Goal: Task Accomplishment & Management: Use online tool/utility

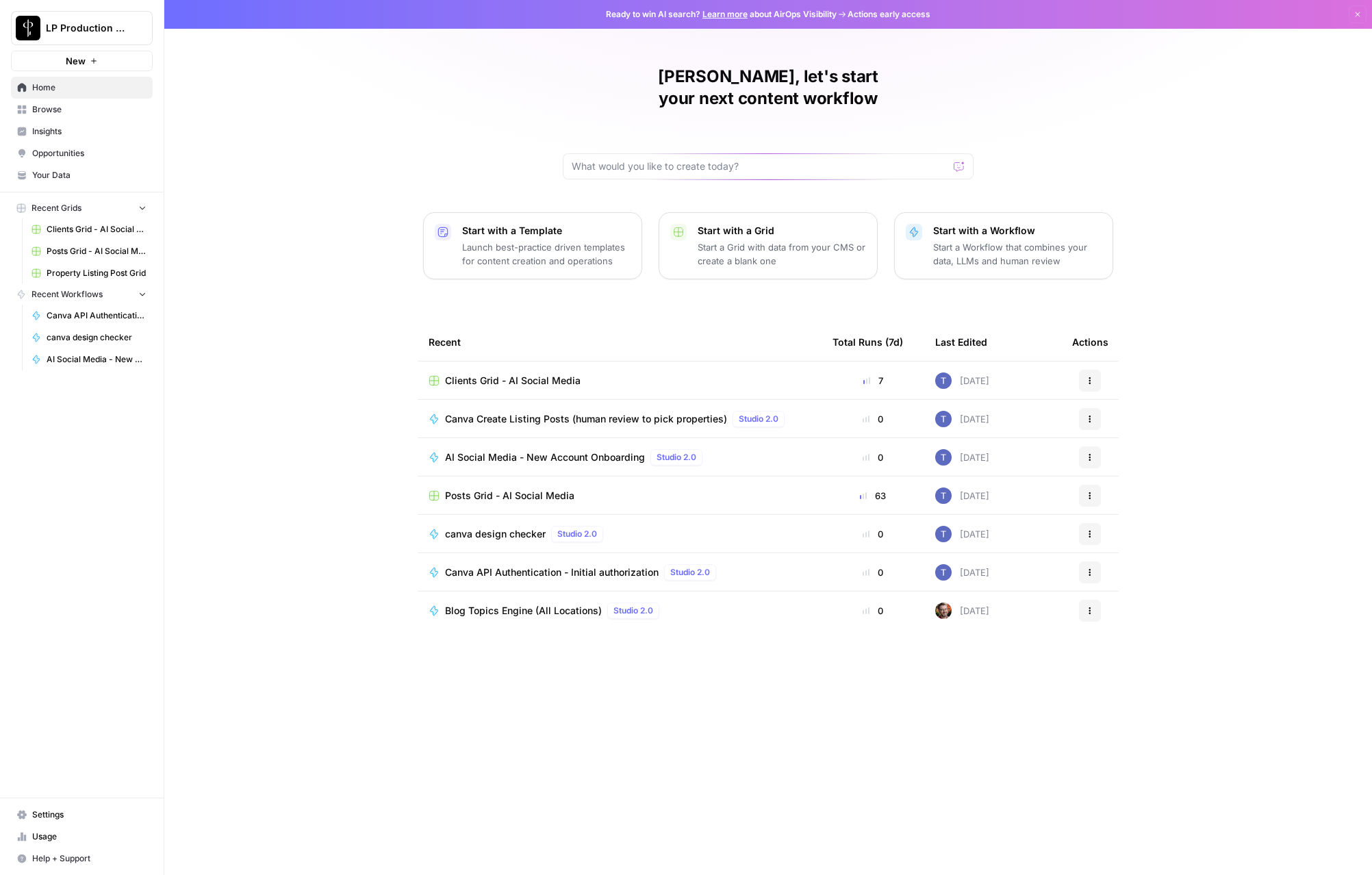
click at [481, 374] on span "Clients Grid - AI Social Media" at bounding box center [512, 380] width 136 height 14
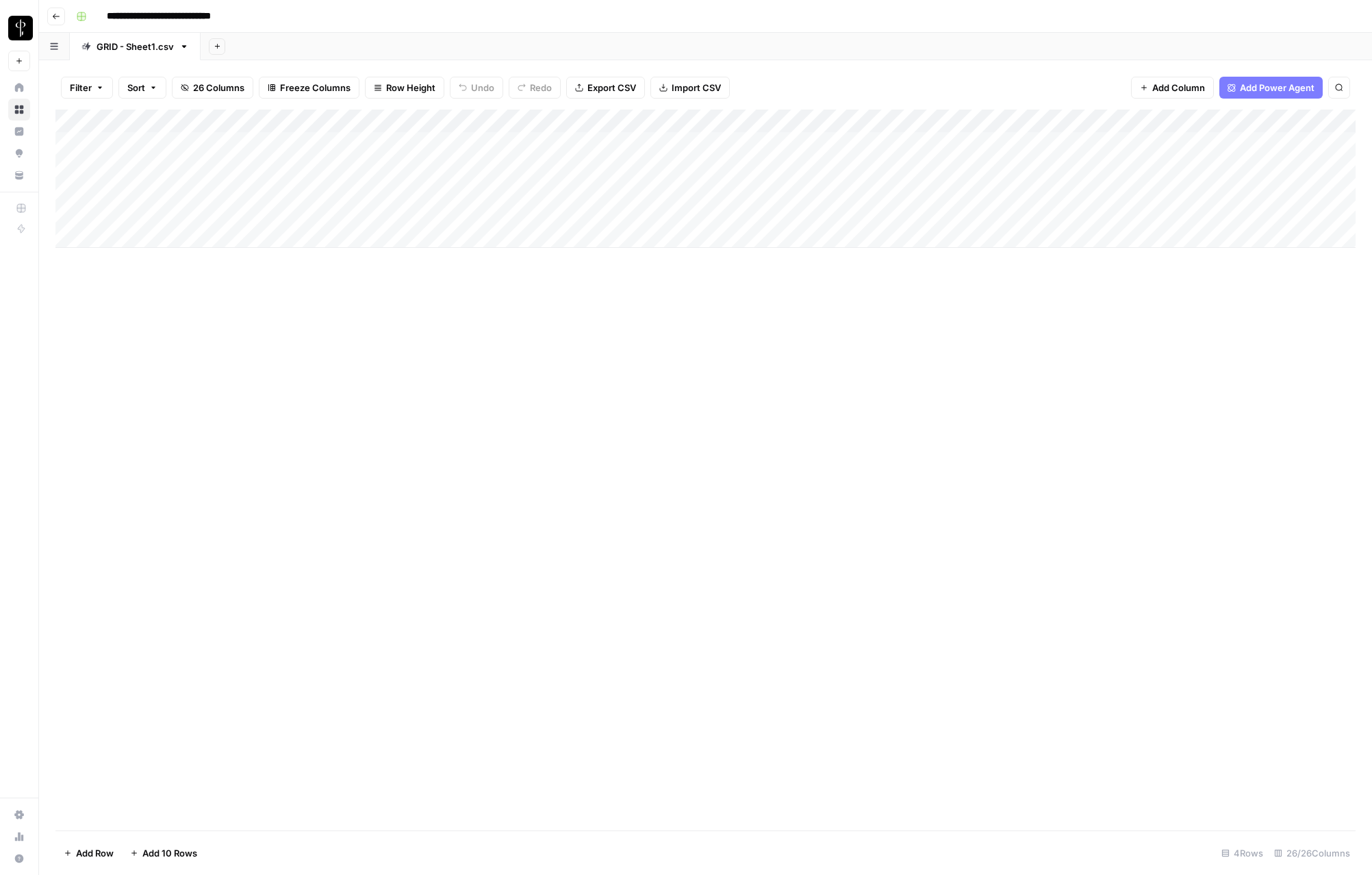
click at [299, 214] on div "Add Column" at bounding box center [705, 178] width 1300 height 139
click at [294, 213] on div "Add Column" at bounding box center [705, 178] width 1300 height 139
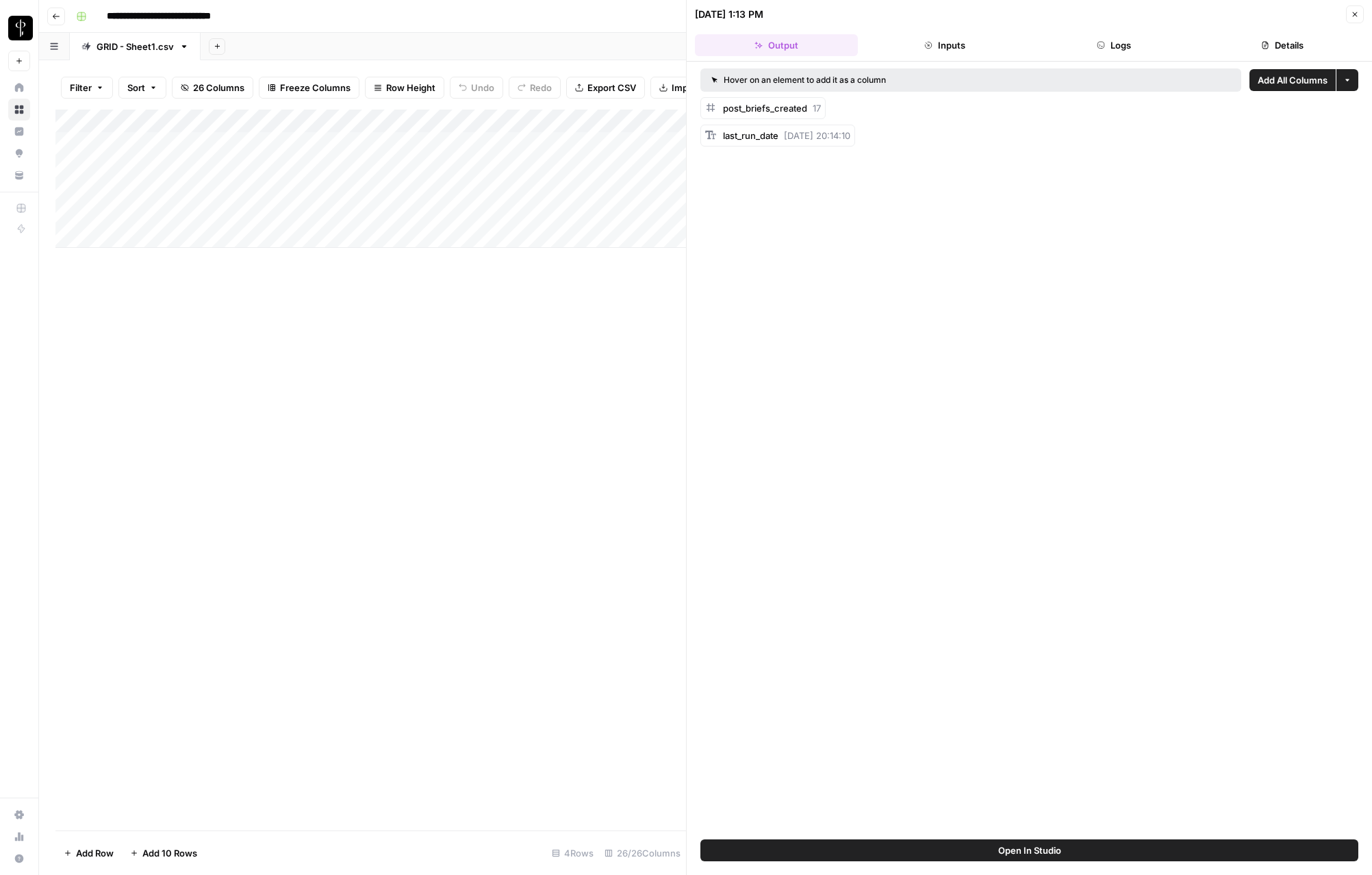
click at [1135, 48] on button "Logs" at bounding box center [1113, 45] width 163 height 22
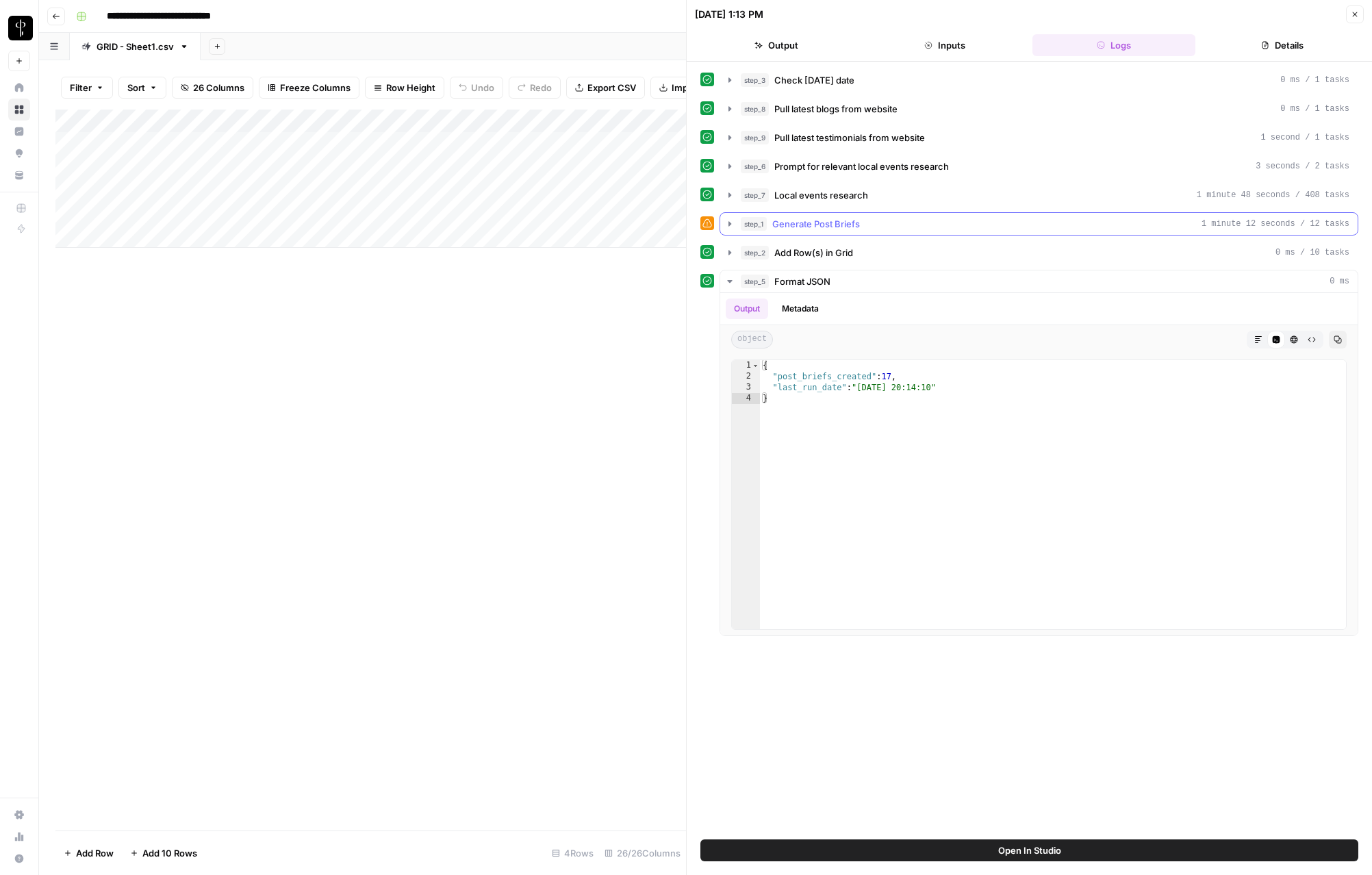
click at [787, 230] on button "step_1 Generate Post Briefs 1 minute 12 seconds / 12 tasks" at bounding box center [1038, 224] width 637 height 22
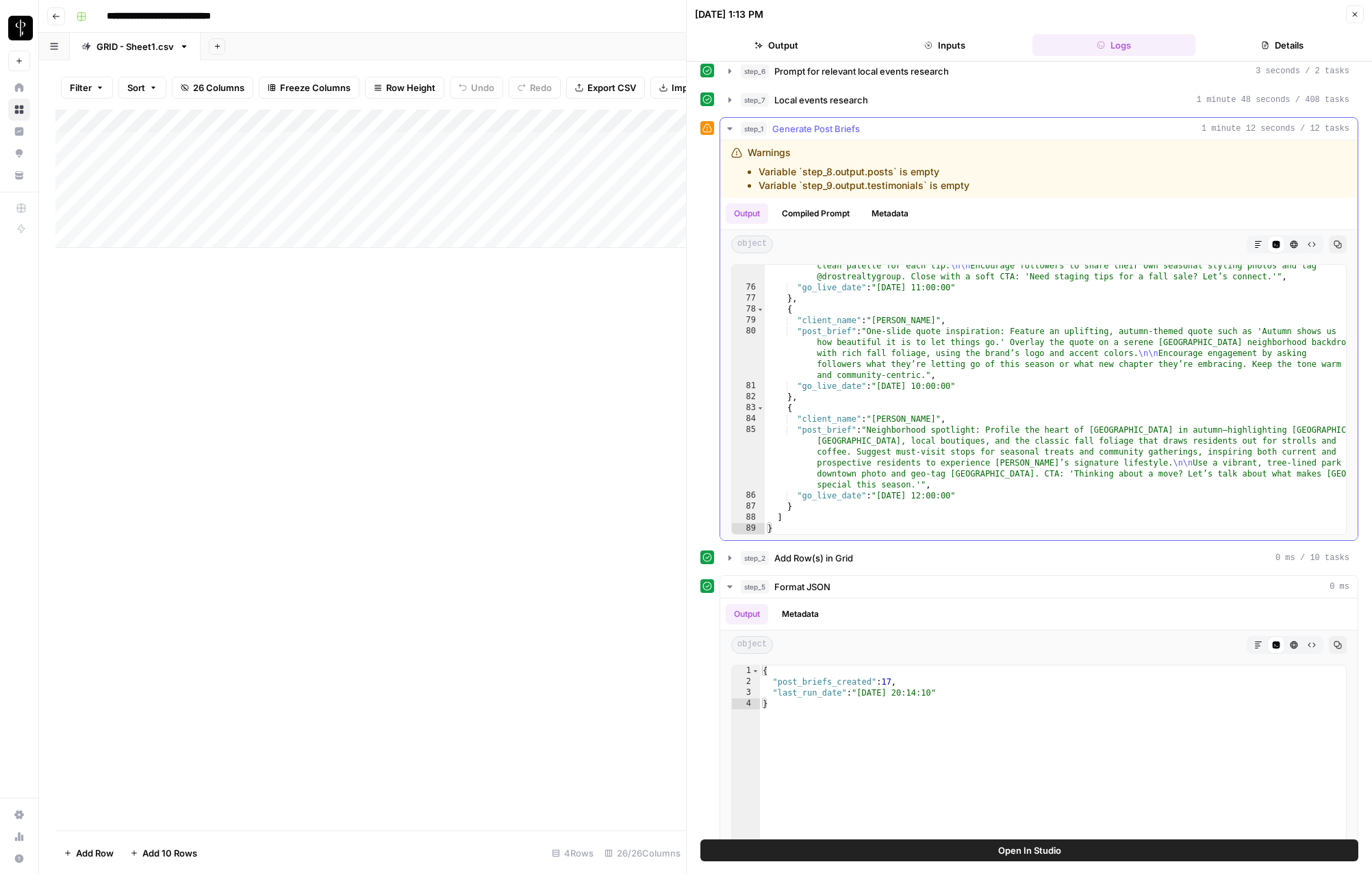
scroll to position [106, 0]
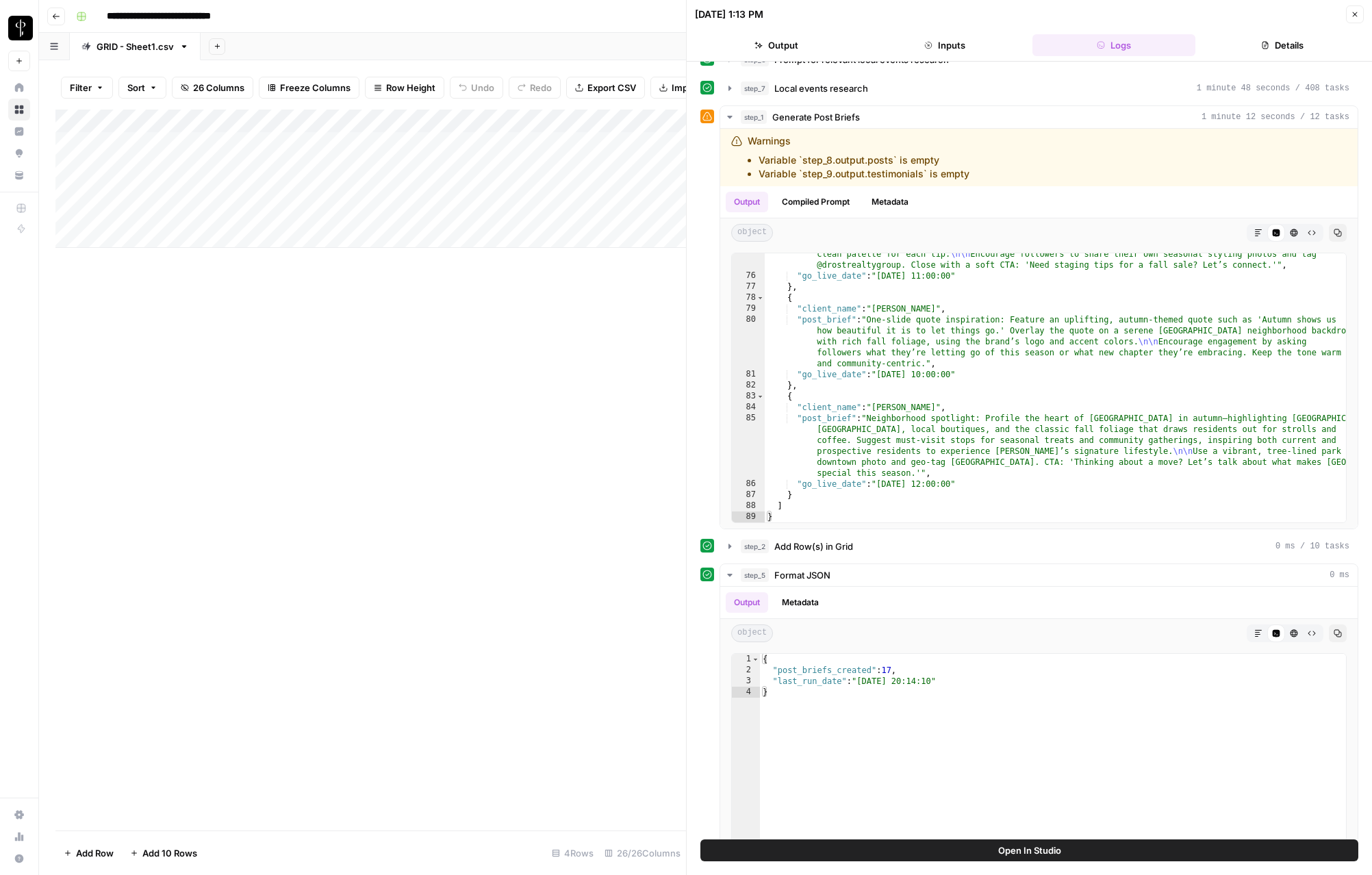
click at [331, 191] on div "Add Column" at bounding box center [370, 178] width 630 height 139
click at [319, 191] on div "Add Column" at bounding box center [370, 178] width 630 height 139
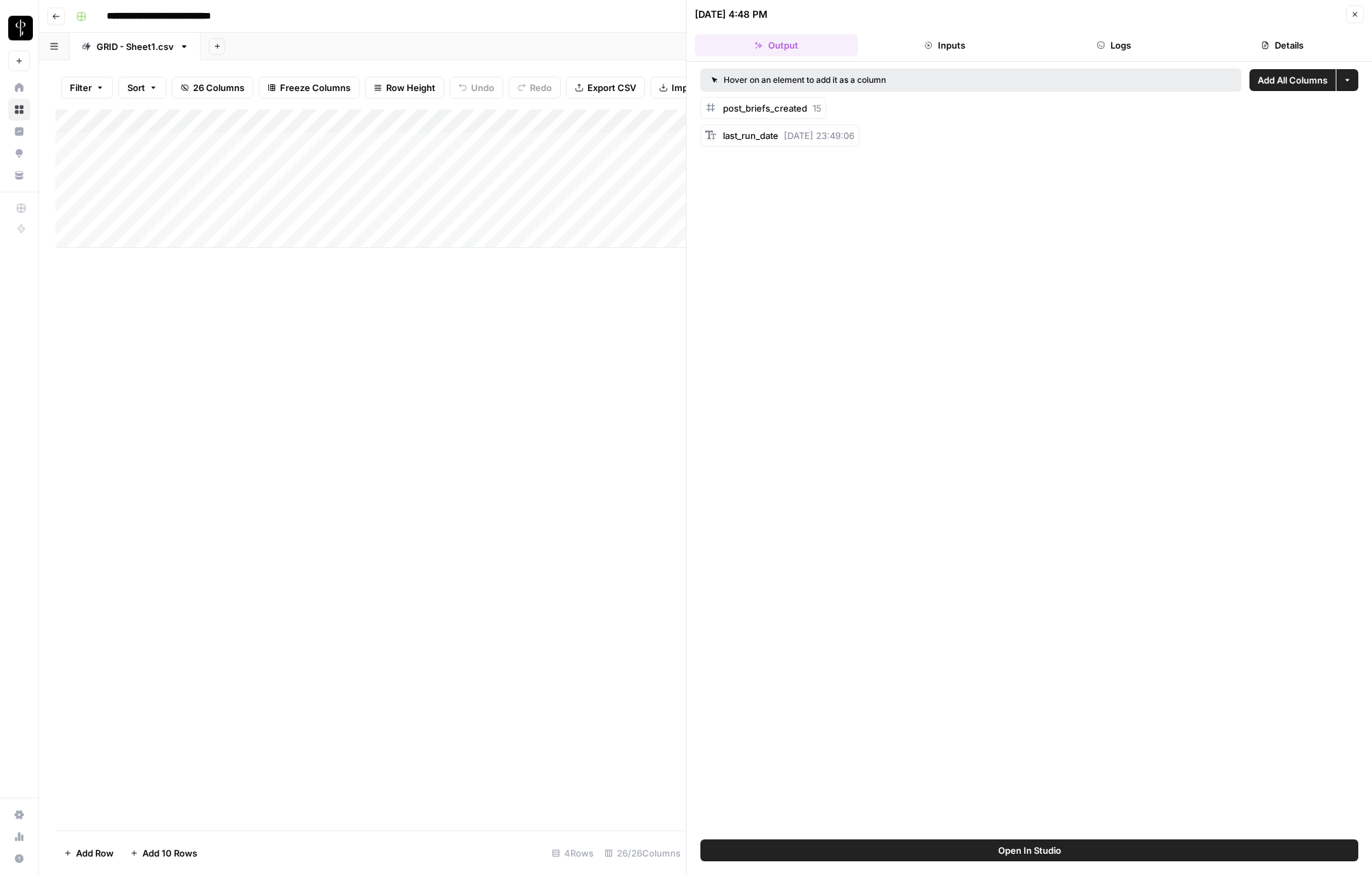
click at [1118, 38] on button "Logs" at bounding box center [1113, 45] width 163 height 22
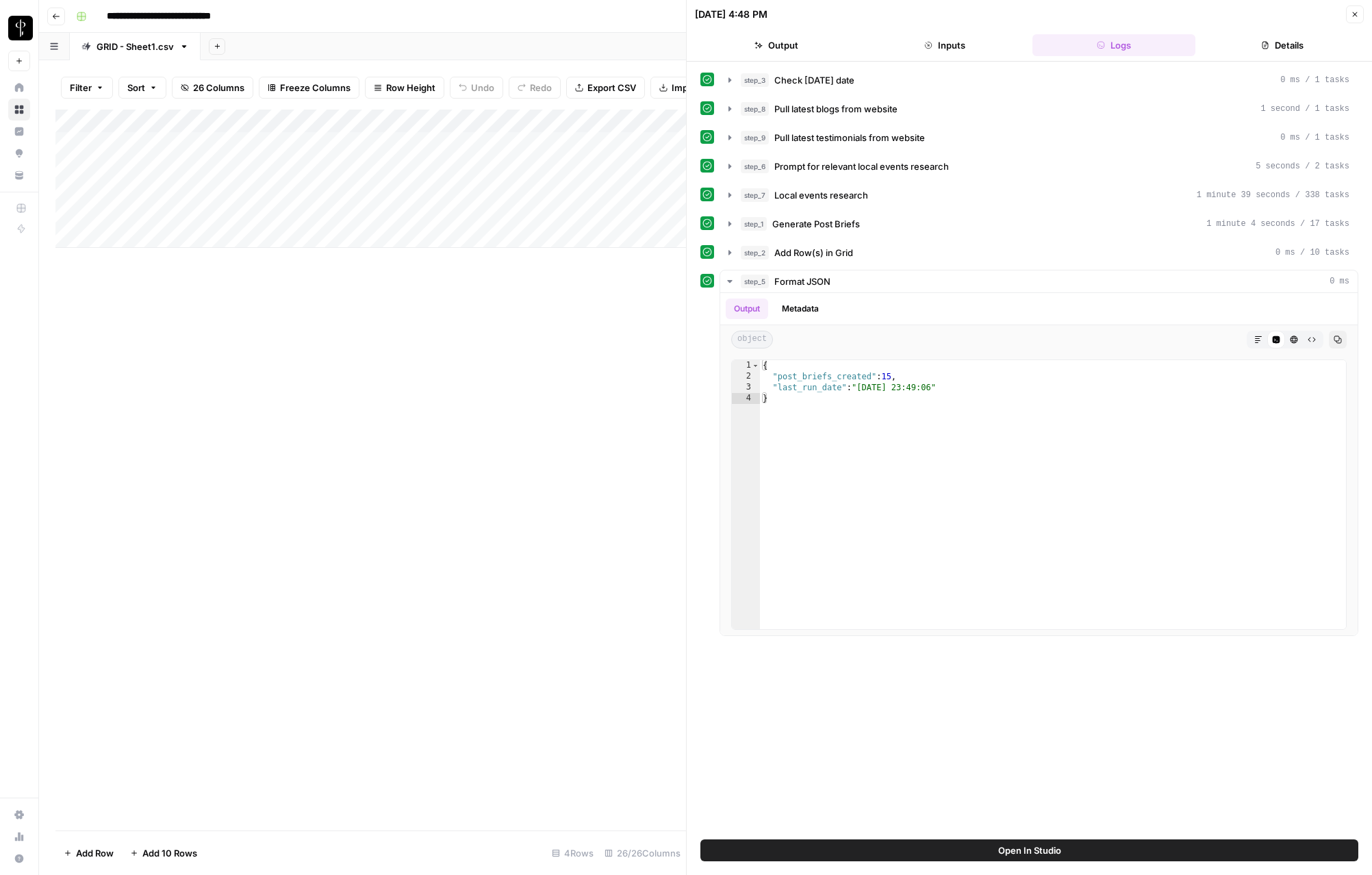
click at [1348, 15] on button "Close" at bounding box center [1354, 14] width 18 height 18
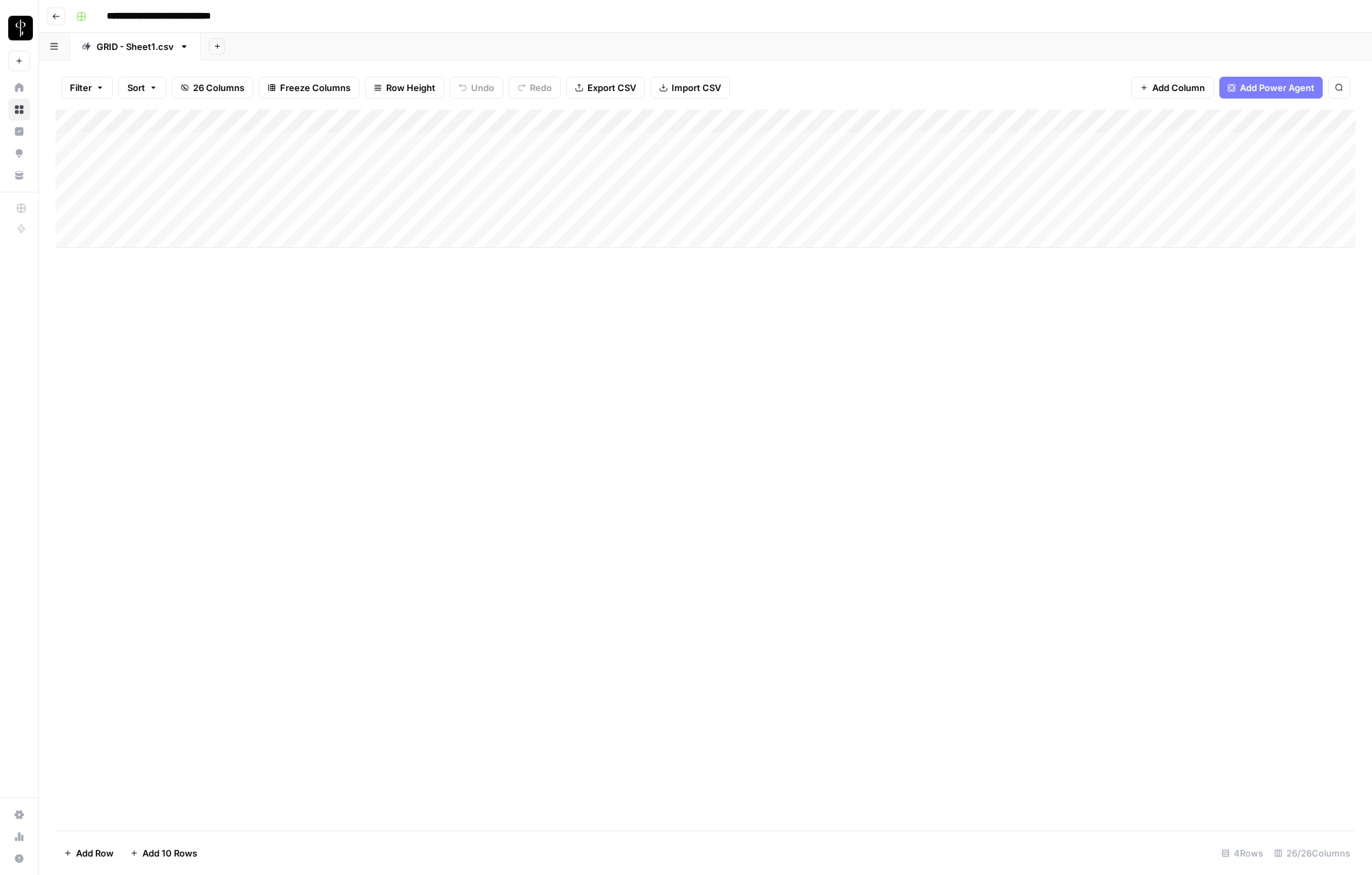
drag, startPoint x: 124, startPoint y: 143, endPoint x: 128, endPoint y: 203, distance: 60.1
click at [128, 203] on div "Add Column" at bounding box center [705, 178] width 1300 height 139
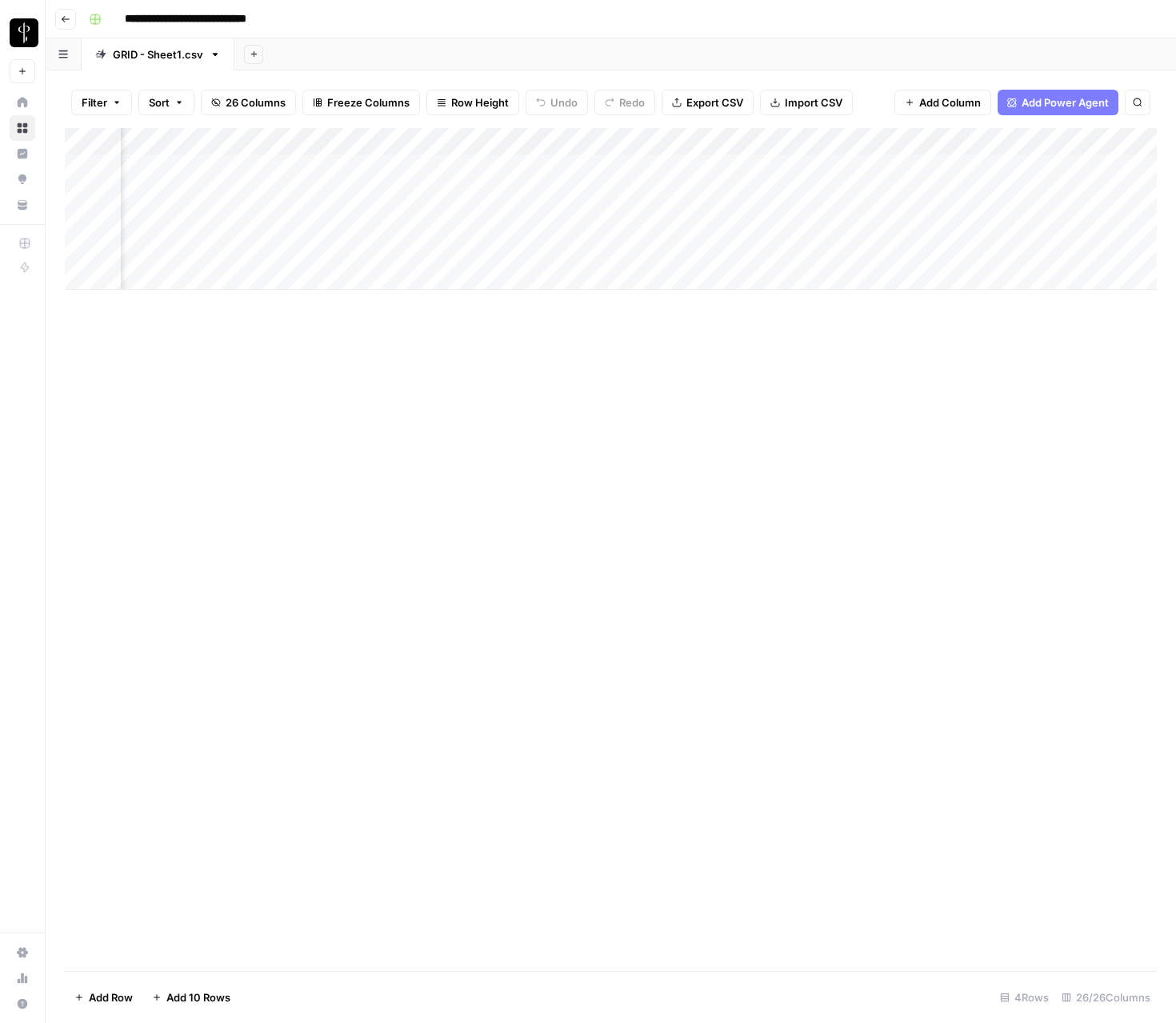
scroll to position [0, 1414]
click at [728, 250] on div "Add Column" at bounding box center [610, 209] width 1092 height 162
click at [81, 192] on div "Add Column" at bounding box center [610, 209] width 1092 height 162
click at [84, 174] on div "Add Column" at bounding box center [610, 209] width 1092 height 162
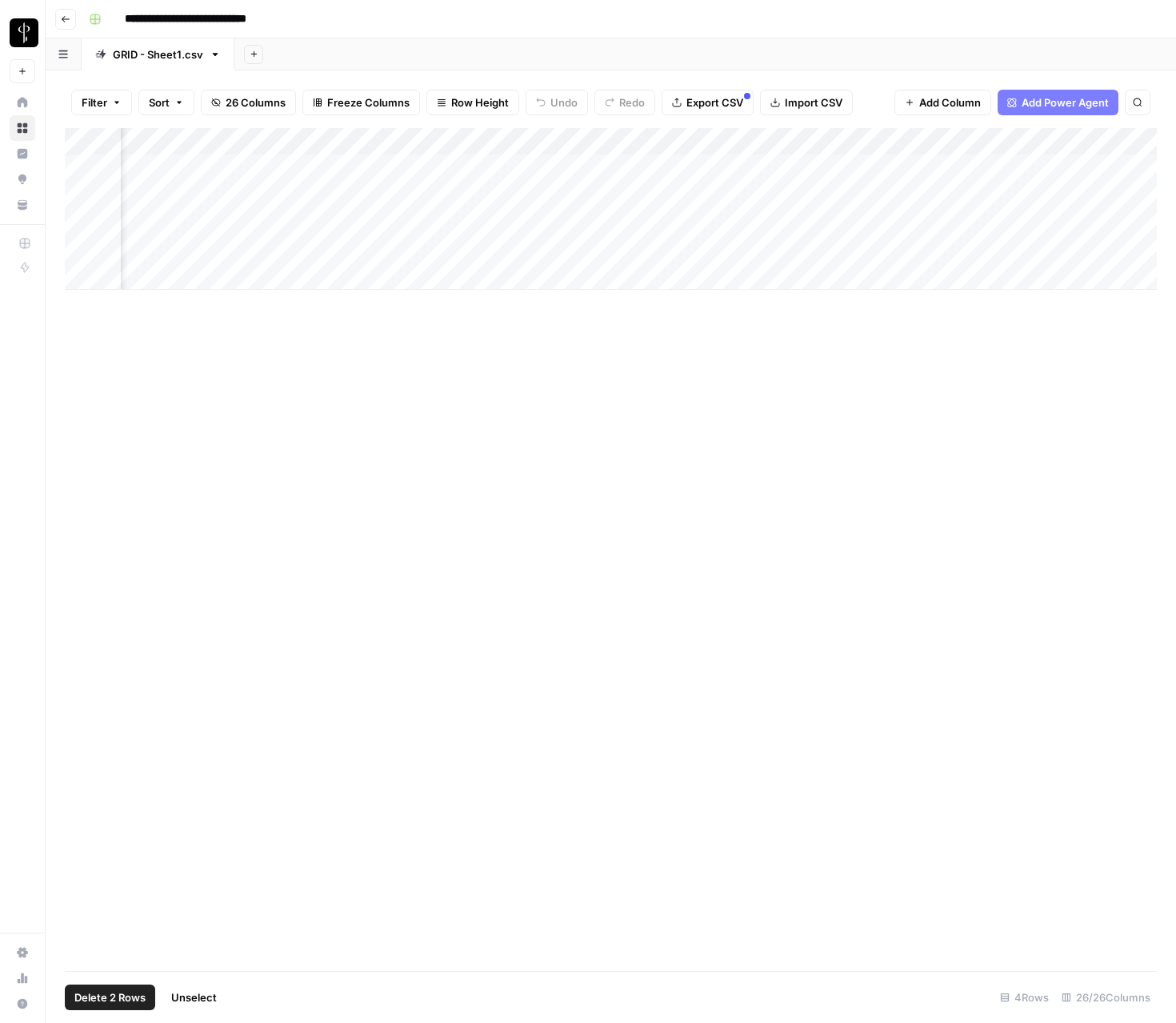
scroll to position [0, 349]
click at [92, 995] on span "Delete 2 Rows" at bounding box center [110, 997] width 72 height 16
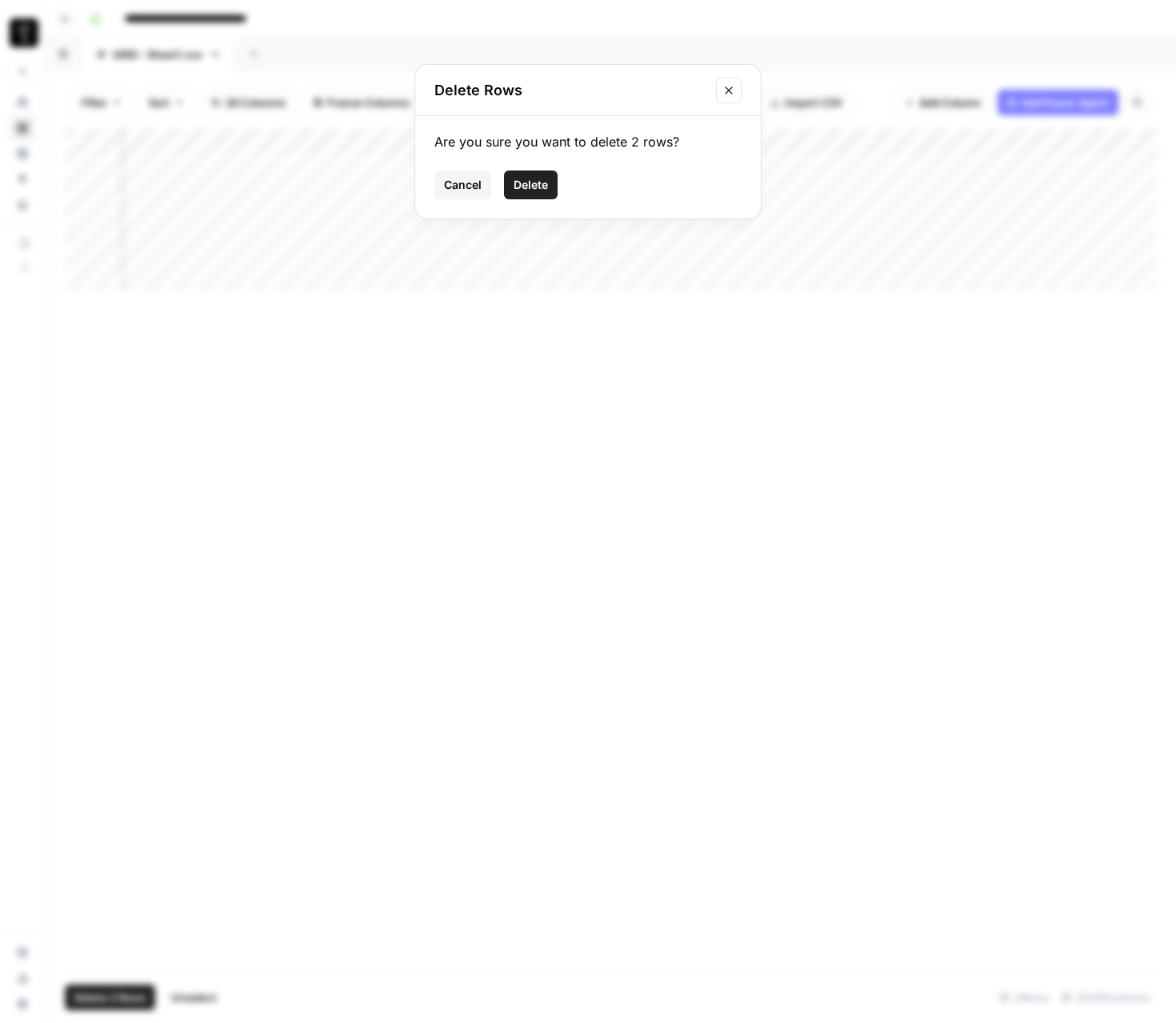
click at [534, 187] on span "Delete" at bounding box center [531, 185] width 34 height 16
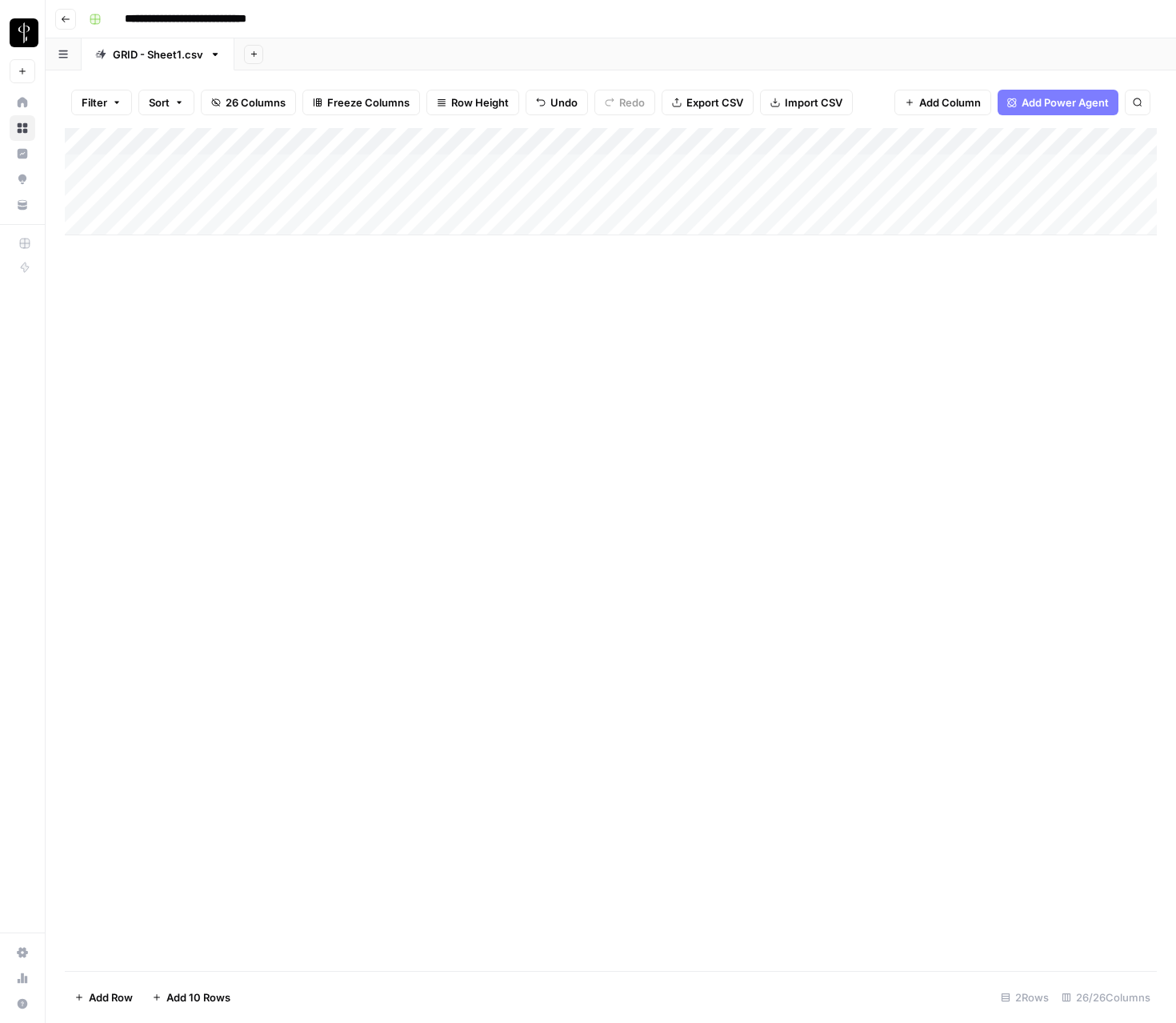
scroll to position [0, 0]
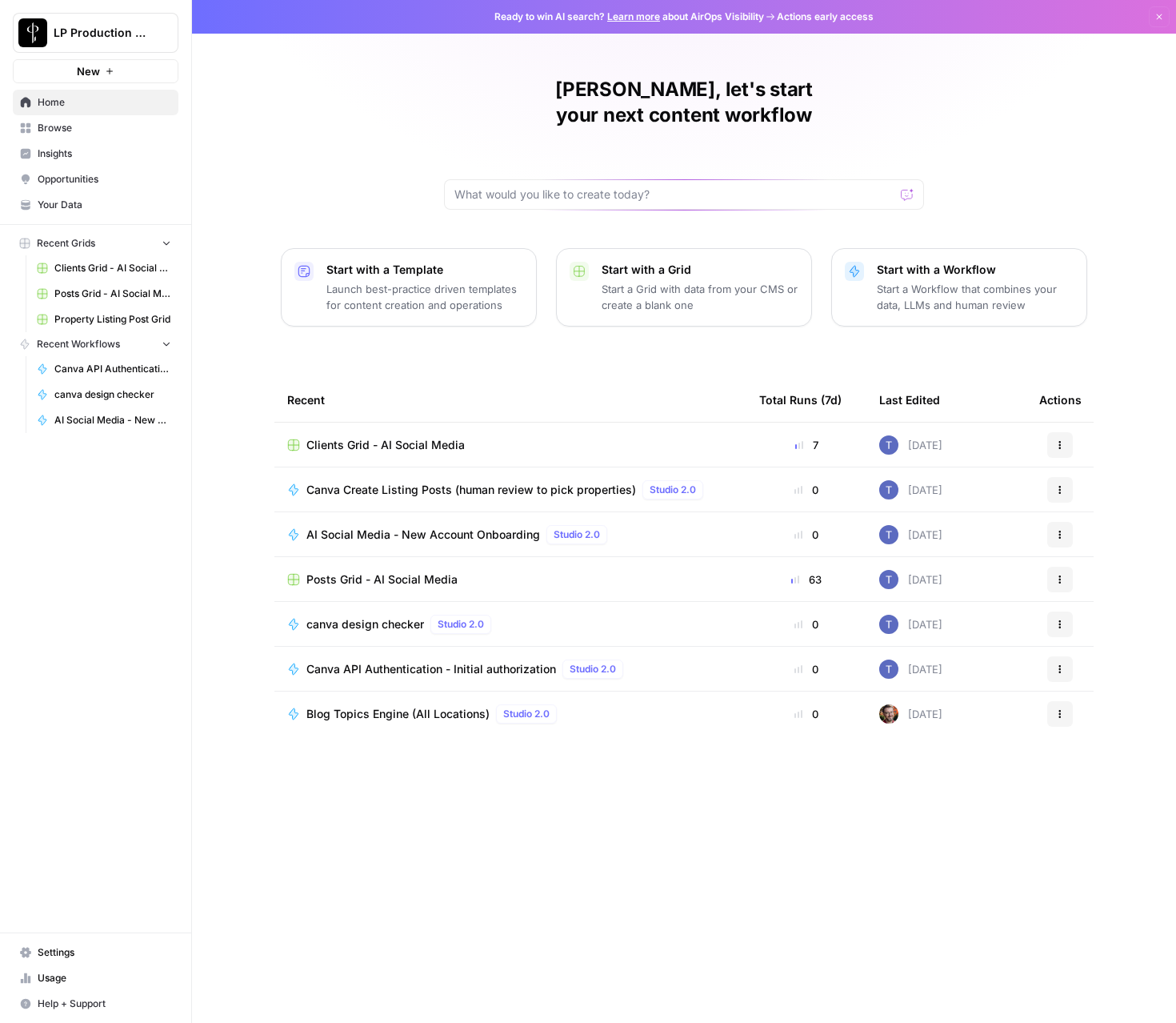
click at [72, 137] on link "Browse" at bounding box center [95, 128] width 166 height 26
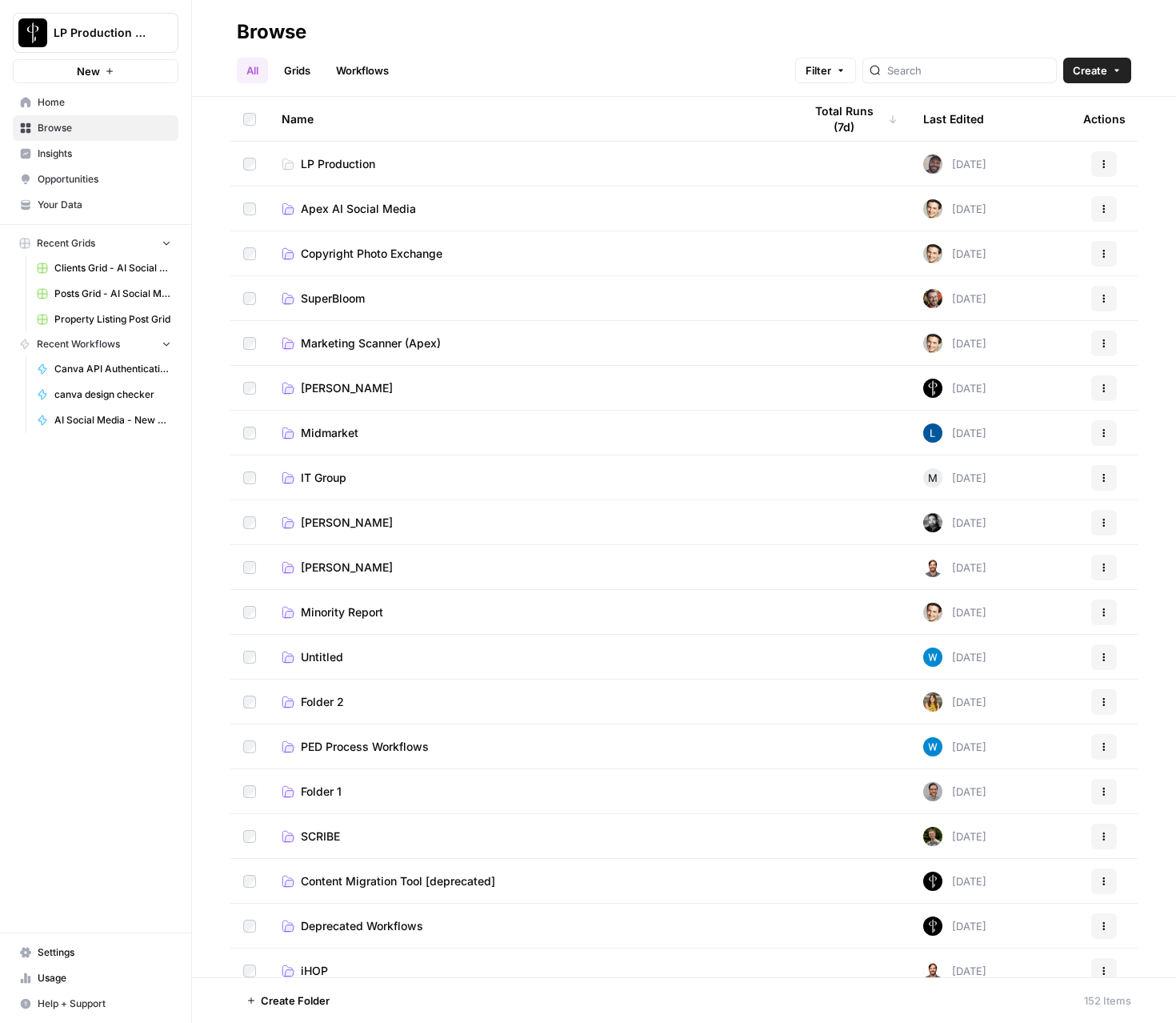
click at [365, 212] on span "Apex AI Social Media" at bounding box center [358, 209] width 115 height 16
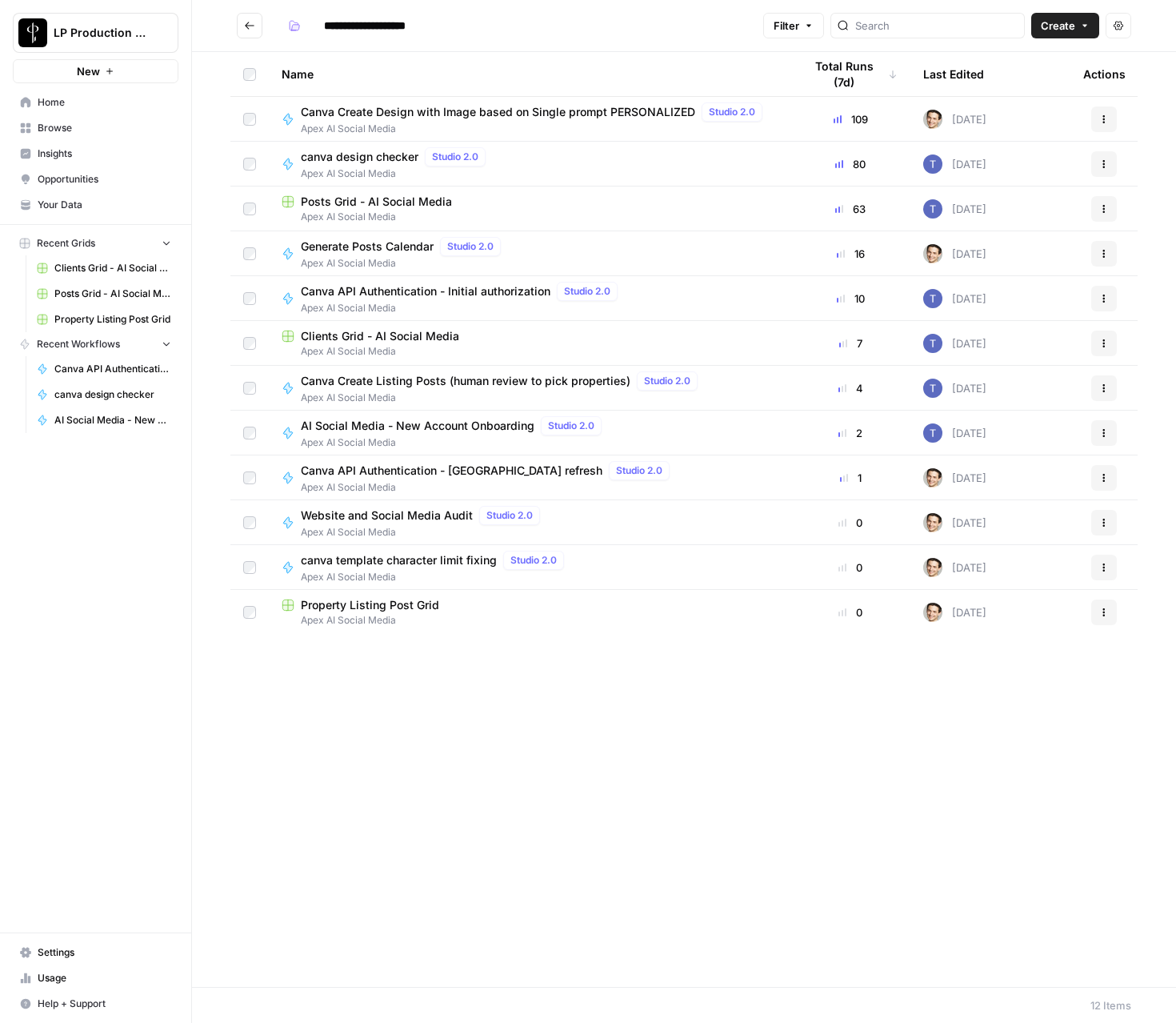
click at [392, 427] on span "AI Social Media - New Account Onboarding" at bounding box center [417, 426] width 234 height 16
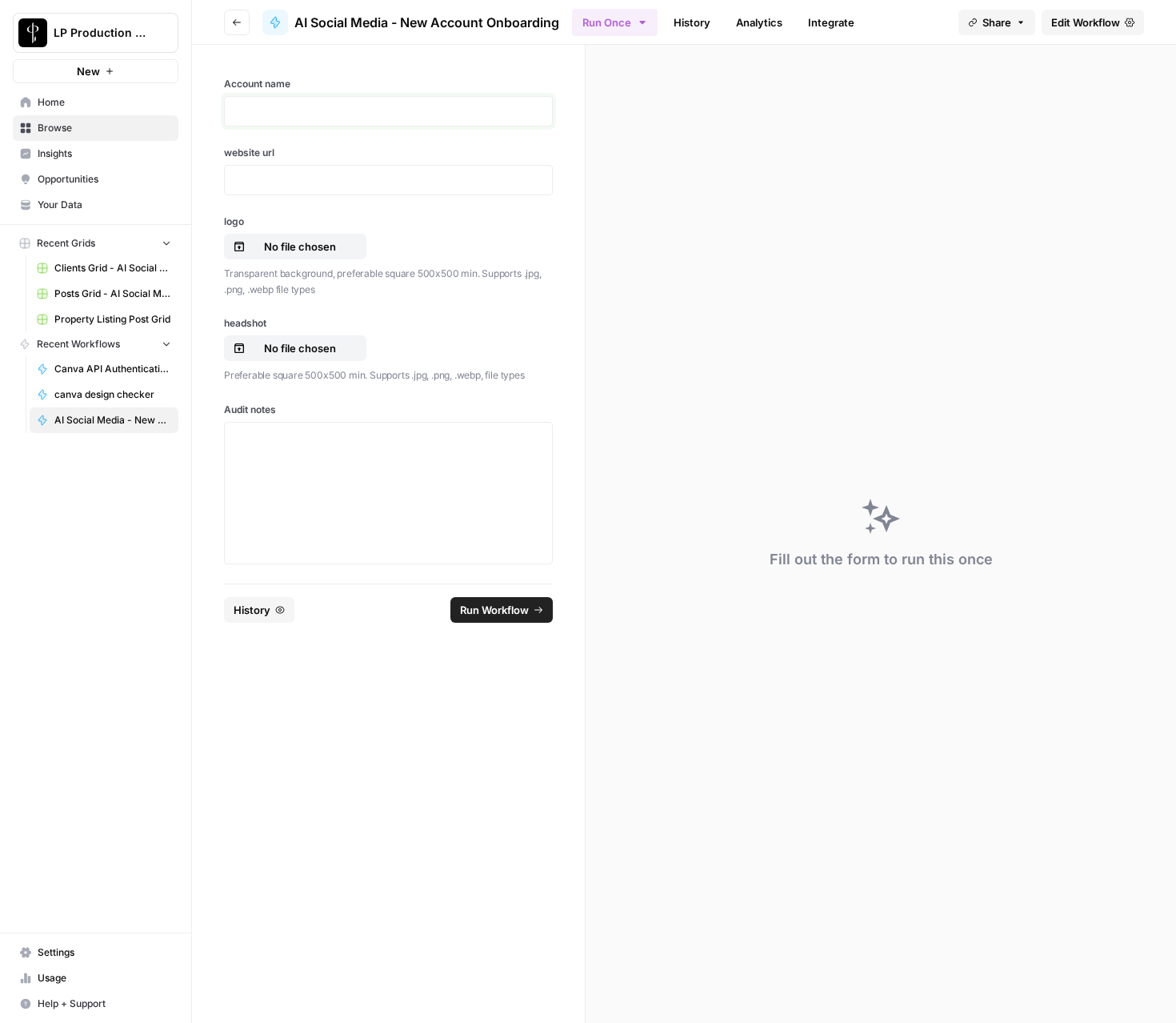
click at [258, 107] on p at bounding box center [388, 111] width 308 height 16
click at [260, 196] on div "**********" at bounding box center [388, 314] width 393 height 539
click at [263, 183] on p at bounding box center [388, 180] width 308 height 16
click at [328, 247] on p "No file chosen" at bounding box center [300, 246] width 102 height 16
click at [282, 242] on p "No file chosen" at bounding box center [300, 246] width 102 height 16
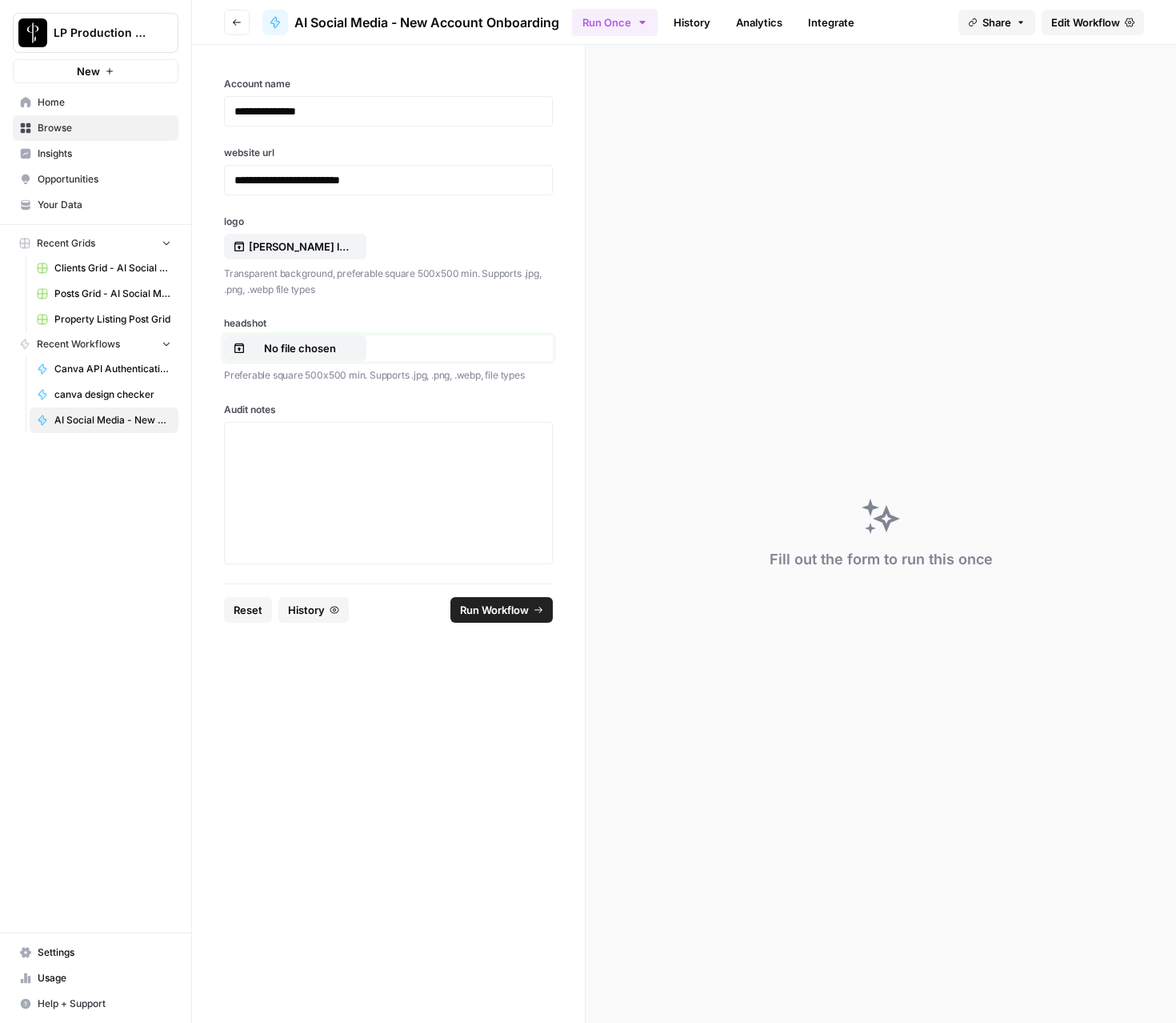
click at [314, 342] on p "No file chosen" at bounding box center [300, 348] width 102 height 16
click at [277, 362] on div "headshot No file chosen Preferable square 500x500 min. Supports .jpg, .png, .we…" at bounding box center [388, 349] width 328 height 67
click at [277, 352] on p "No file chosen" at bounding box center [300, 348] width 102 height 16
click at [299, 516] on div at bounding box center [388, 492] width 308 height 128
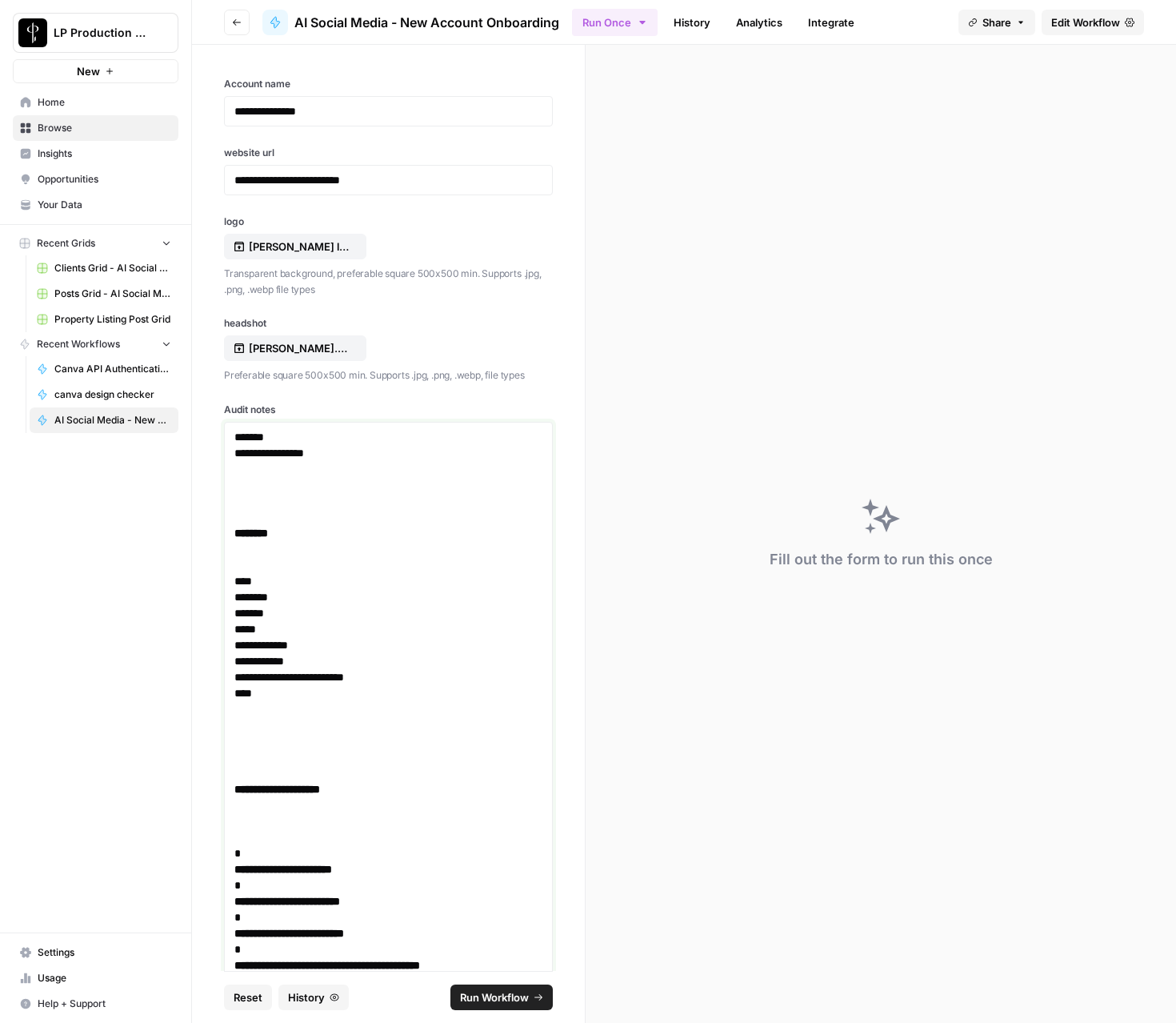
scroll to position [3621, 0]
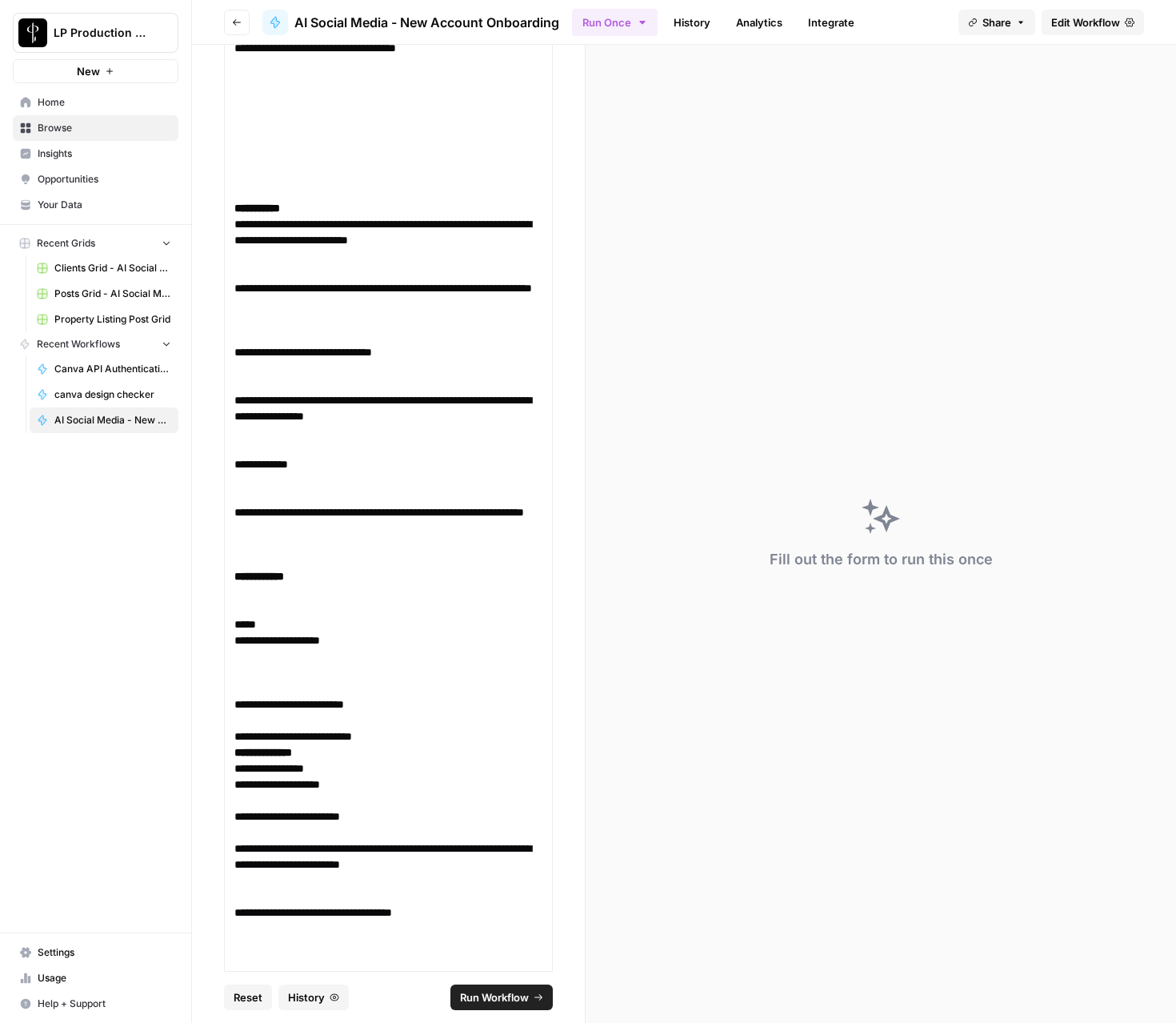
click at [507, 996] on span "Run Workflow" at bounding box center [494, 997] width 69 height 16
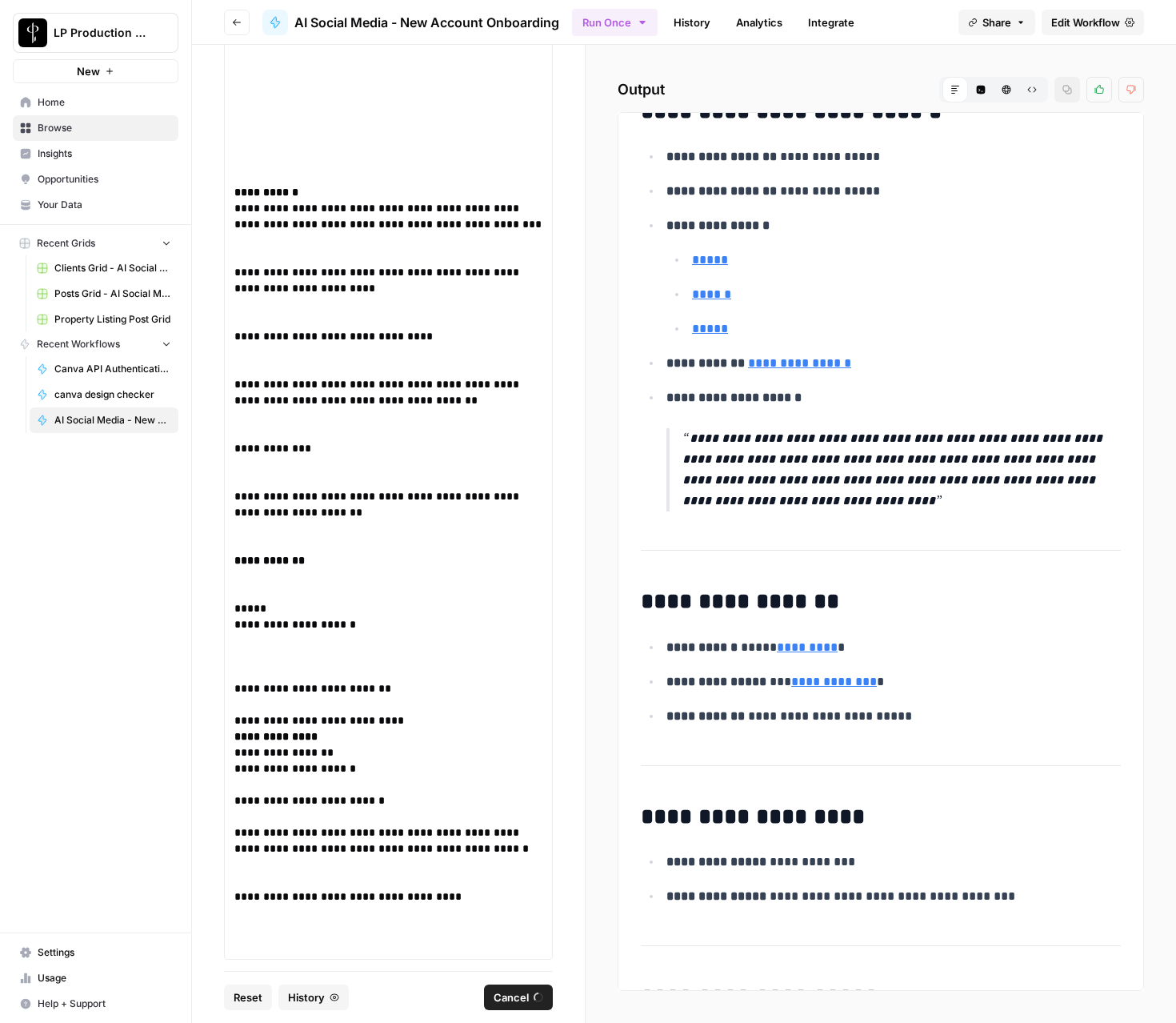
scroll to position [1589, 0]
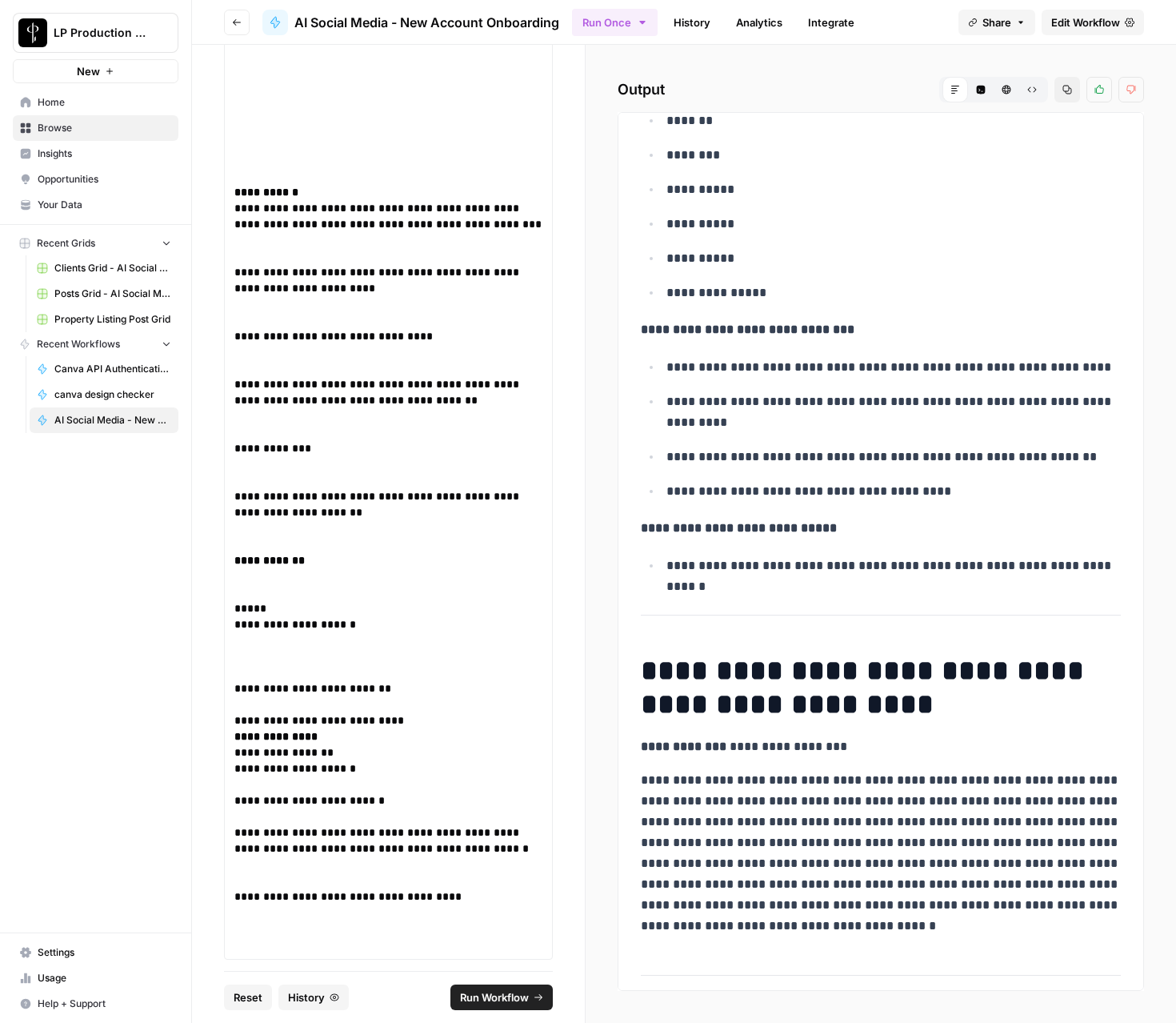
click at [681, 25] on link "History" at bounding box center [692, 22] width 56 height 26
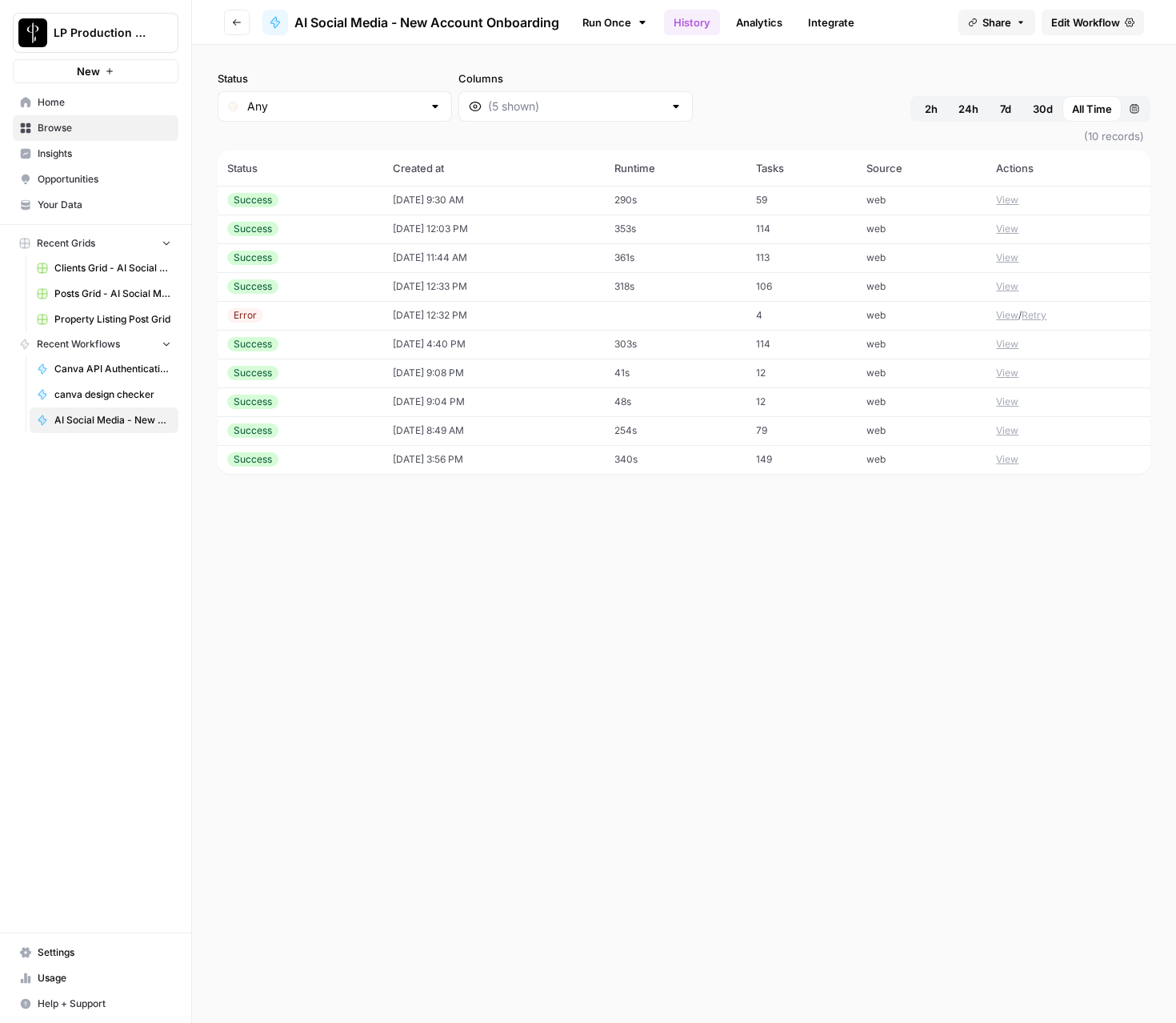
click at [391, 200] on td "09/19/25 at 9:30 AM" at bounding box center [494, 200] width 222 height 29
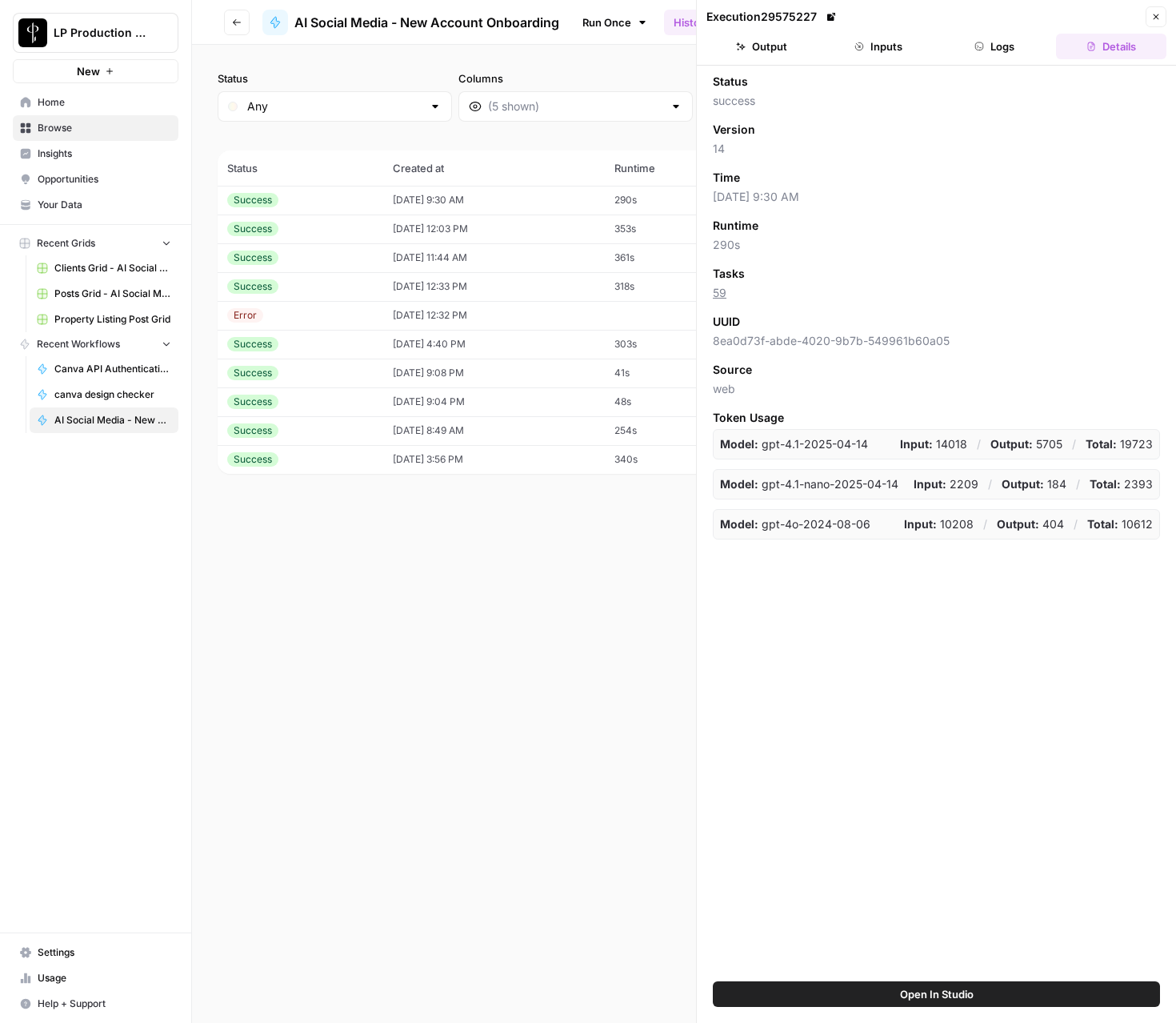
click at [1009, 48] on button "Logs" at bounding box center [994, 47] width 110 height 26
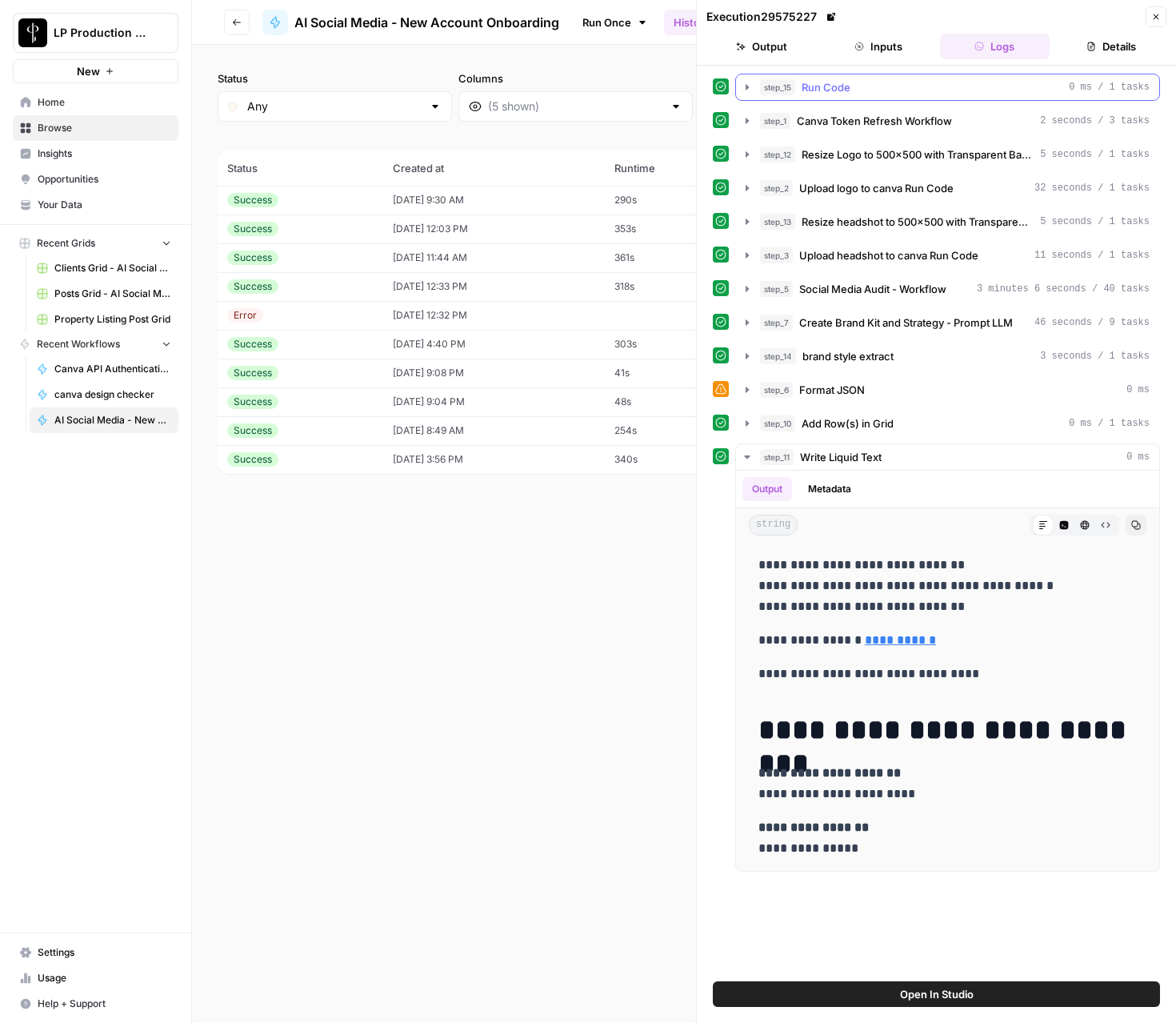
click at [749, 87] on icon "button" at bounding box center [747, 87] width 13 height 13
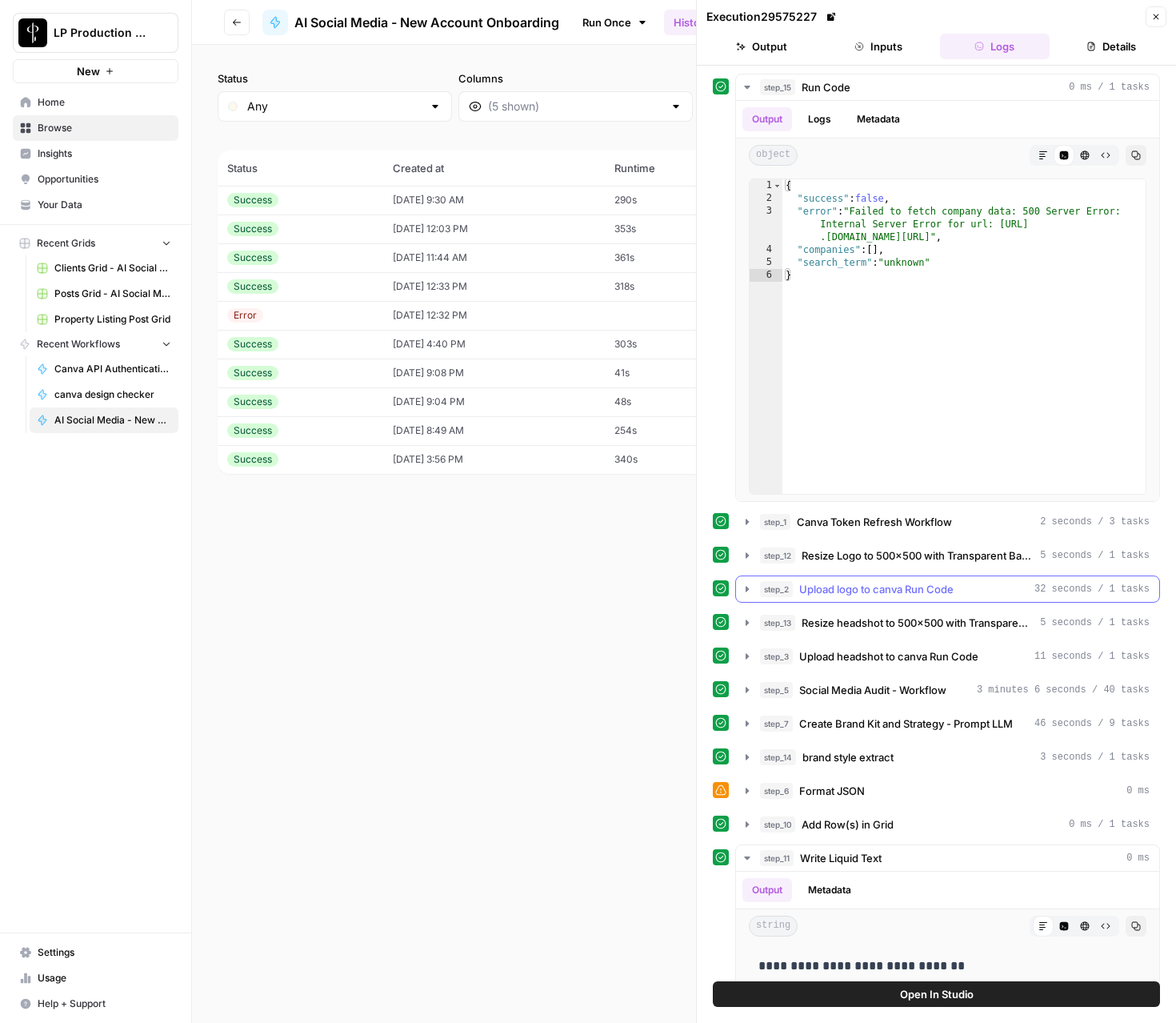
click at [829, 590] on span "Upload logo to canva Run Code" at bounding box center [876, 589] width 155 height 16
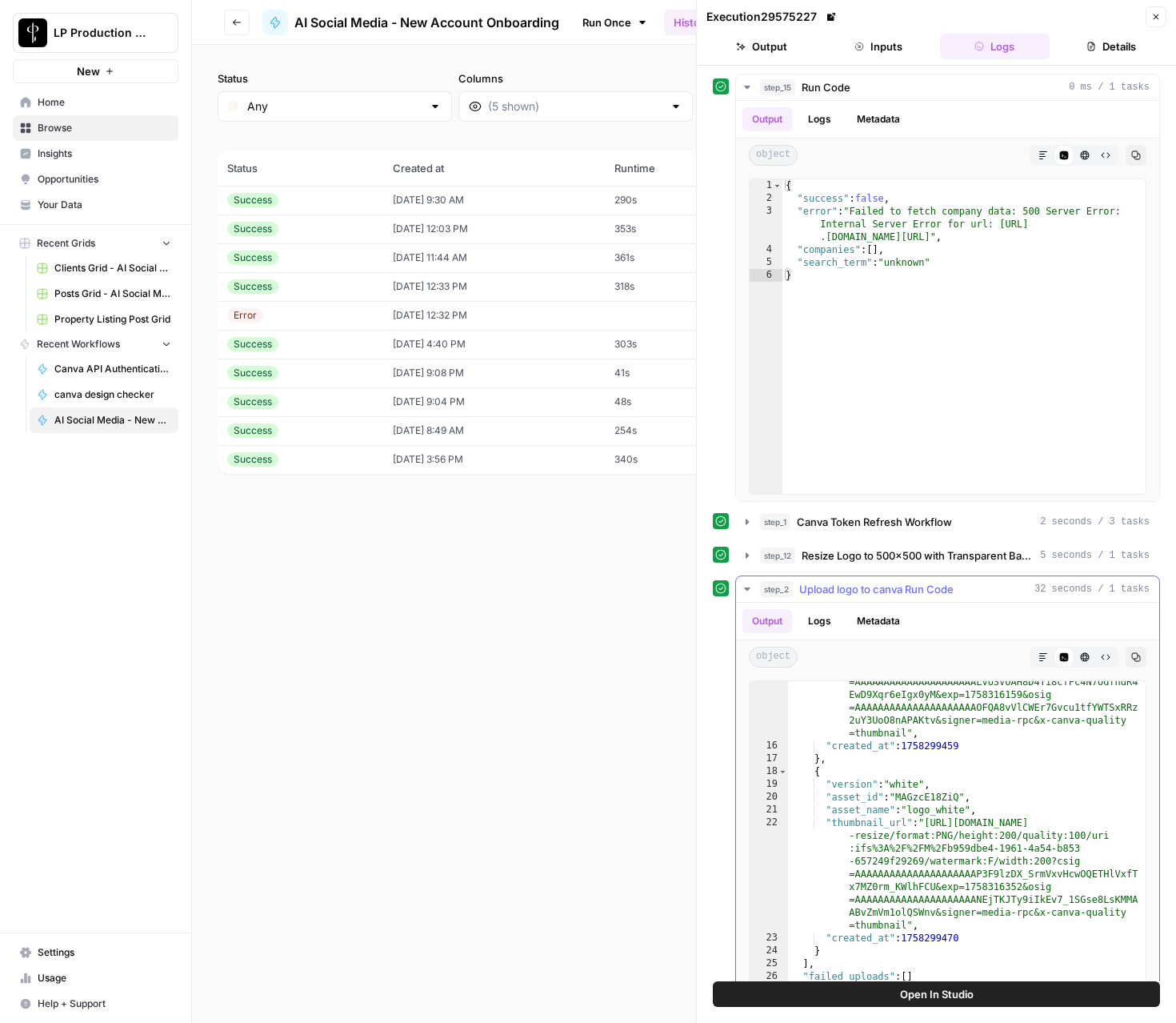
scroll to position [338, 0]
click at [748, 586] on icon "button" at bounding box center [747, 589] width 13 height 13
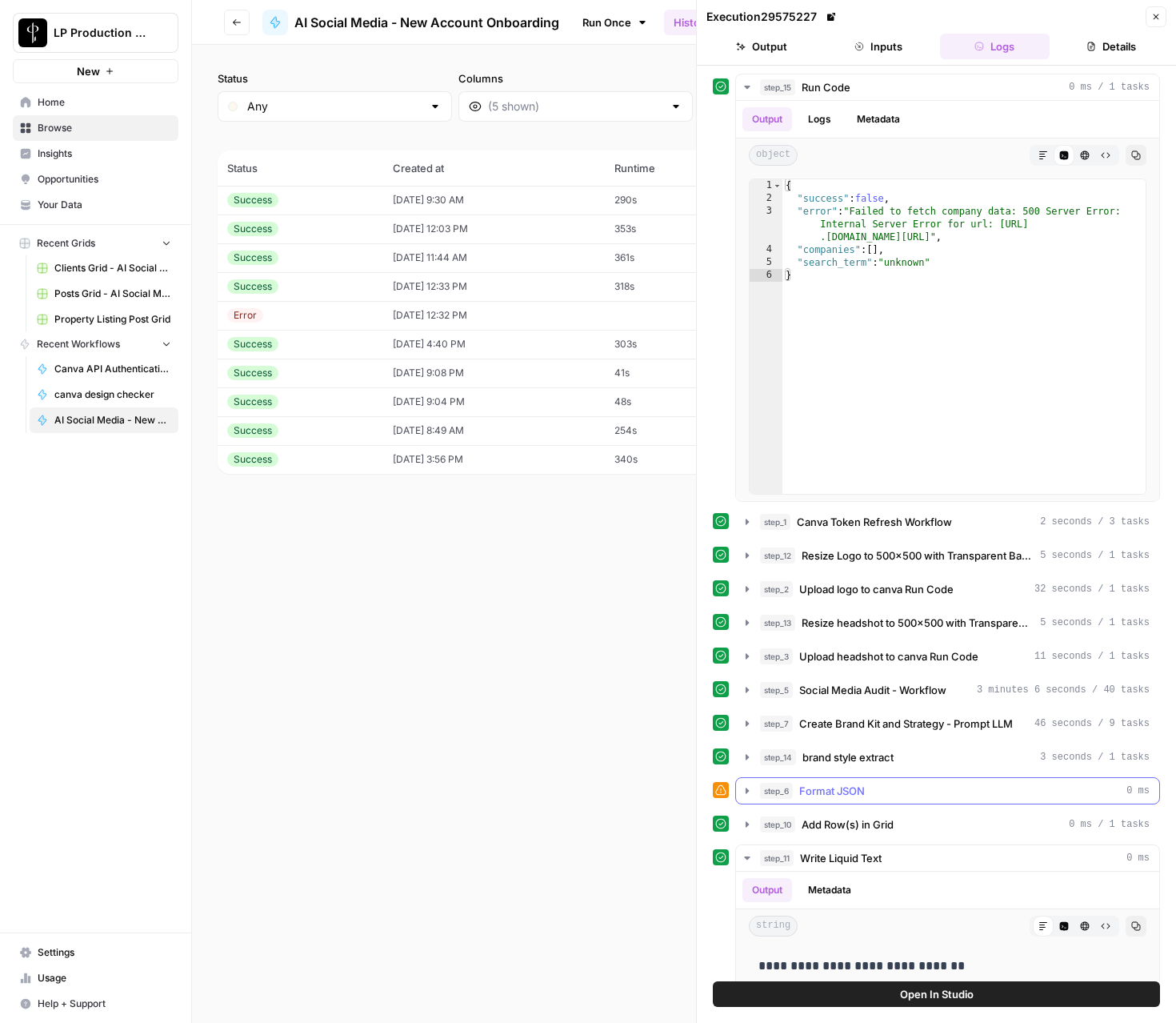
click at [753, 792] on icon "button" at bounding box center [747, 790] width 13 height 13
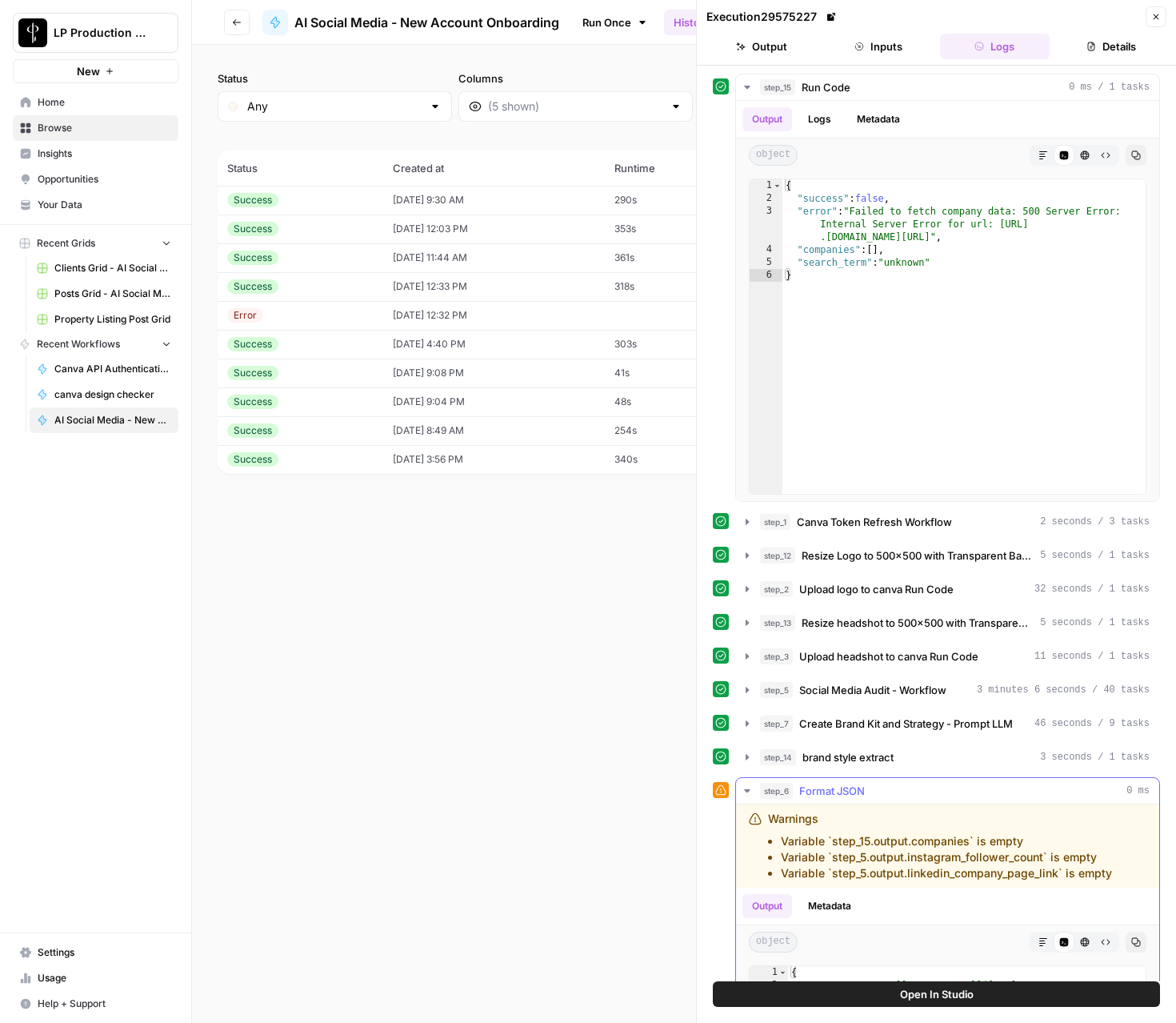
click at [753, 790] on icon "button" at bounding box center [747, 790] width 13 height 13
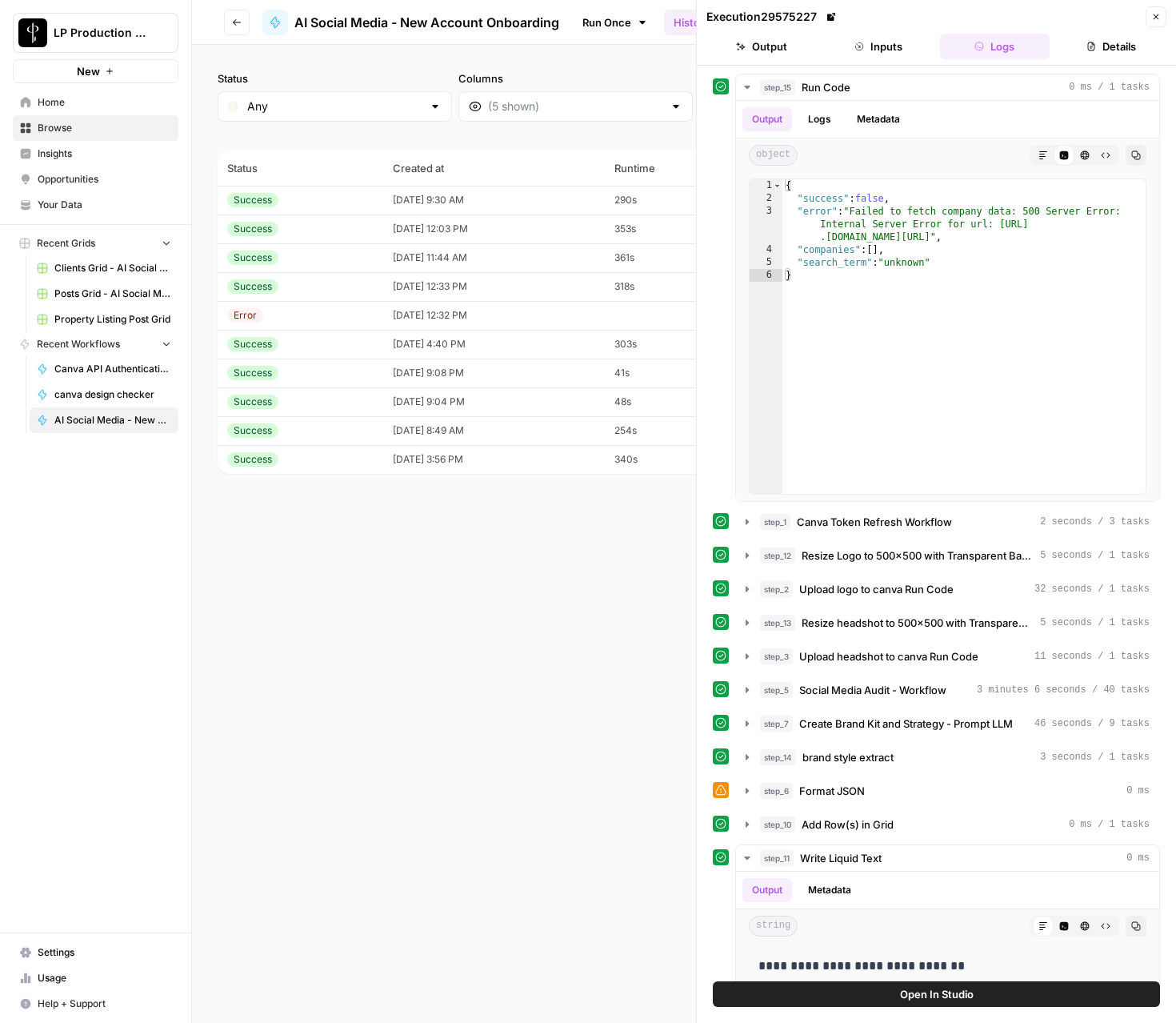
click at [302, 564] on div "Status Any Columns 2h 24h 7d 30d All Time Custom range (10 records) Status Crea…" at bounding box center [685, 533] width 984 height 977
click at [1155, 26] on button "Close" at bounding box center [1155, 16] width 21 height 21
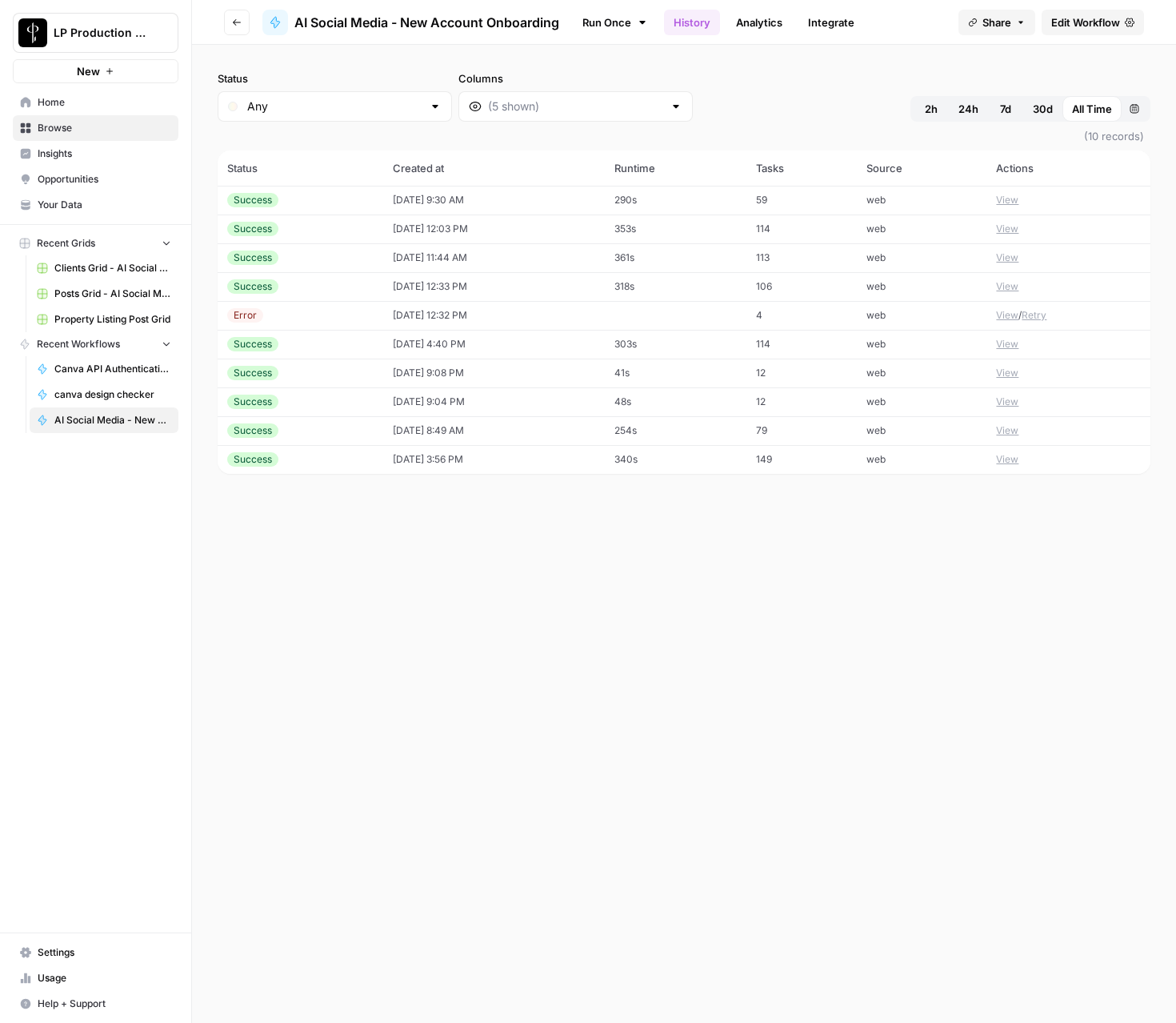
click at [55, 197] on link "Your Data" at bounding box center [95, 205] width 166 height 26
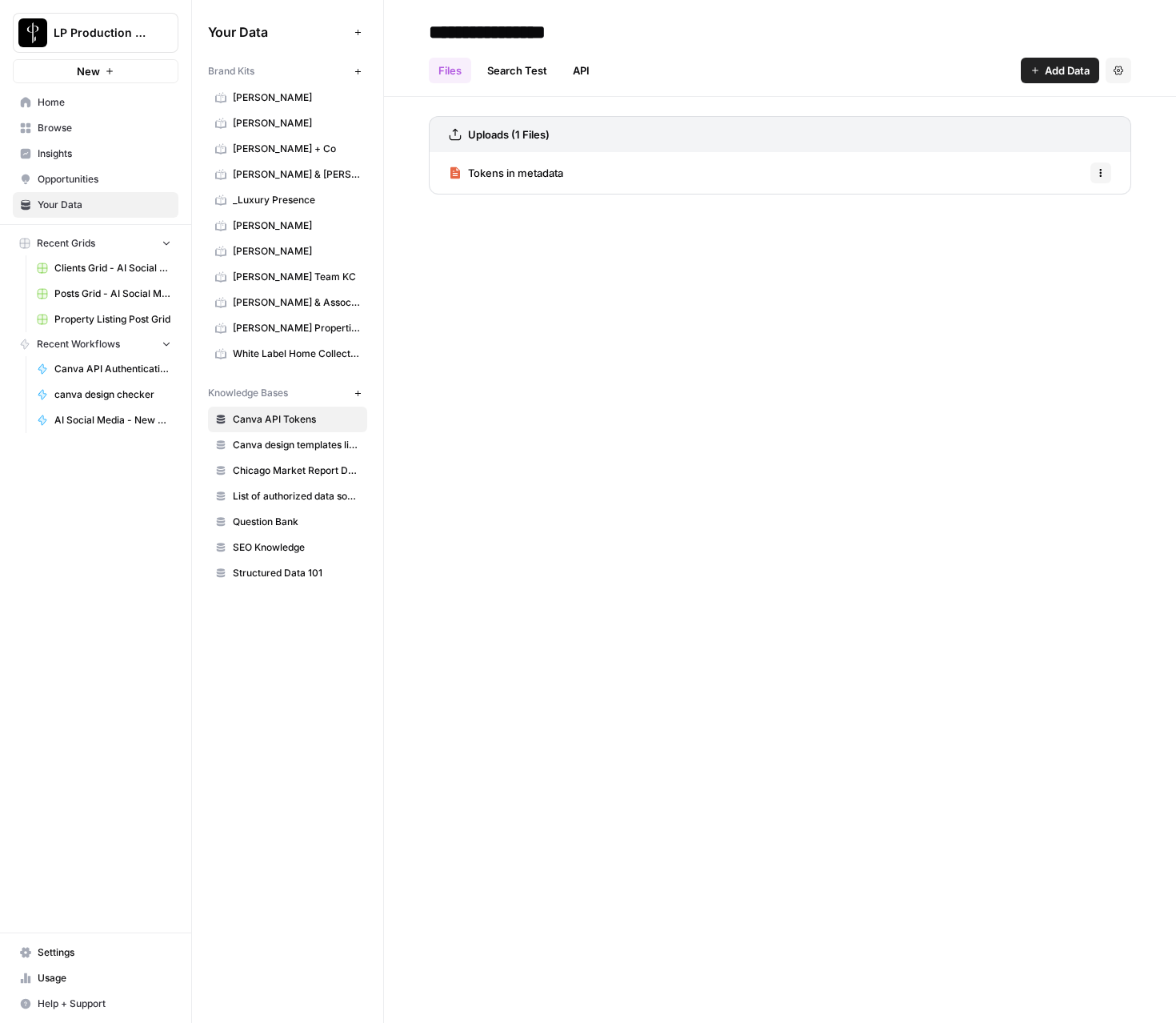
click at [75, 954] on span "Settings" at bounding box center [104, 952] width 133 height 14
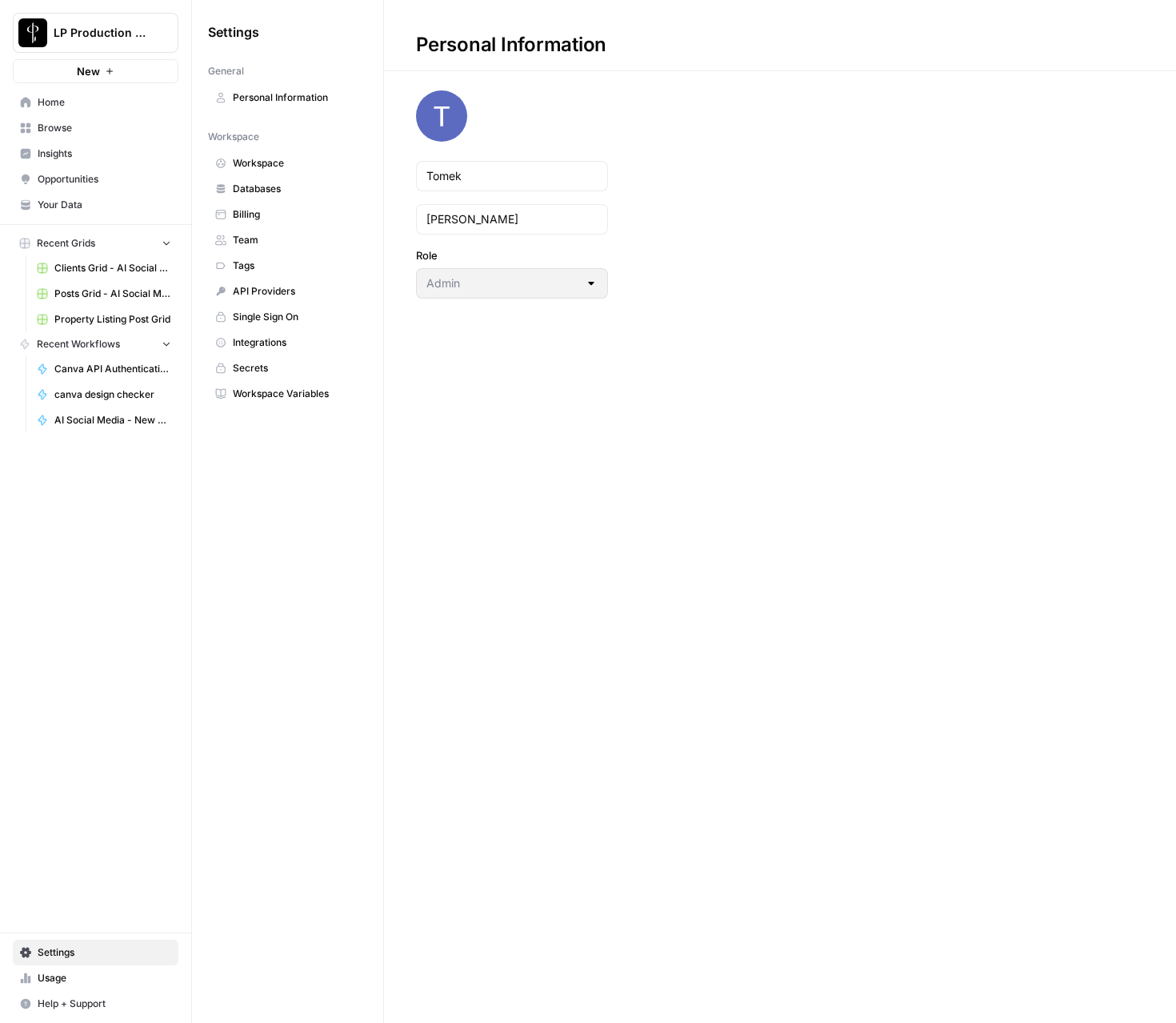
click at [298, 394] on span "Workspace Variables" at bounding box center [296, 394] width 127 height 14
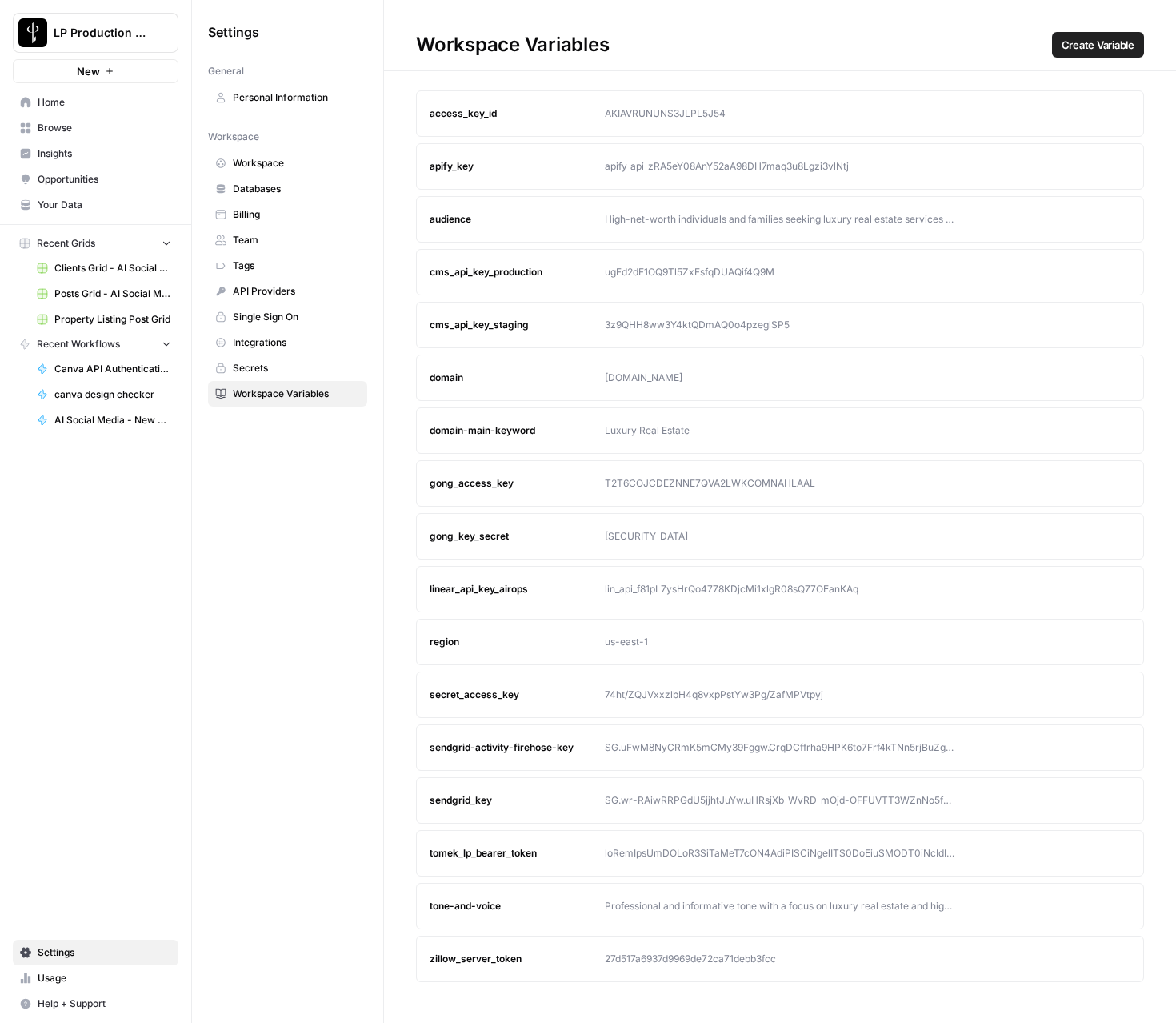
click at [734, 847] on div at bounding box center [780, 853] width 351 height 14
click at [1091, 858] on button "Edit" at bounding box center [1087, 853] width 26 height 26
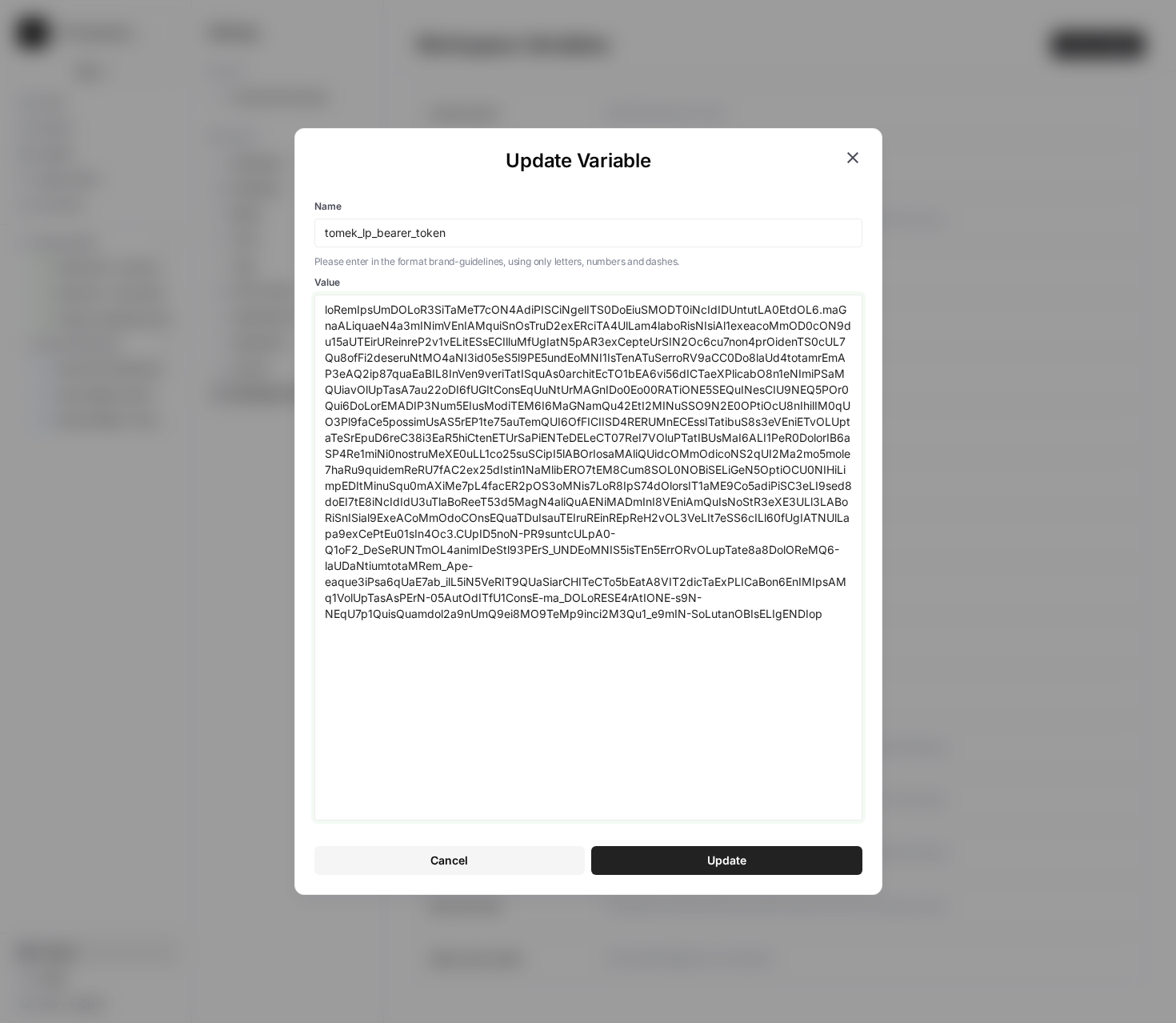
click at [659, 458] on textarea "Value" at bounding box center [588, 557] width 527 height 511
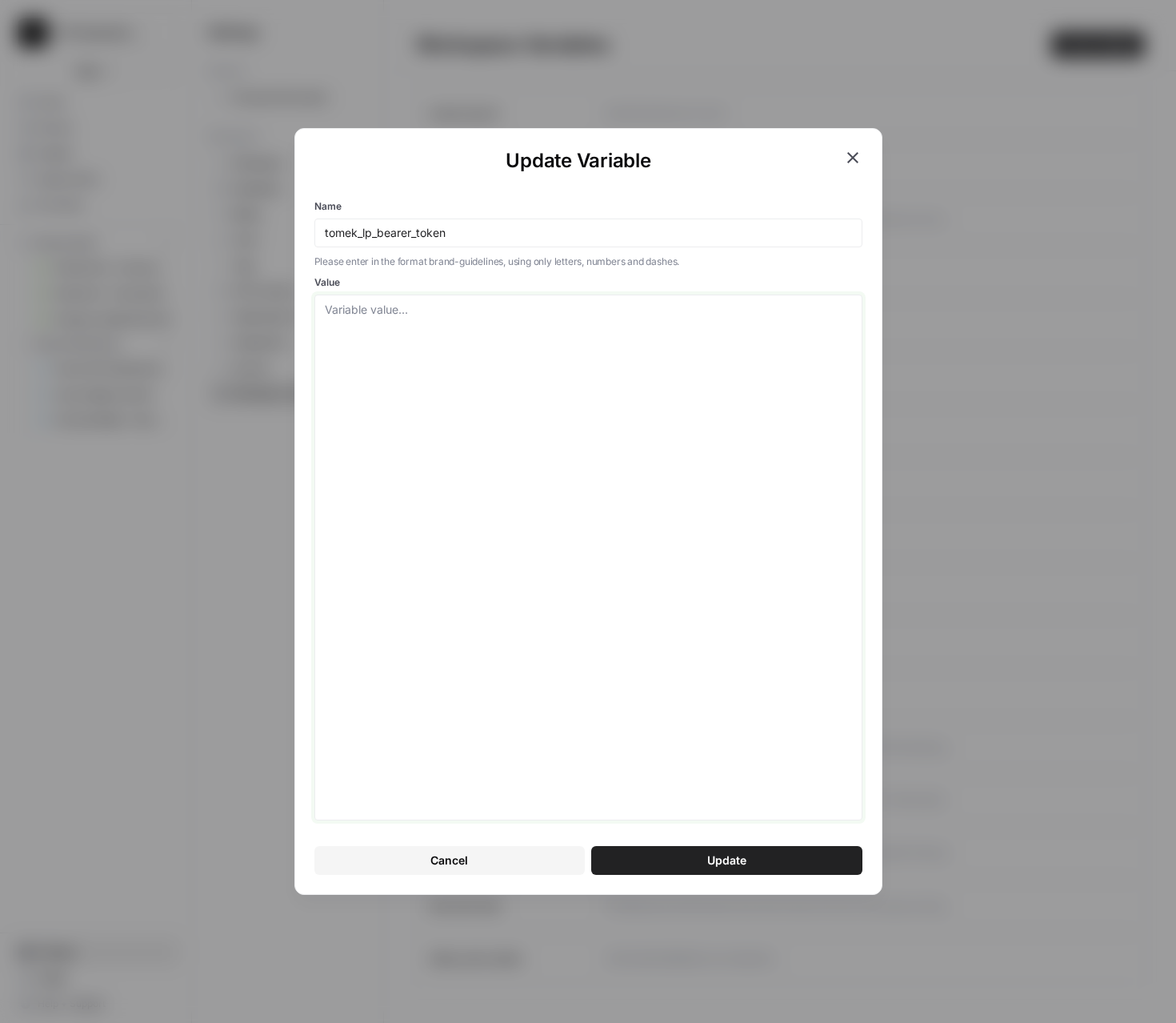
paste textarea "eyJhbGciOiJSUzI1NiIsInR5cCI6IkpXVCIsImtpZCI6ImFydEFXRV9rTzVlZHByeldNZ3ZodSJ9.ey…"
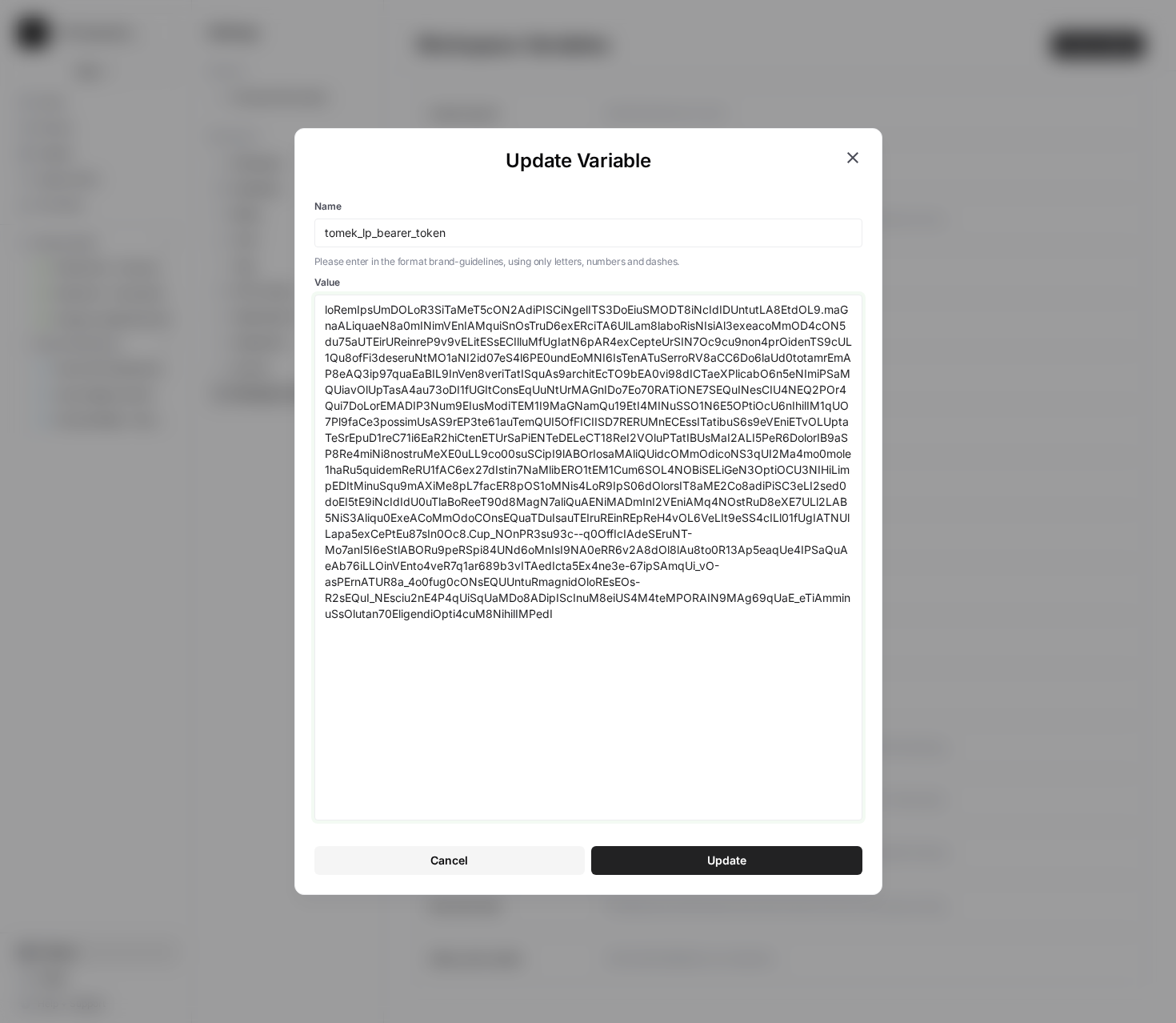
type textarea "eyJhbGciOiJSUzI1NiIsInR5cCI6IkpXVCIsImtpZCI6ImFydEFXRV9rTzVlZHByeldNZ3ZodSJ9.ey…"
click at [718, 850] on button "Update" at bounding box center [727, 860] width 271 height 29
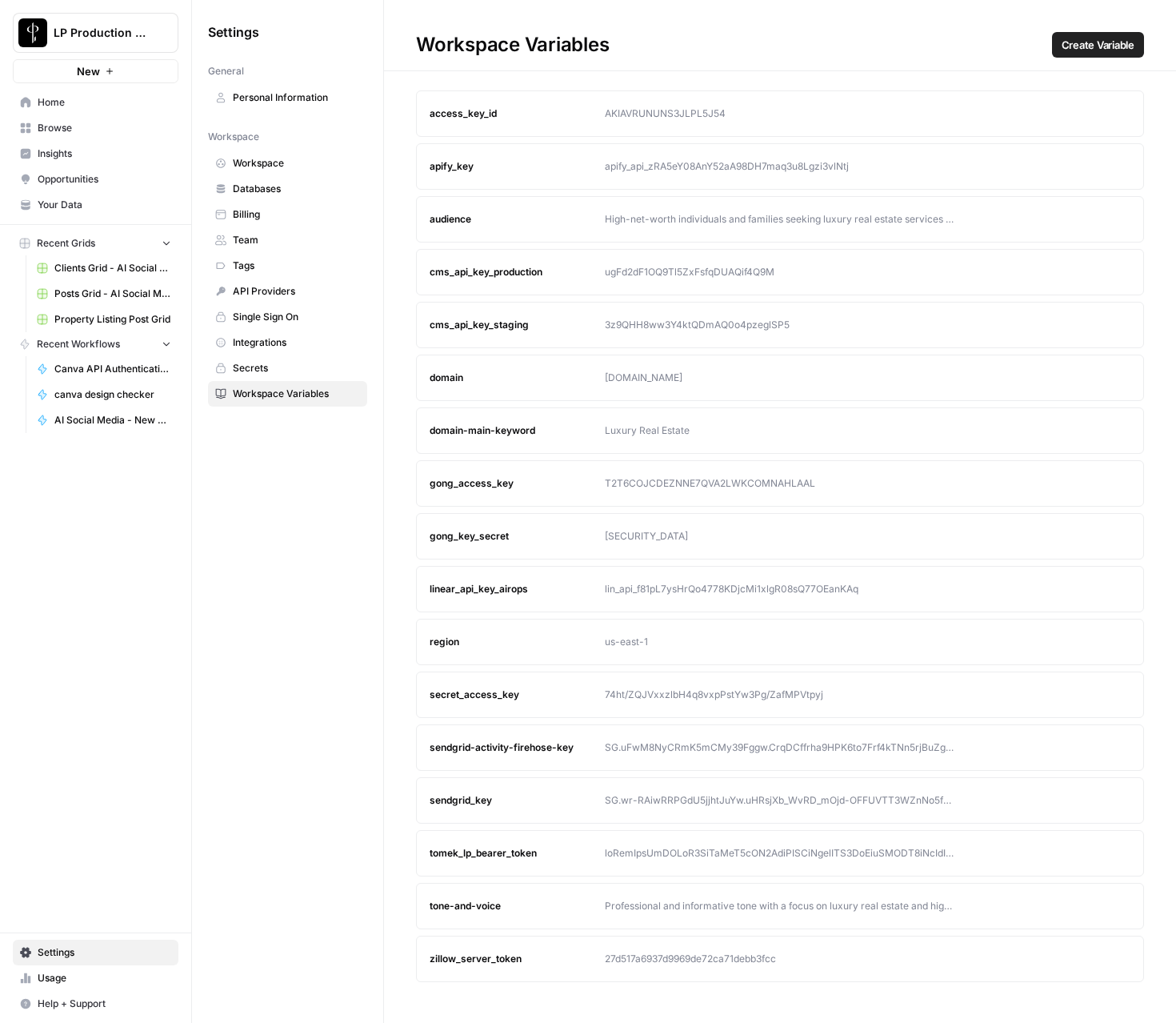
click at [78, 124] on span "Browse" at bounding box center [104, 128] width 133 height 14
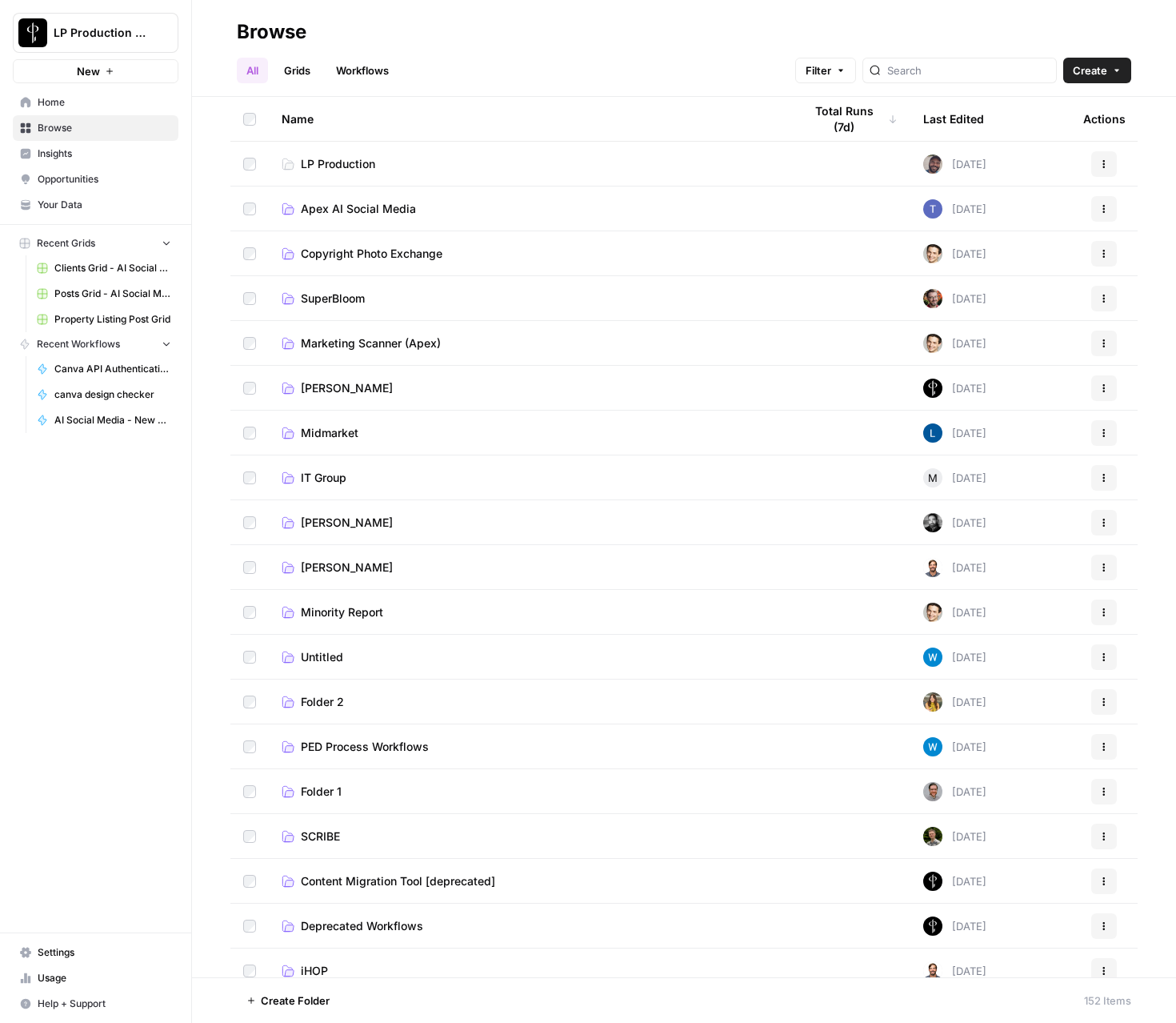
click at [327, 210] on span "Apex AI Social Media" at bounding box center [358, 209] width 115 height 16
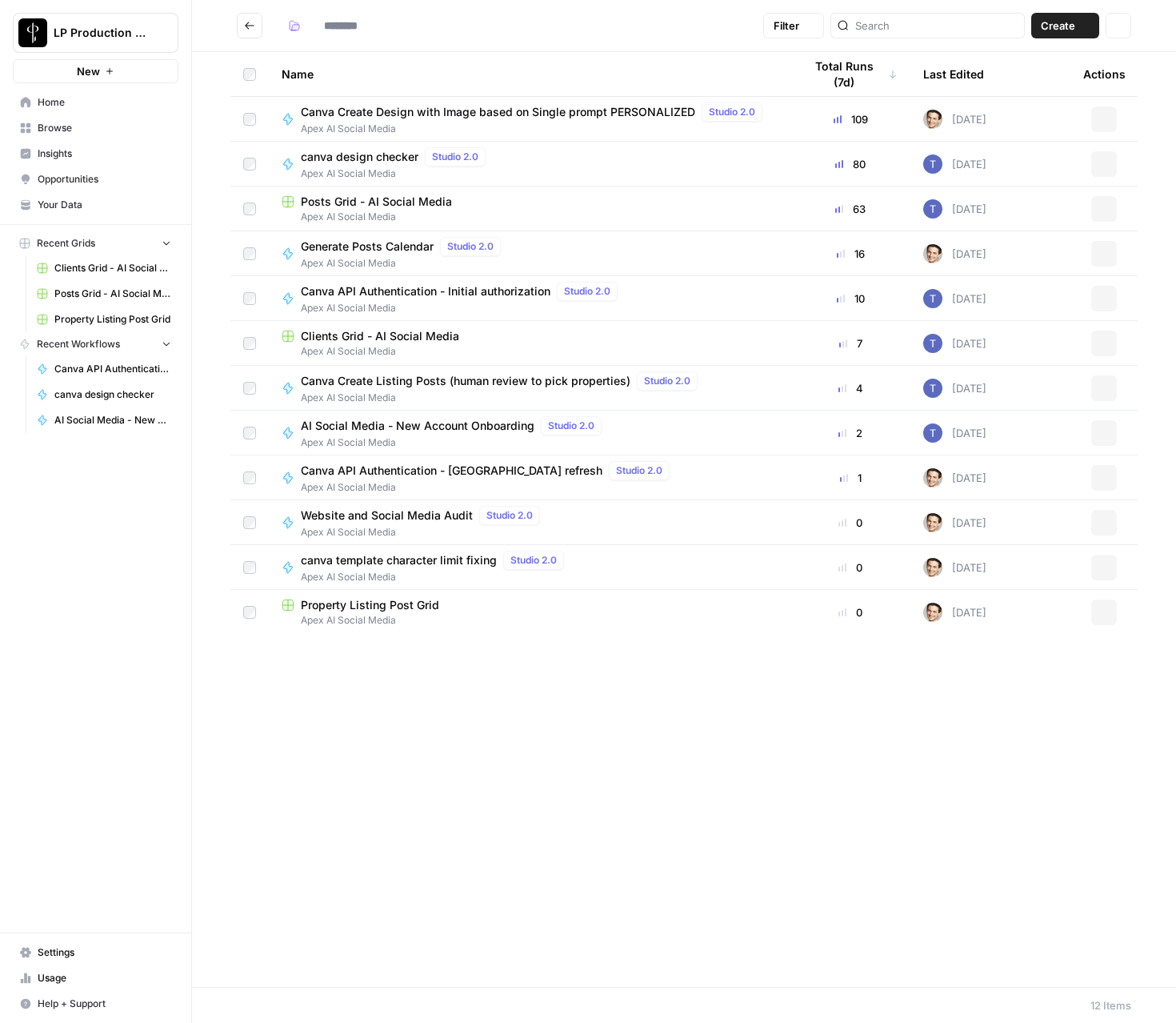
type input "**********"
click at [359, 426] on span "AI Social Media - New Account Onboarding" at bounding box center [417, 426] width 234 height 16
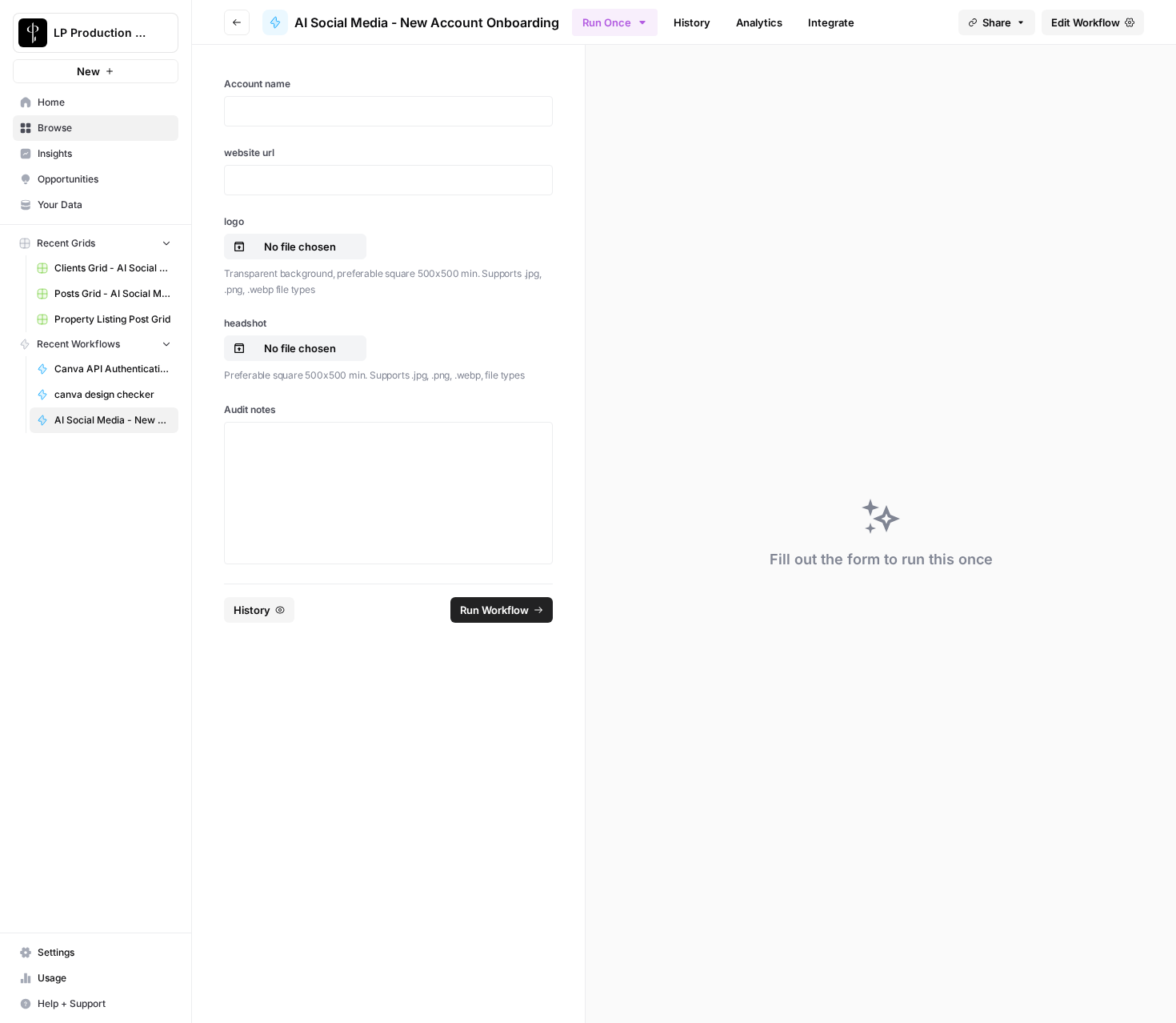
click at [1069, 18] on span "Edit Workflow" at bounding box center [1086, 22] width 69 height 16
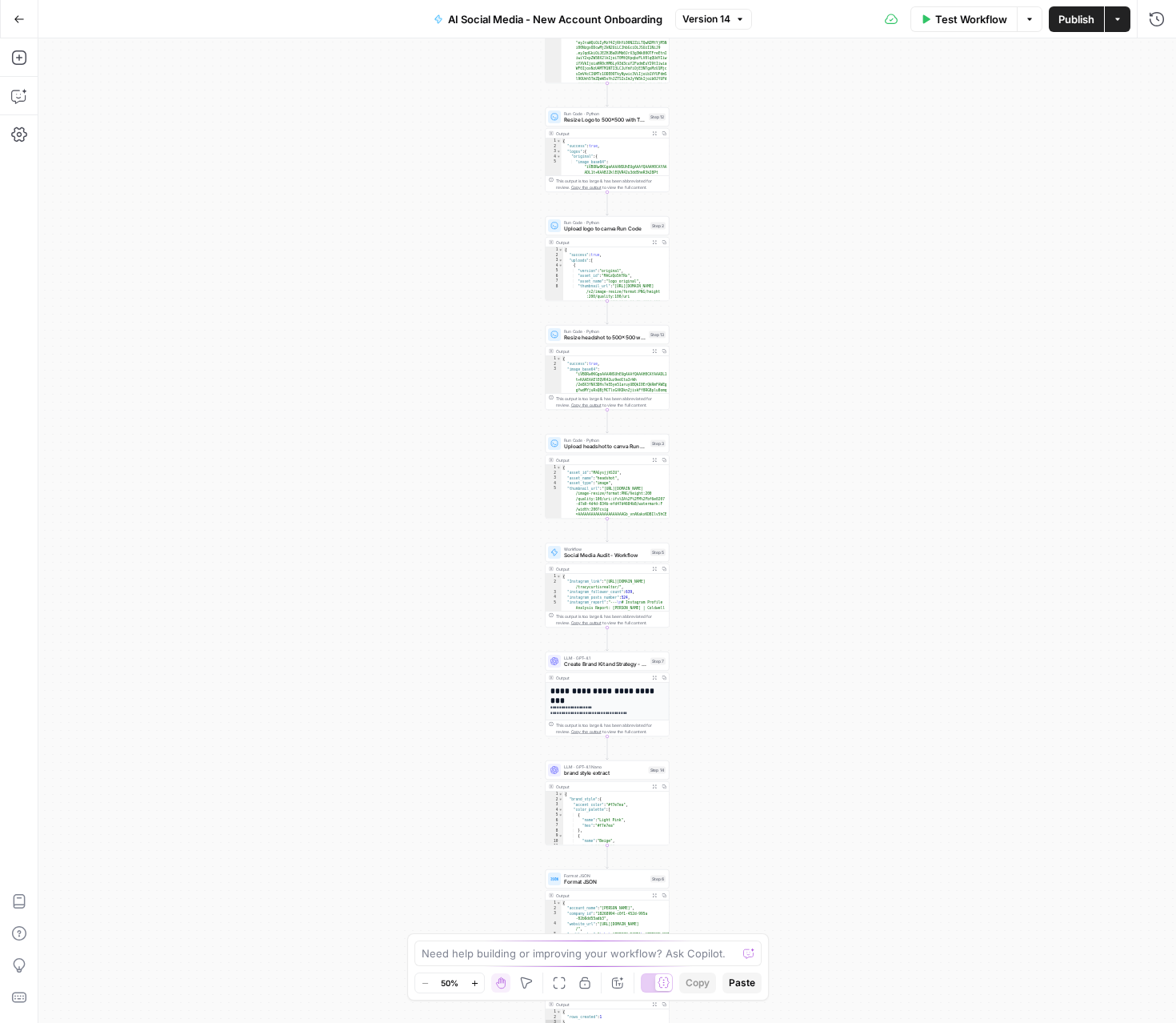
click at [698, 97] on div "Workflow Set Inputs Inputs Run Code · Python Run Code Step 15 Output Expand Out…" at bounding box center [607, 531] width 1138 height 985
click at [677, 162] on div "Workflow Set Inputs Inputs Run Code · Python Run Code Step 15 Output Expand Out…" at bounding box center [607, 531] width 1138 height 985
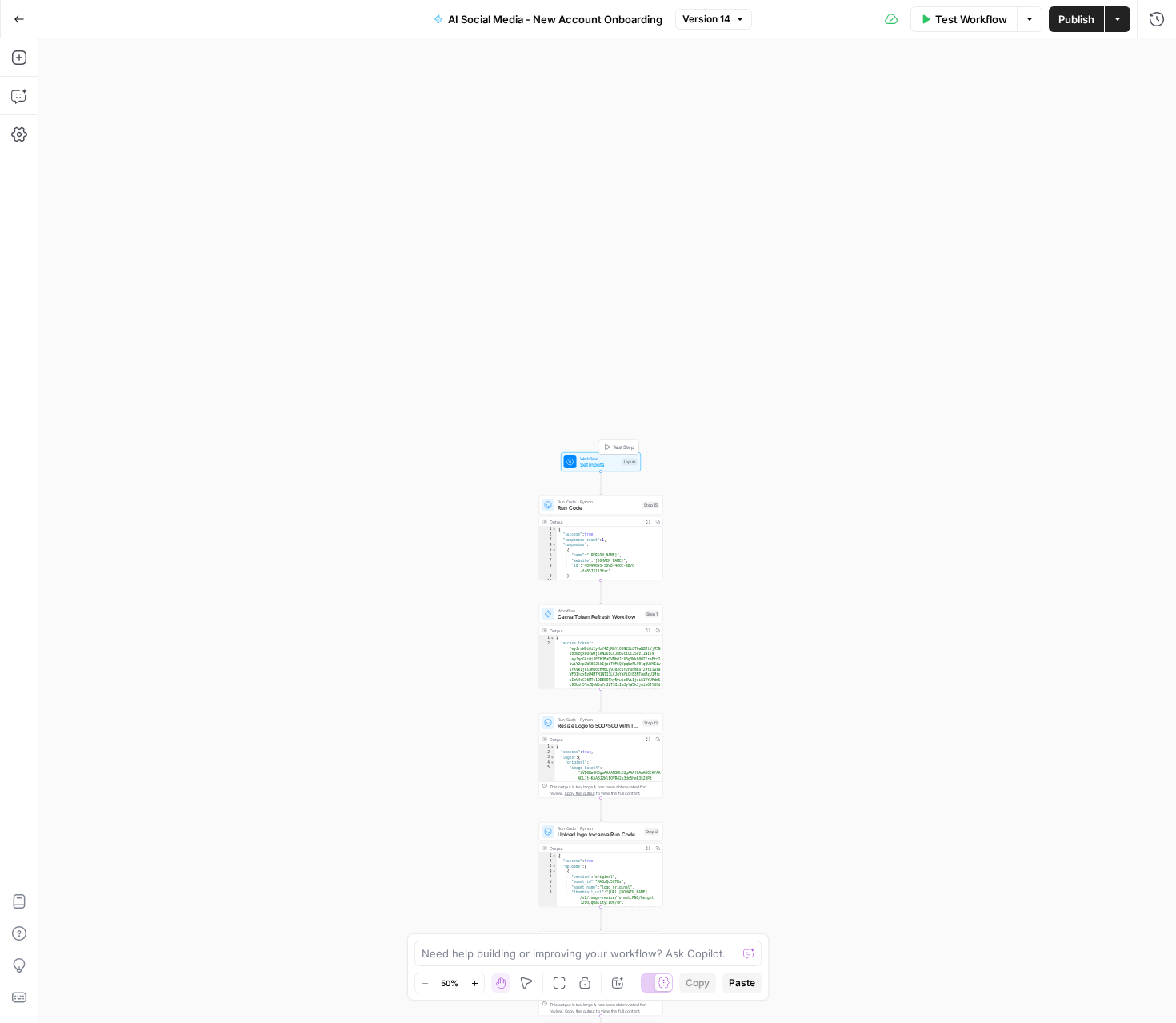
click at [592, 456] on span "Workflow" at bounding box center [600, 458] width 40 height 6
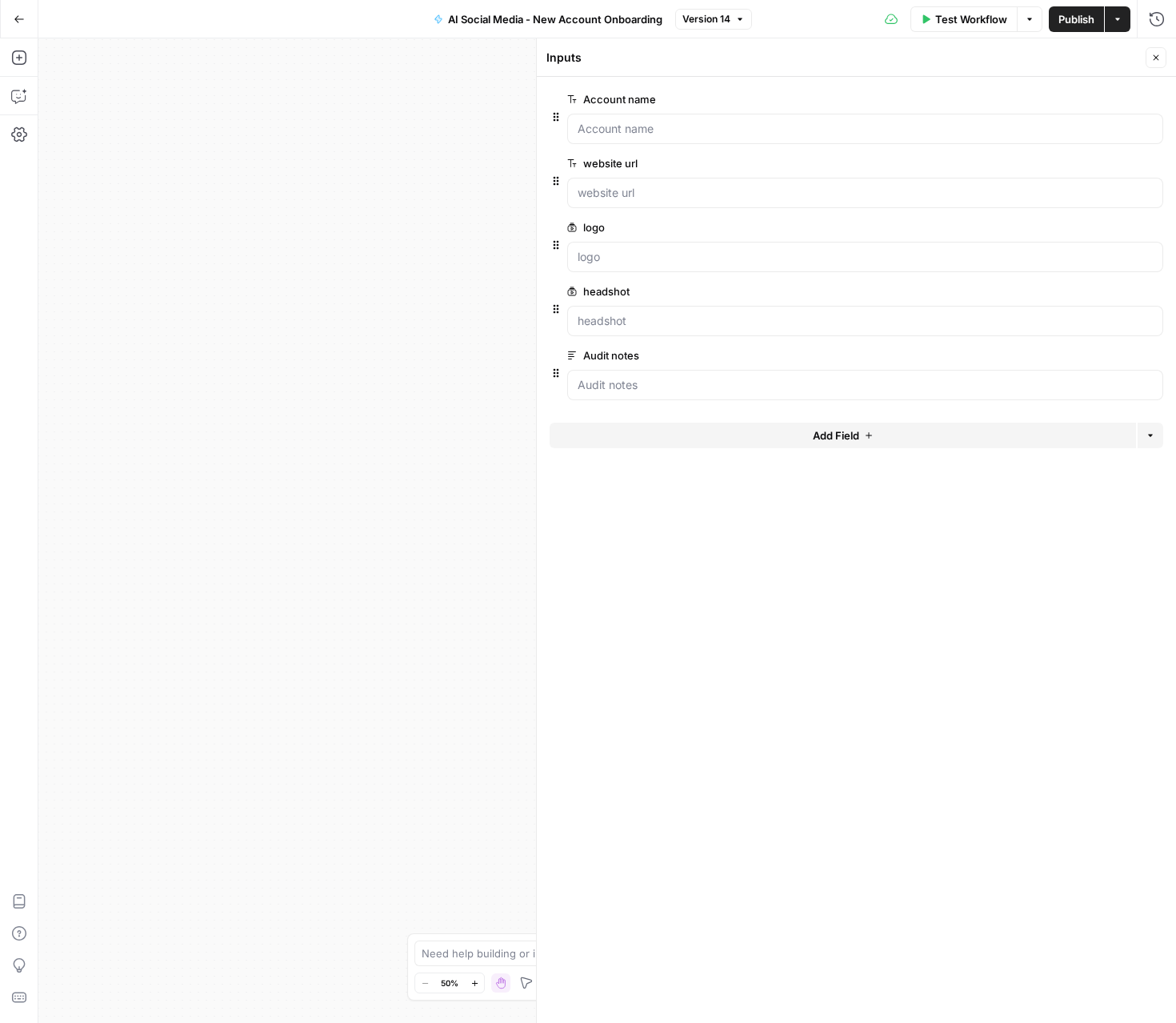
click at [1159, 58] on icon "button" at bounding box center [1155, 57] width 10 height 10
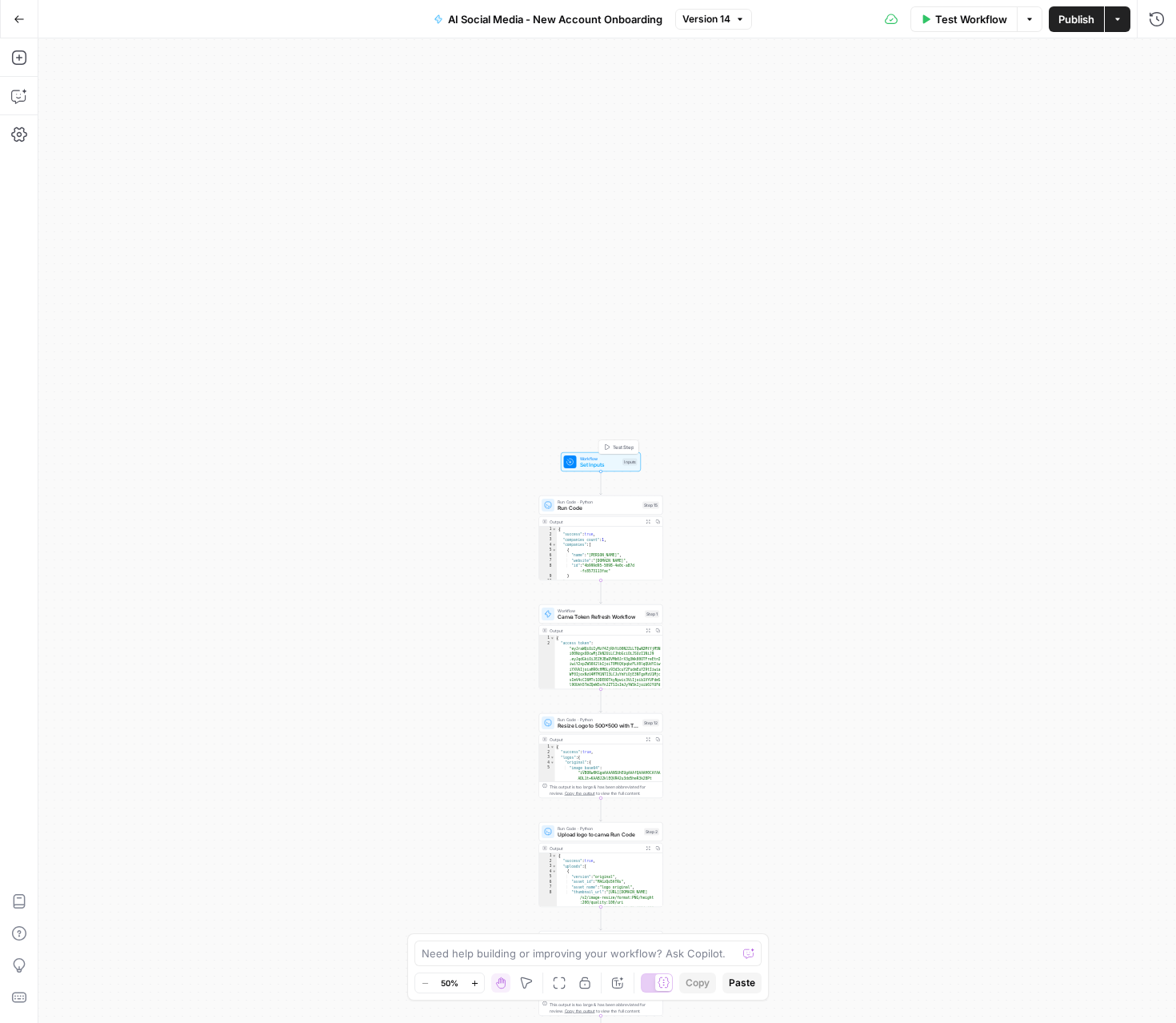
click at [621, 441] on button "Test Step" at bounding box center [618, 447] width 37 height 11
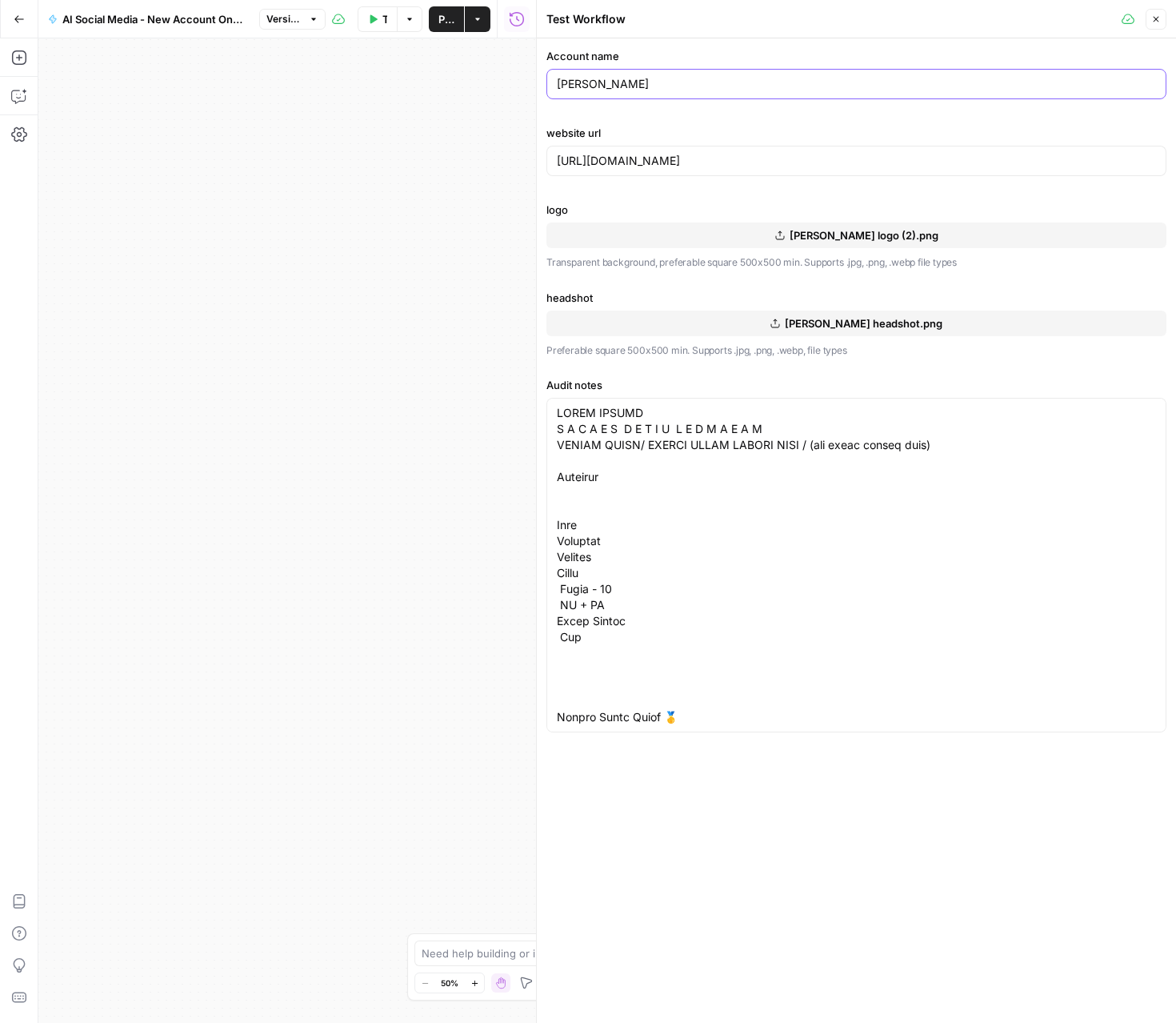
drag, startPoint x: 669, startPoint y: 85, endPoint x: 509, endPoint y: 83, distance: 160.0
click at [509, 83] on body "LP Production Workloads New Home Browse Insights Opportunities Your Data Recent…" at bounding box center [588, 511] width 1176 height 1023
type input "[PERSON_NAME]"
click at [1159, 17] on icon "button" at bounding box center [1155, 19] width 10 height 10
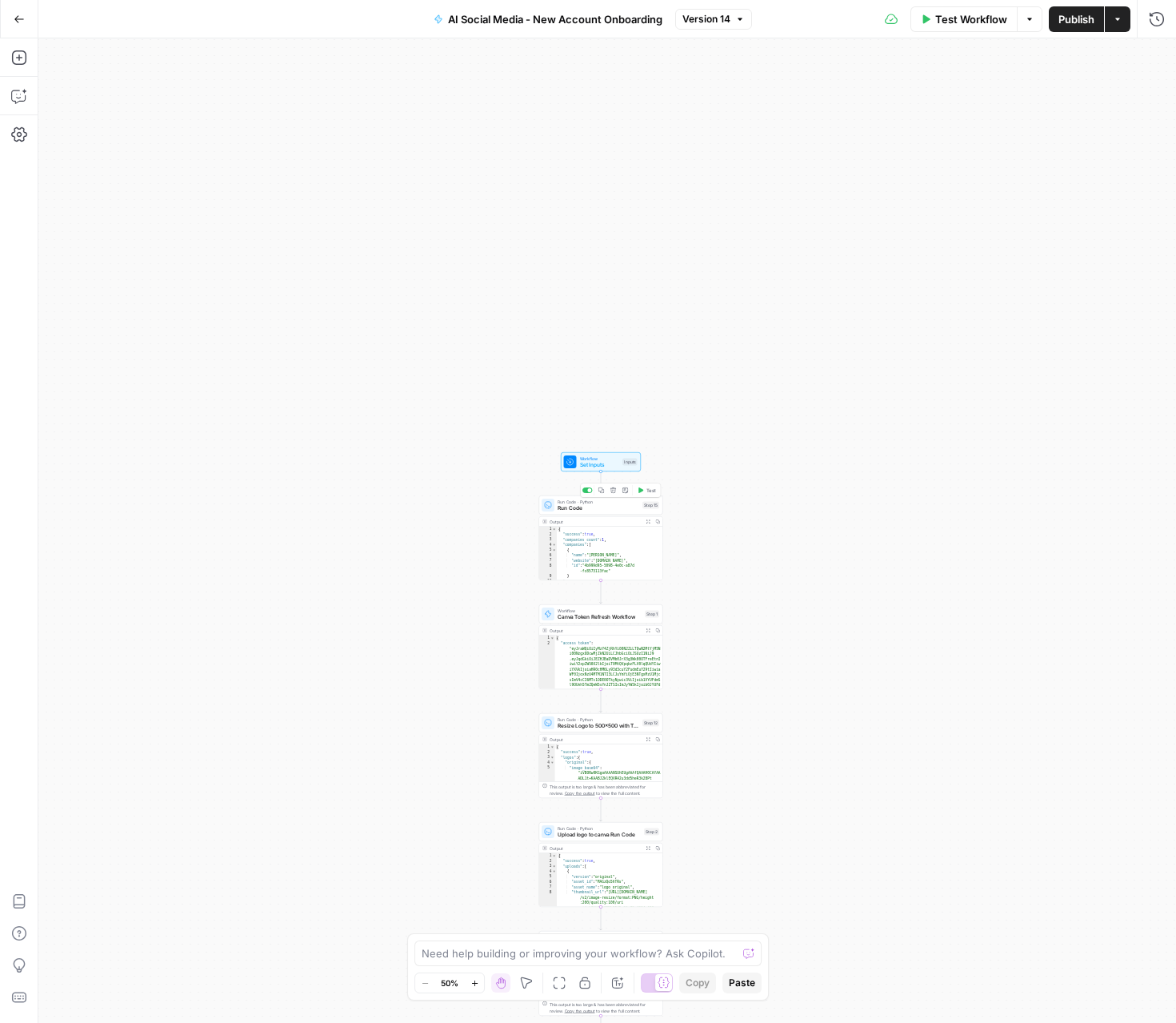
click at [648, 488] on span "Test" at bounding box center [651, 490] width 10 height 7
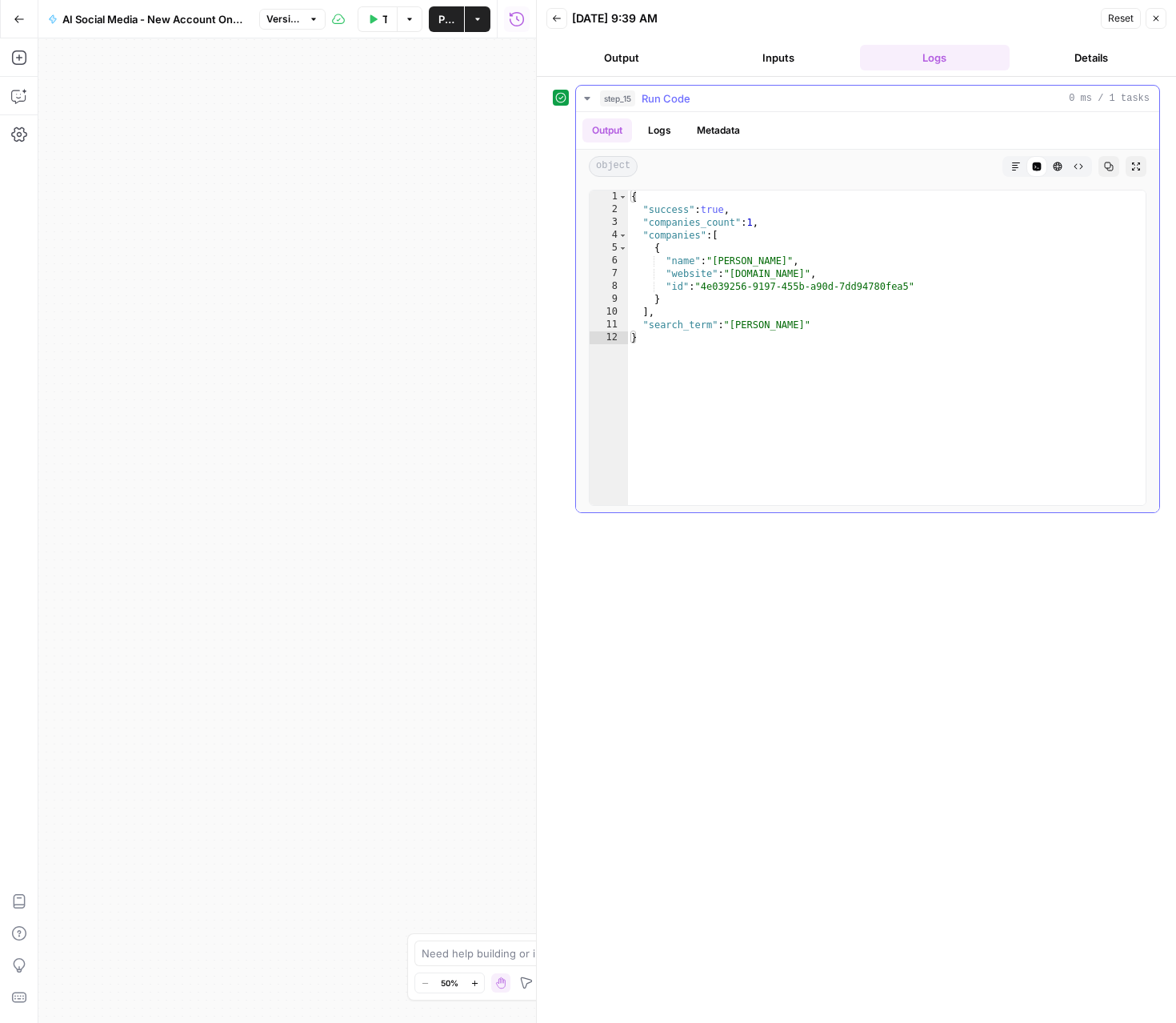
type textarea "**********"
drag, startPoint x: 912, startPoint y: 284, endPoint x: 707, endPoint y: 286, distance: 205.0
click at [707, 286] on div "{ "success" : true , "companies_count" : 1 , "companies" : [ { "name" : "Jennif…" at bounding box center [887, 361] width 517 height 340
click at [740, 99] on div "step_15 Run Code 0 ms / 1 tasks" at bounding box center [874, 98] width 550 height 16
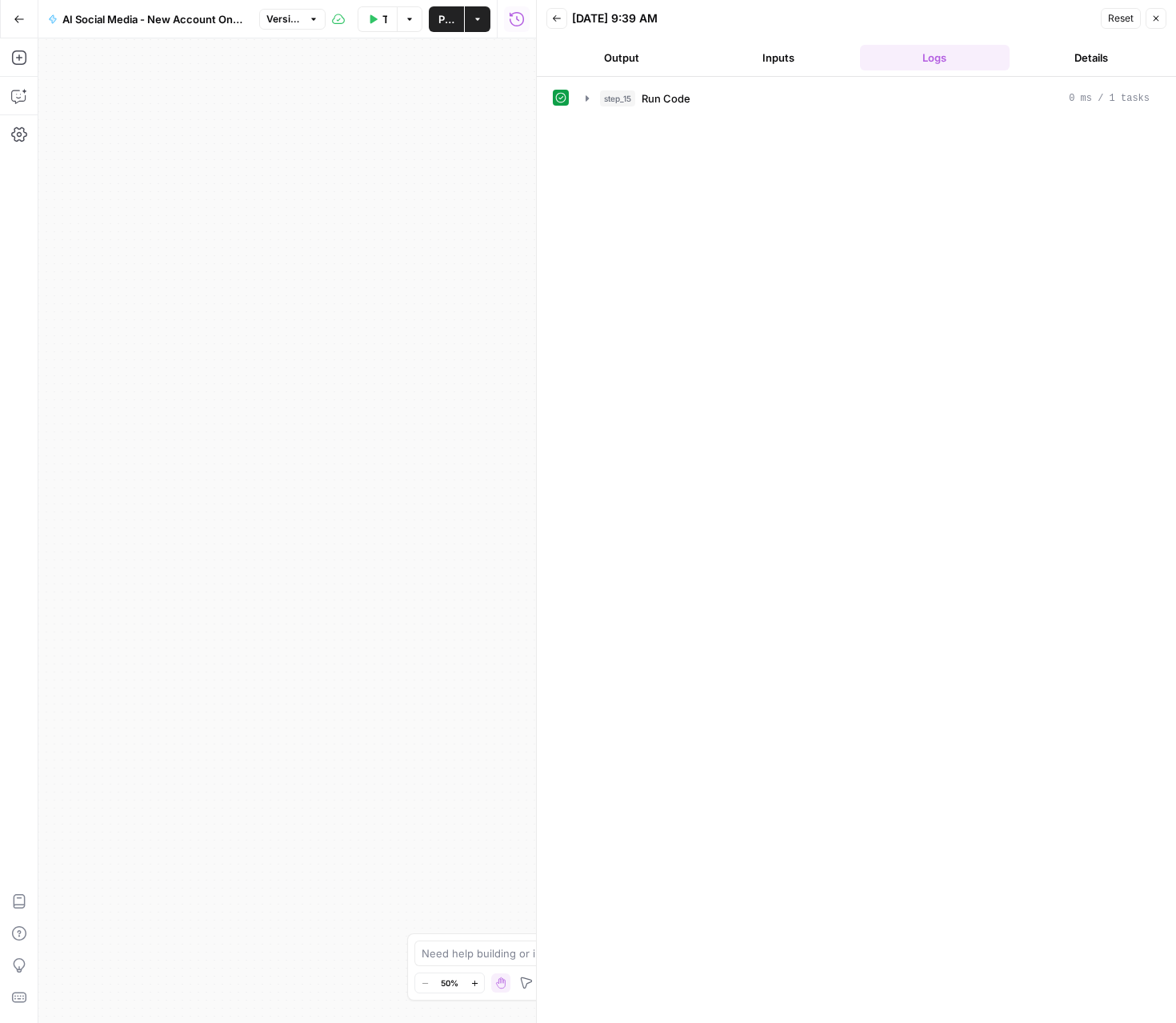
click at [1161, 21] on button "Close" at bounding box center [1155, 18] width 21 height 21
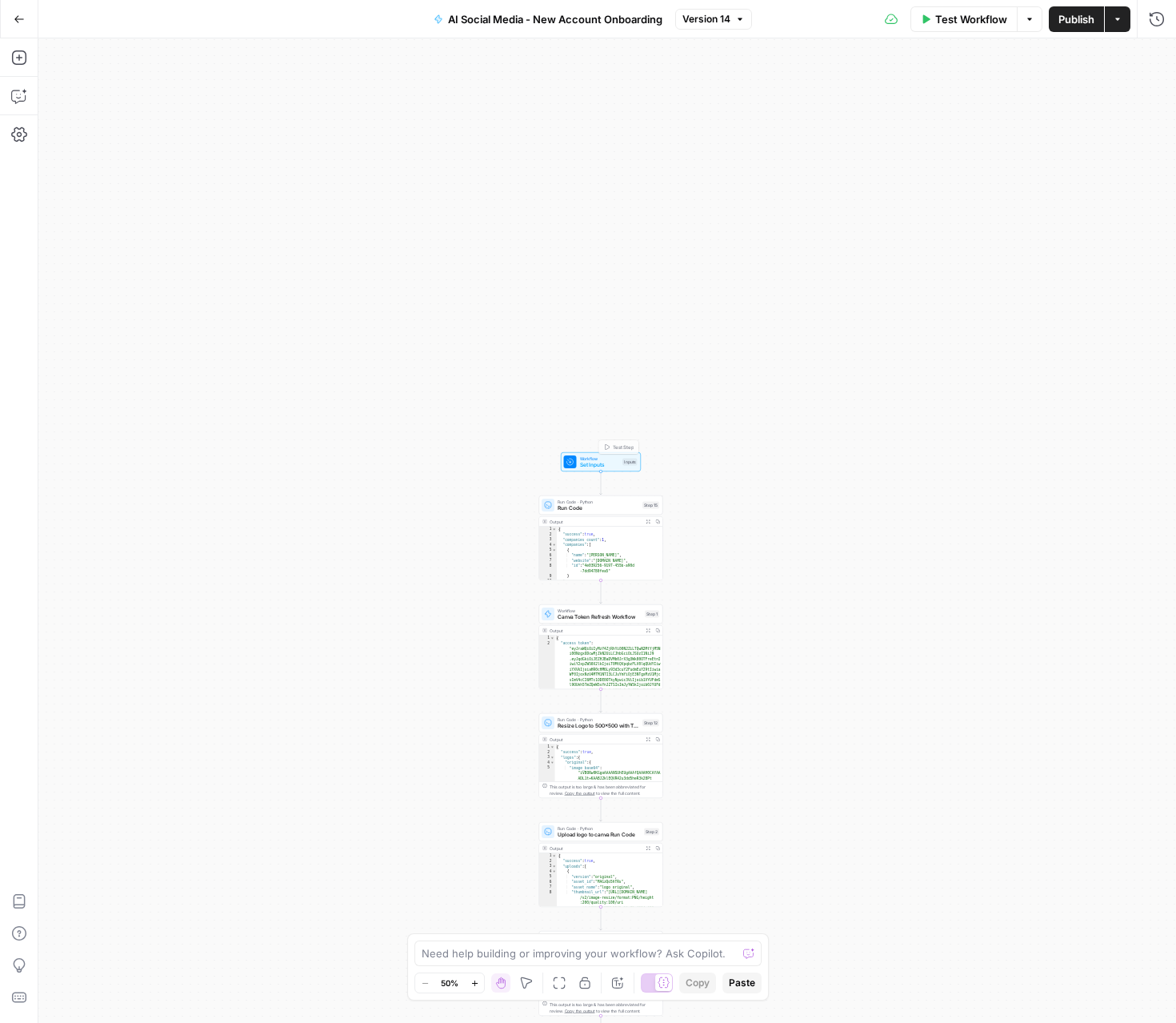
click at [588, 494] on div "Workflow Set Inputs Inputs Test Step Run Code · Python Run Code Step 15 Output …" at bounding box center [607, 531] width 1138 height 985
click at [587, 500] on span "Run Code · Python" at bounding box center [598, 501] width 81 height 6
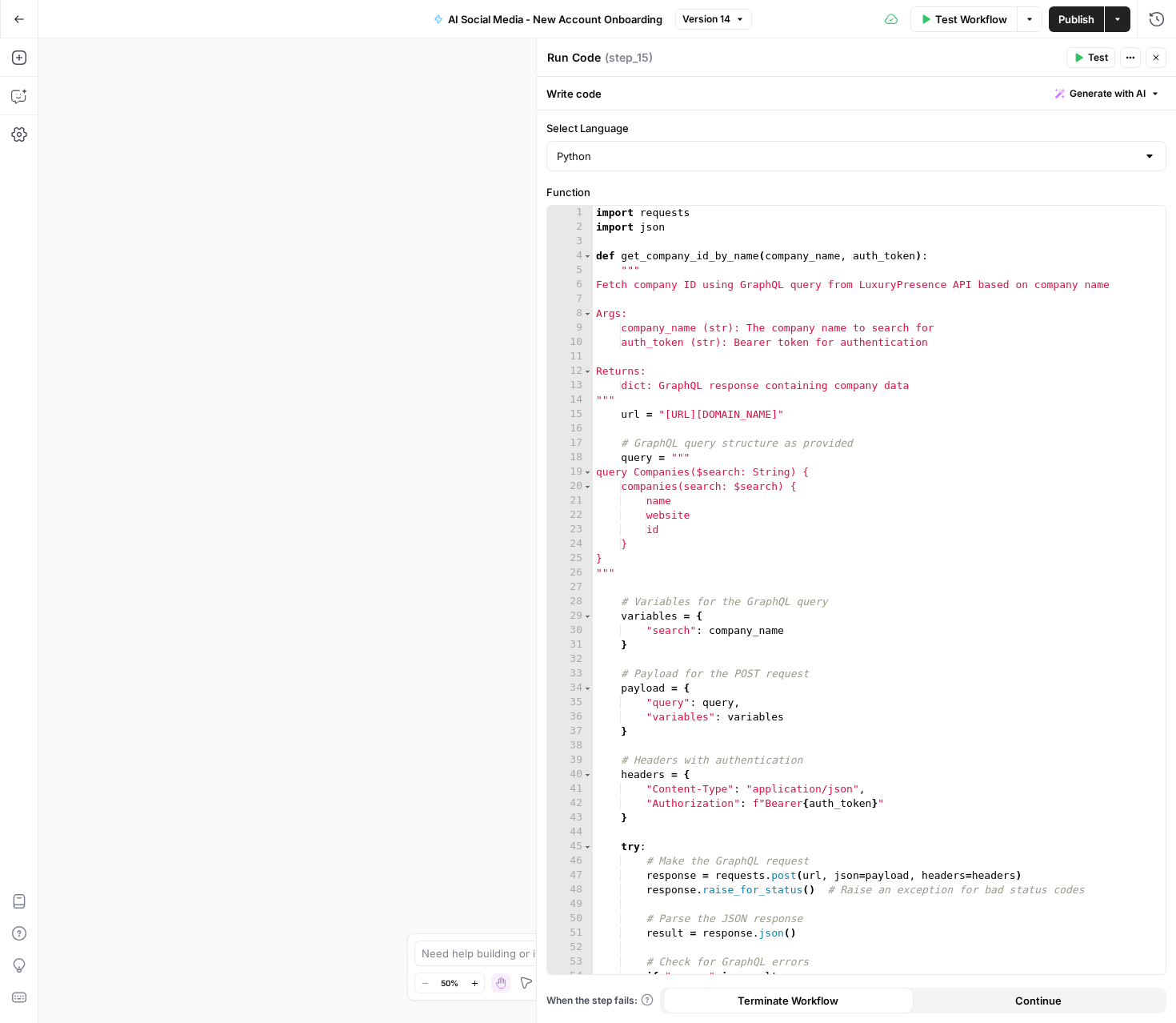
click at [599, 55] on textarea "Run Code" at bounding box center [574, 57] width 54 height 16
type textarea "Get Company Id"
click at [1077, 21] on span "Publish" at bounding box center [1077, 20] width 36 height 16
click at [1109, 23] on button "Actions" at bounding box center [1118, 19] width 26 height 26
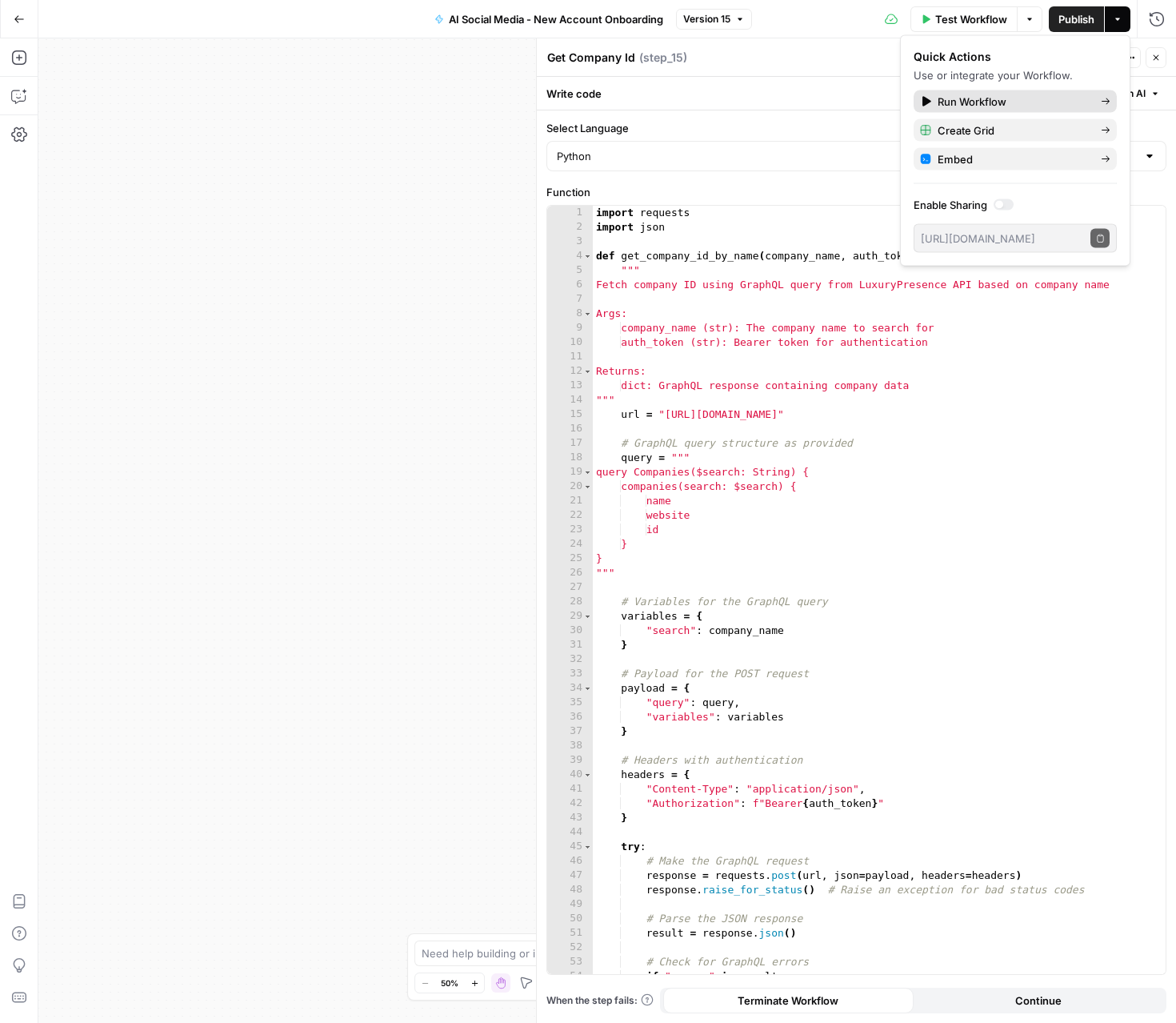
click at [999, 106] on span "Run Workflow" at bounding box center [1013, 102] width 150 height 16
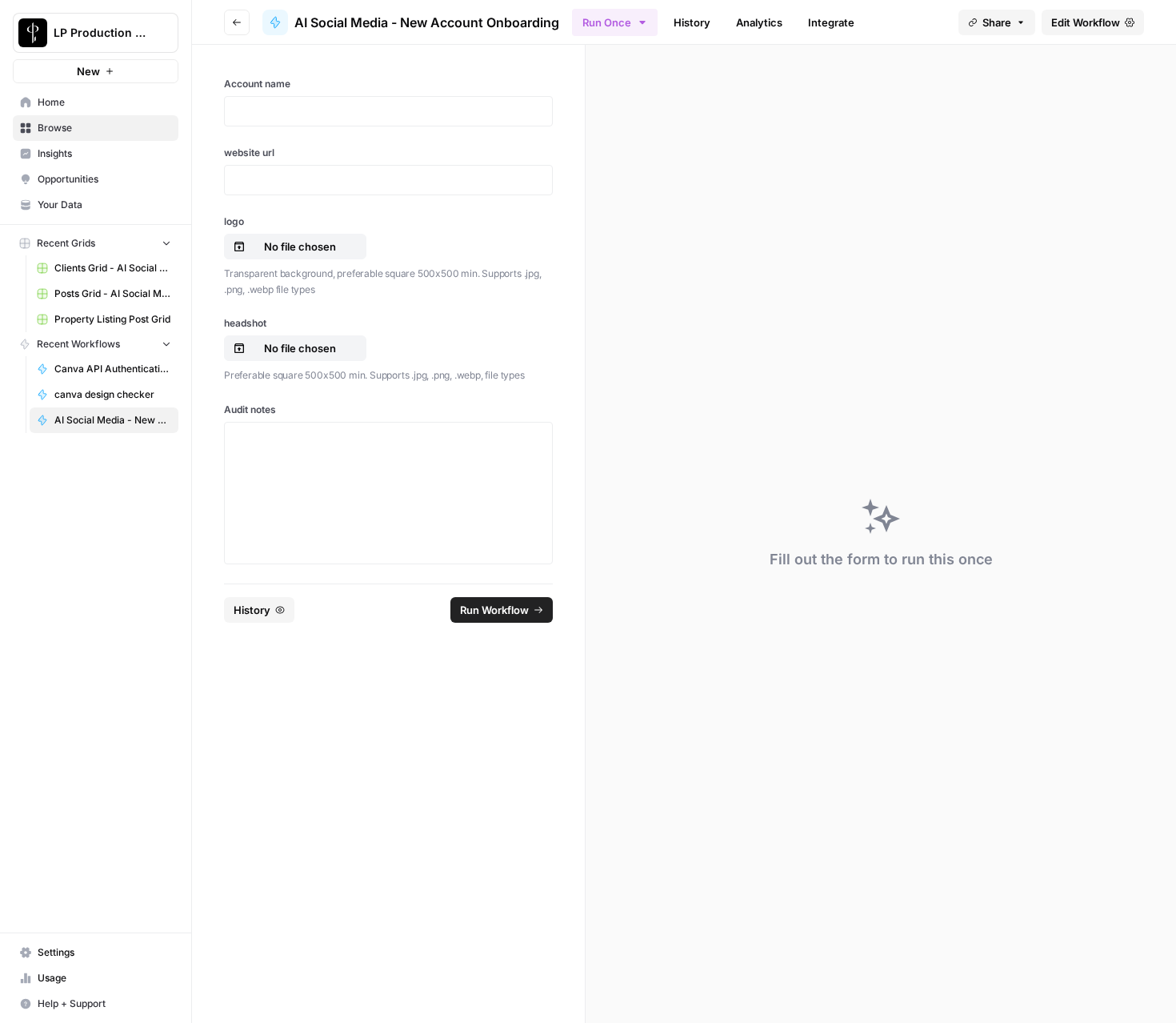
click at [274, 119] on div at bounding box center [388, 111] width 328 height 30
click at [269, 115] on p at bounding box center [388, 111] width 308 height 16
click at [571, 176] on div "**********" at bounding box center [388, 314] width 393 height 539
click at [278, 169] on div at bounding box center [388, 180] width 328 height 30
click at [273, 180] on p at bounding box center [388, 180] width 308 height 16
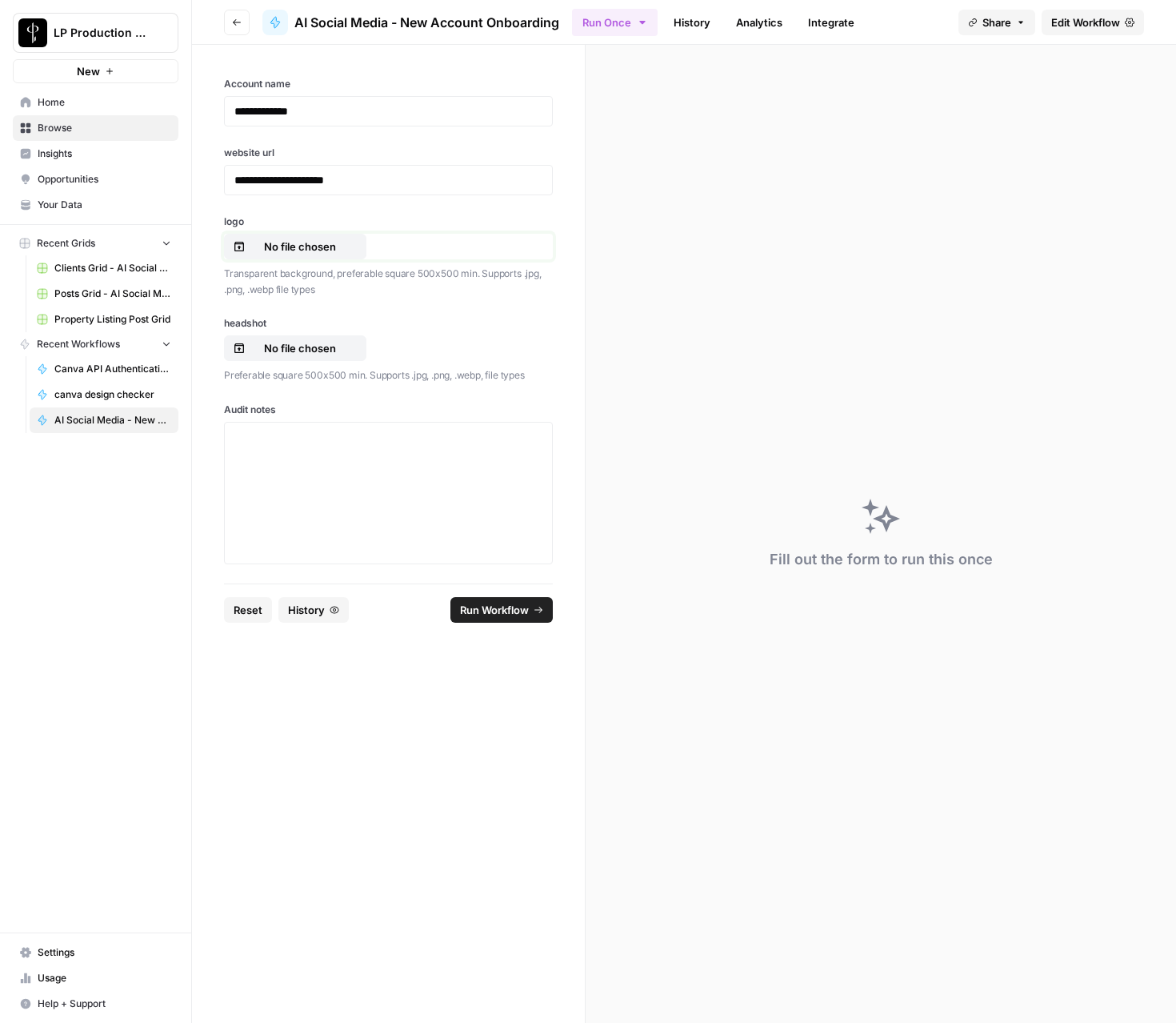
click at [298, 244] on p "No file chosen" at bounding box center [300, 246] width 102 height 16
click at [319, 351] on p "No file chosen" at bounding box center [300, 348] width 102 height 16
click at [319, 349] on p "No file chosen" at bounding box center [300, 348] width 102 height 16
click at [366, 434] on p at bounding box center [388, 437] width 308 height 16
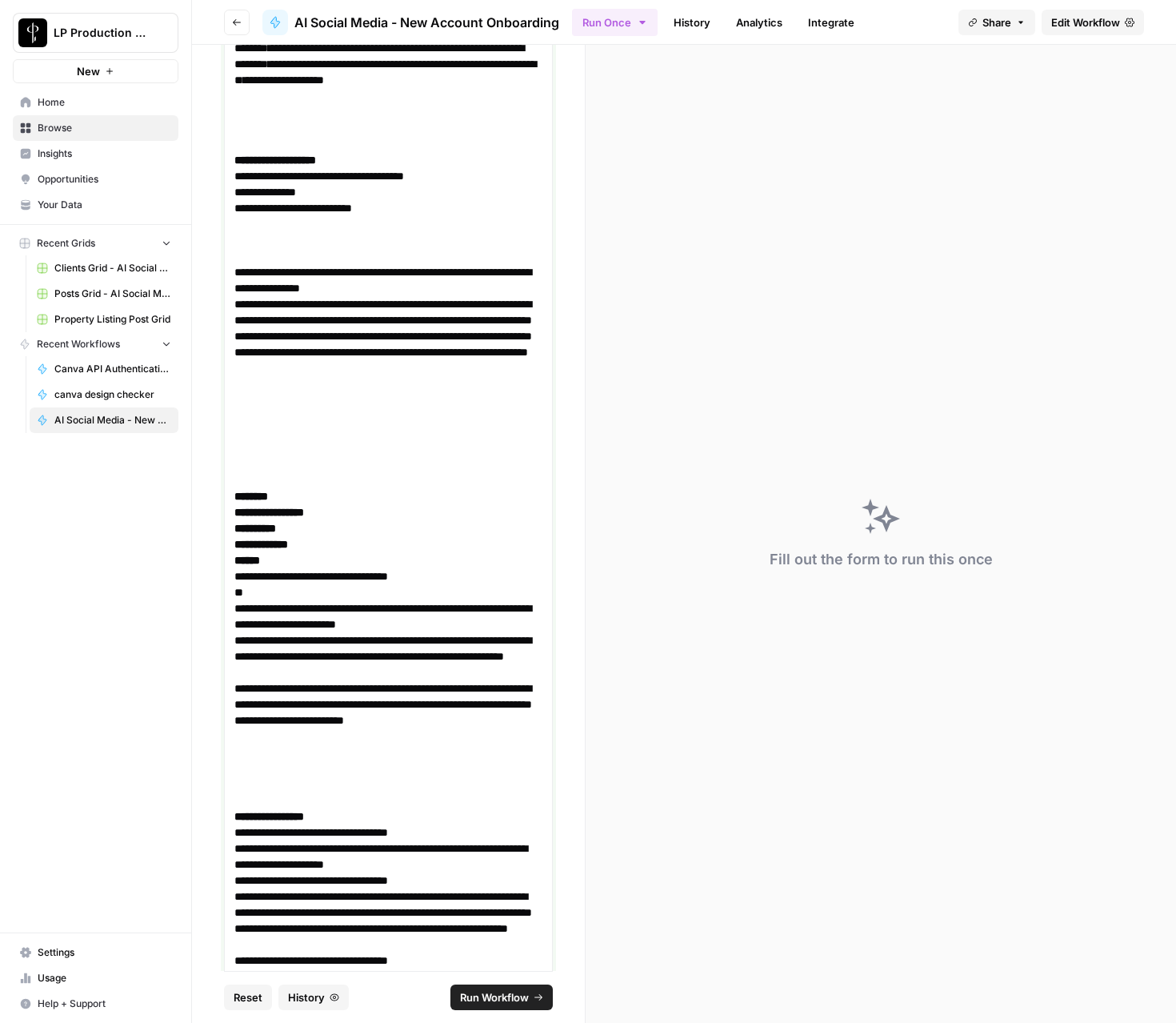
scroll to position [1100, 0]
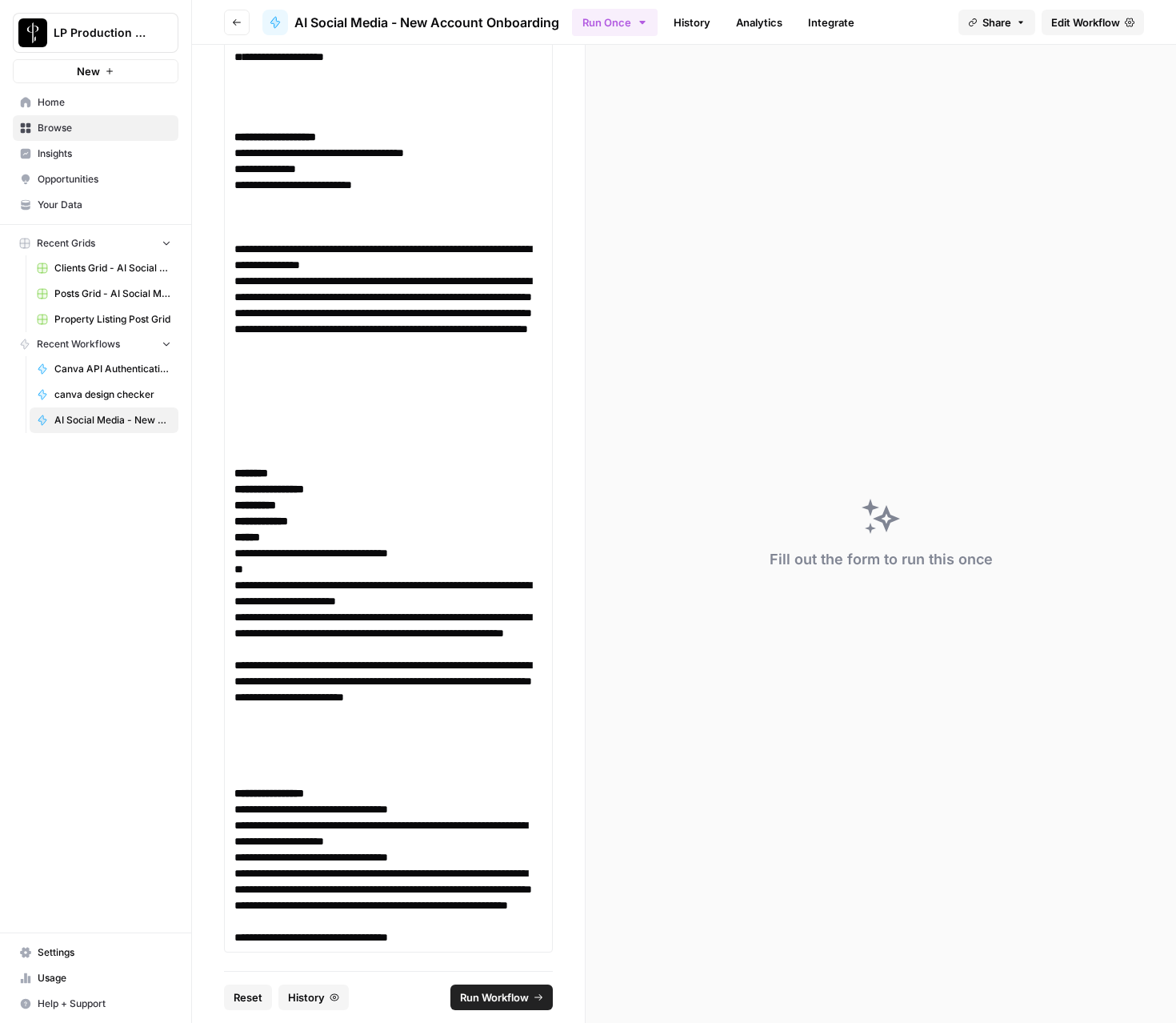
click at [503, 989] on span "Run Workflow" at bounding box center [494, 997] width 69 height 16
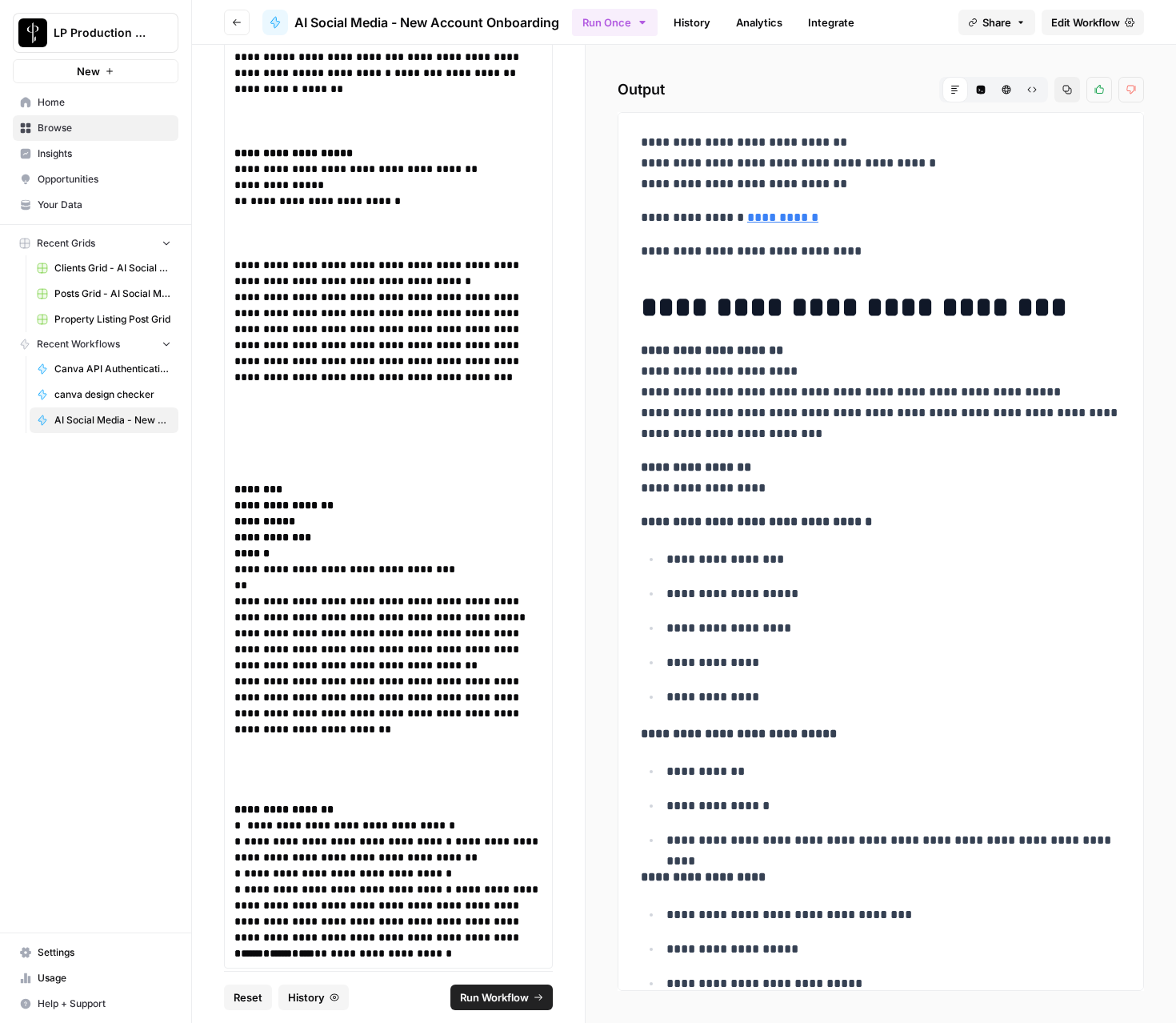
click at [1128, 23] on icon at bounding box center [1129, 22] width 10 height 10
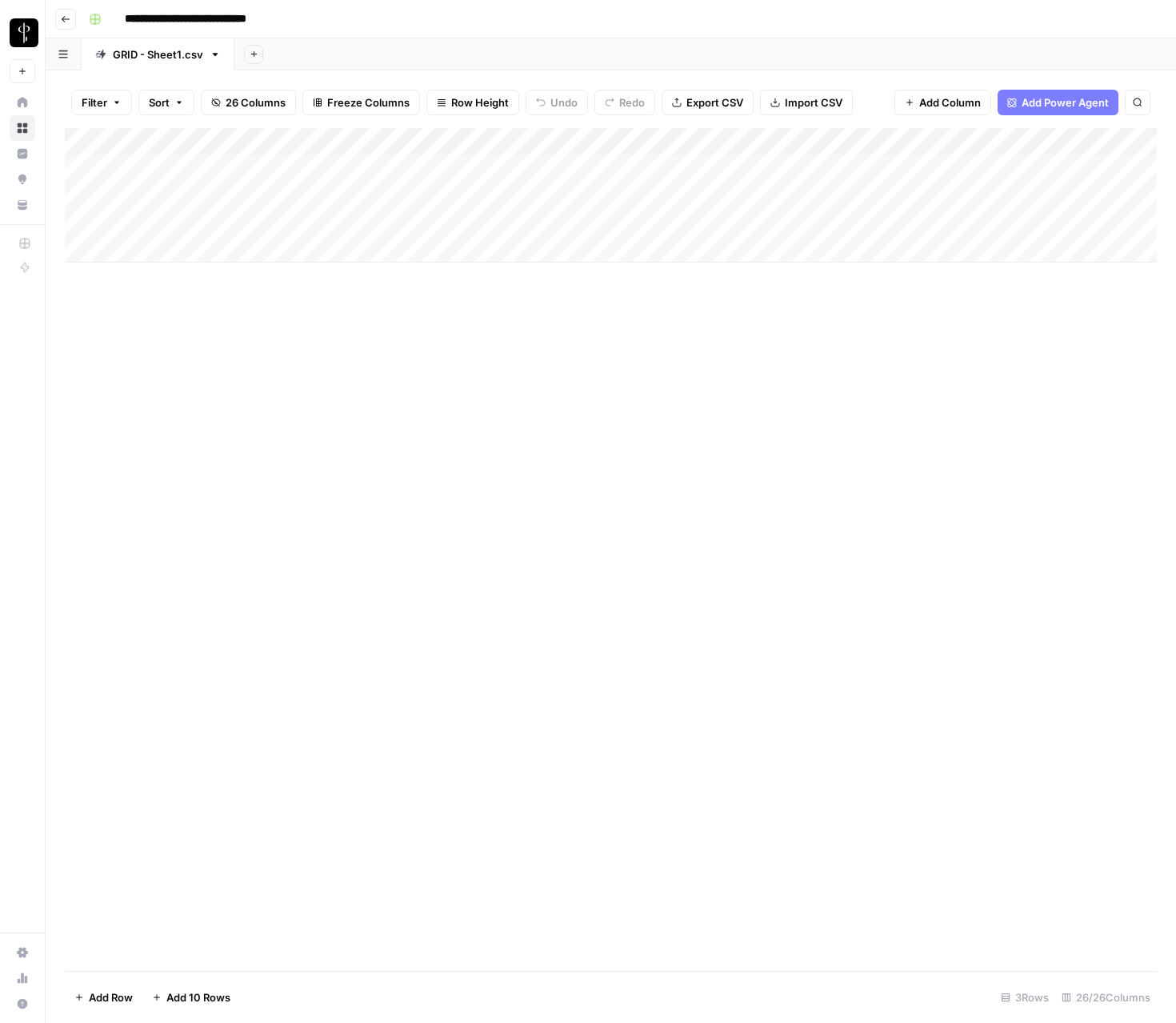
click at [215, 224] on div "Add Column" at bounding box center [610, 195] width 1092 height 134
click at [131, 224] on textarea "**********" at bounding box center [280, 239] width 320 height 55
type textarea "**********"
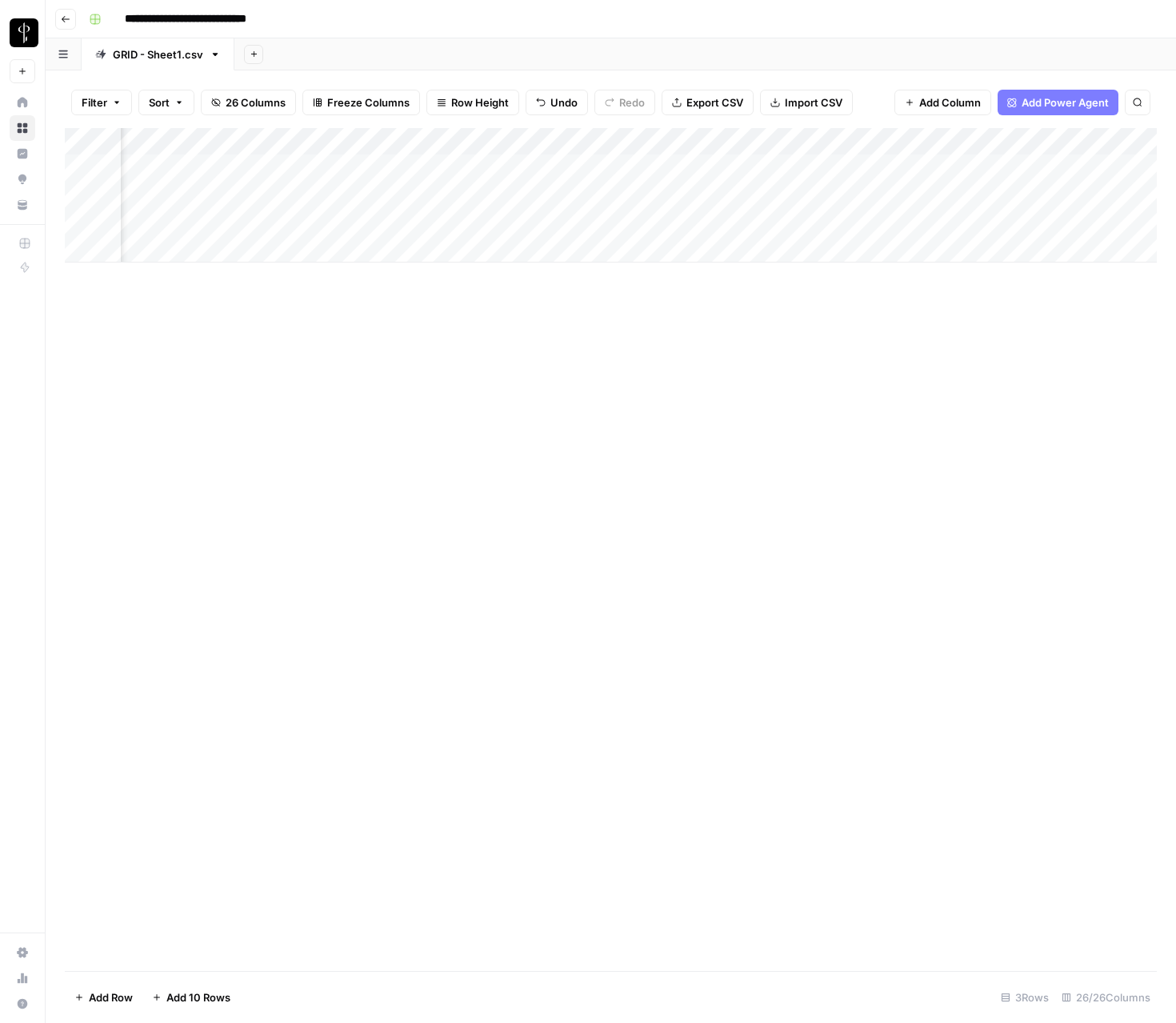
click at [729, 225] on div "Add Column" at bounding box center [610, 195] width 1092 height 134
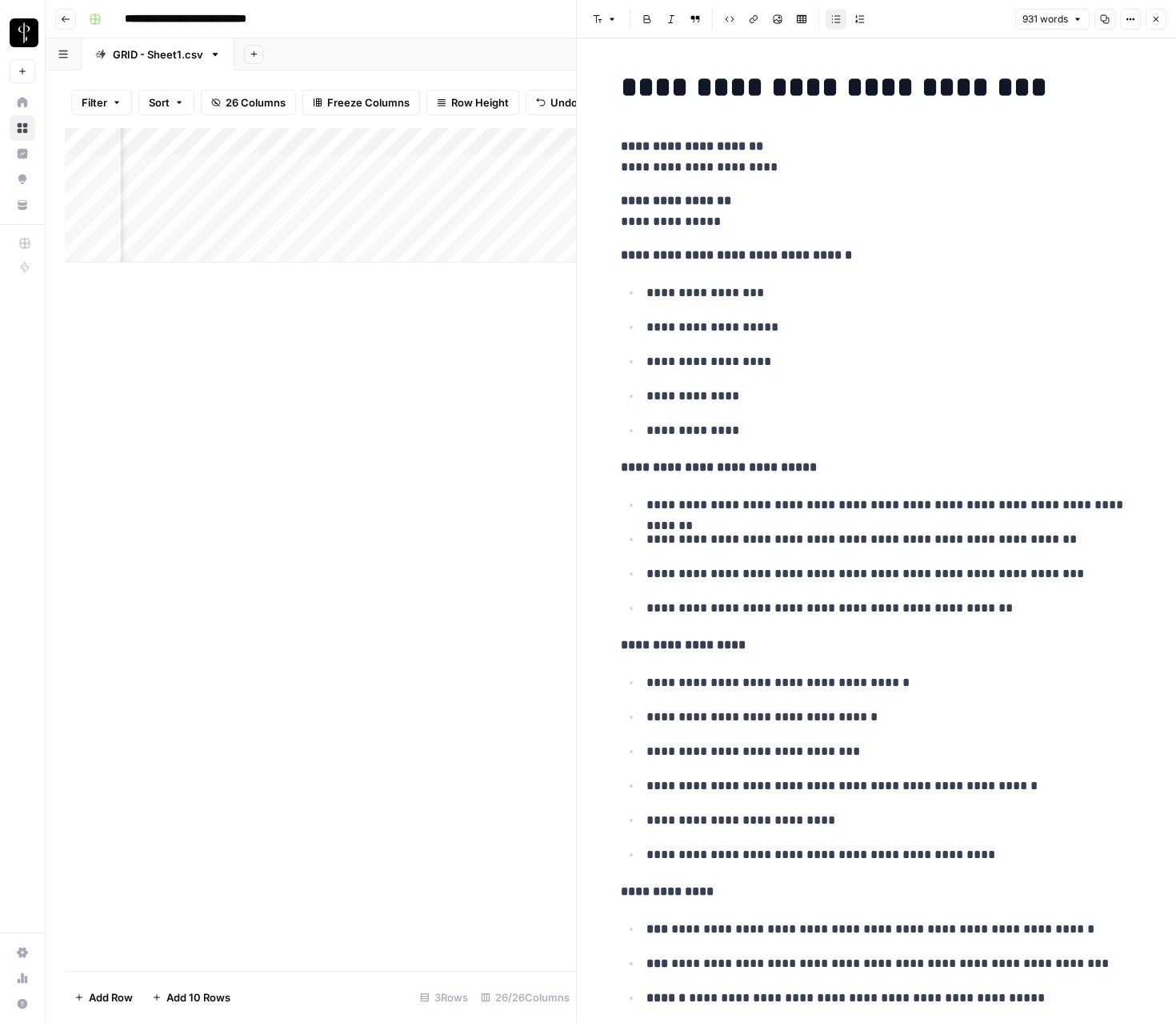
click at [1159, 16] on icon "button" at bounding box center [1155, 19] width 10 height 10
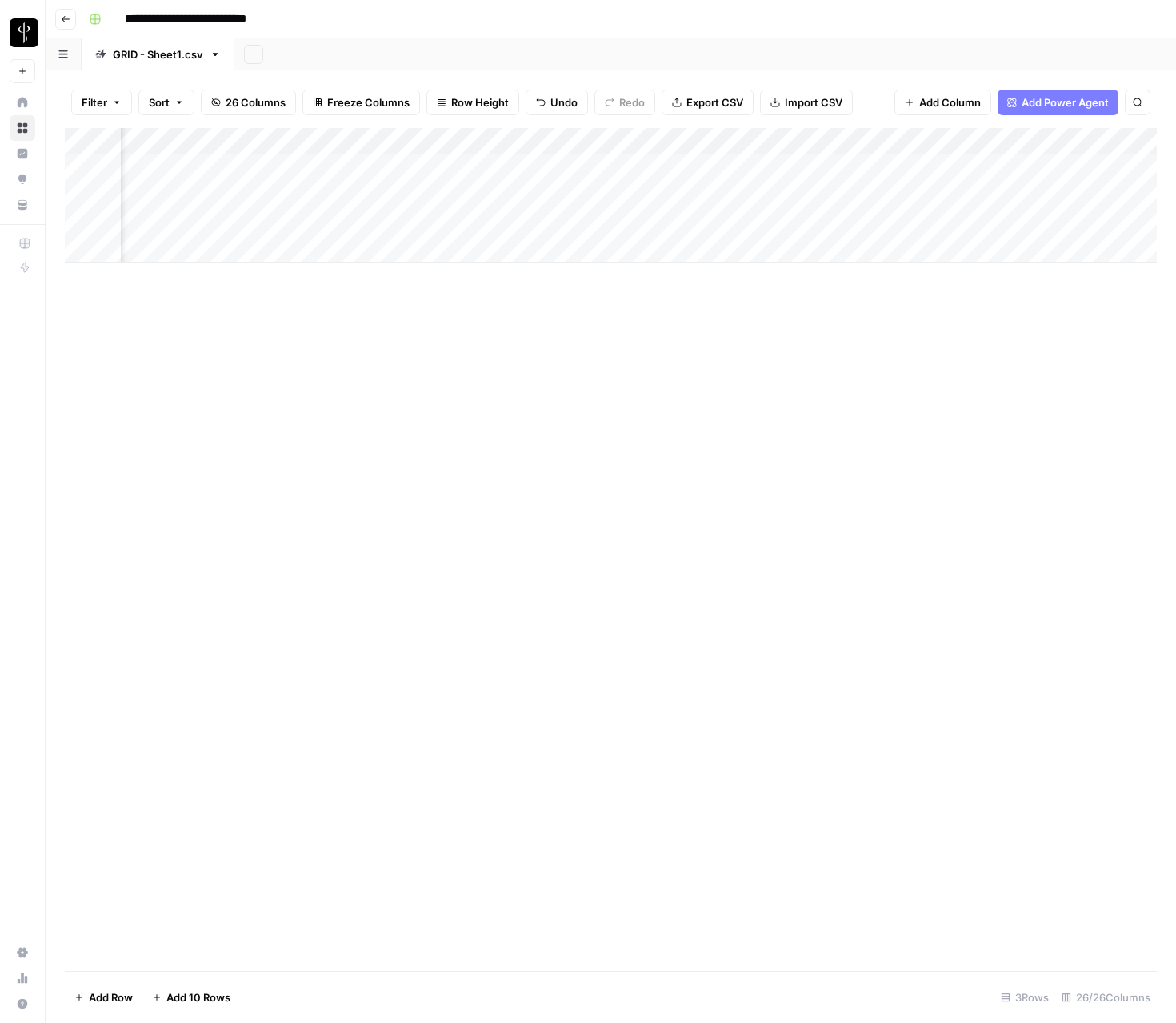
scroll to position [0, 1286]
click at [868, 230] on div "Add Column" at bounding box center [610, 195] width 1092 height 134
click at [859, 226] on div "Add Column" at bounding box center [610, 195] width 1092 height 134
type textarea "*******"
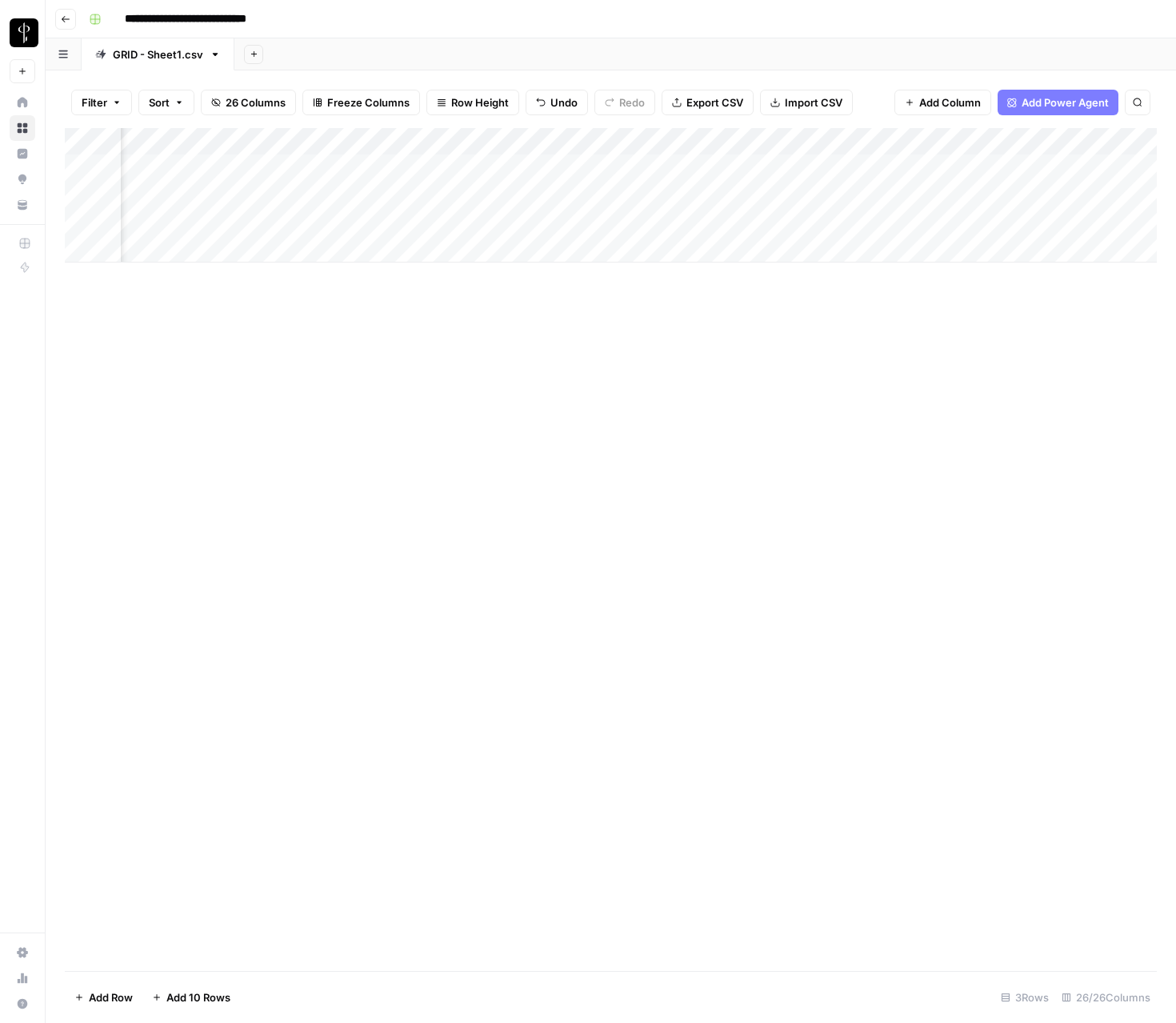
click at [597, 222] on div "Add Column" at bounding box center [610, 195] width 1092 height 134
click at [574, 222] on div "Add Column" at bounding box center [610, 195] width 1092 height 134
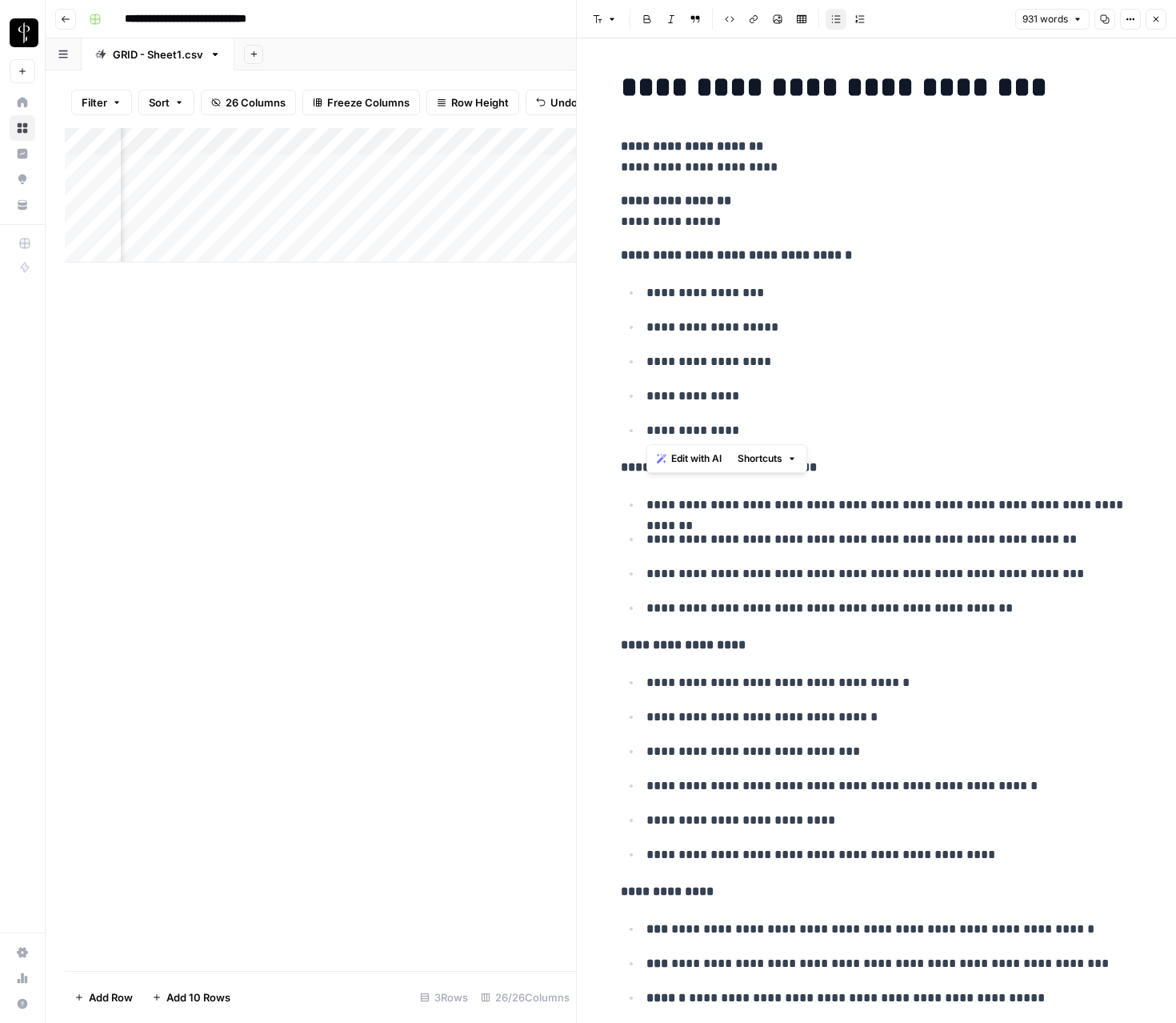
drag, startPoint x: 730, startPoint y: 437, endPoint x: 615, endPoint y: 285, distance: 190.6
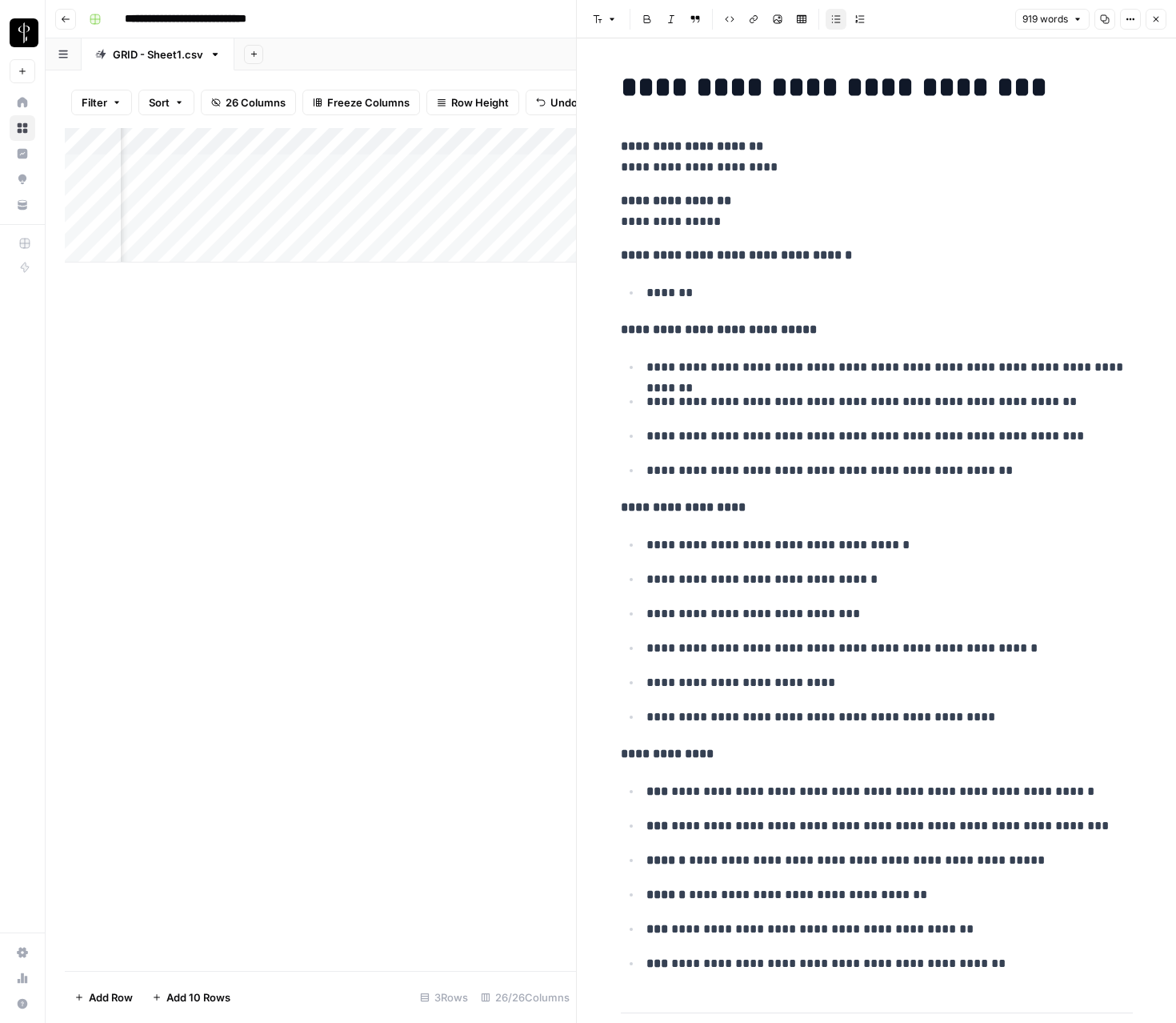
click at [1155, 21] on icon "button" at bounding box center [1155, 19] width 10 height 10
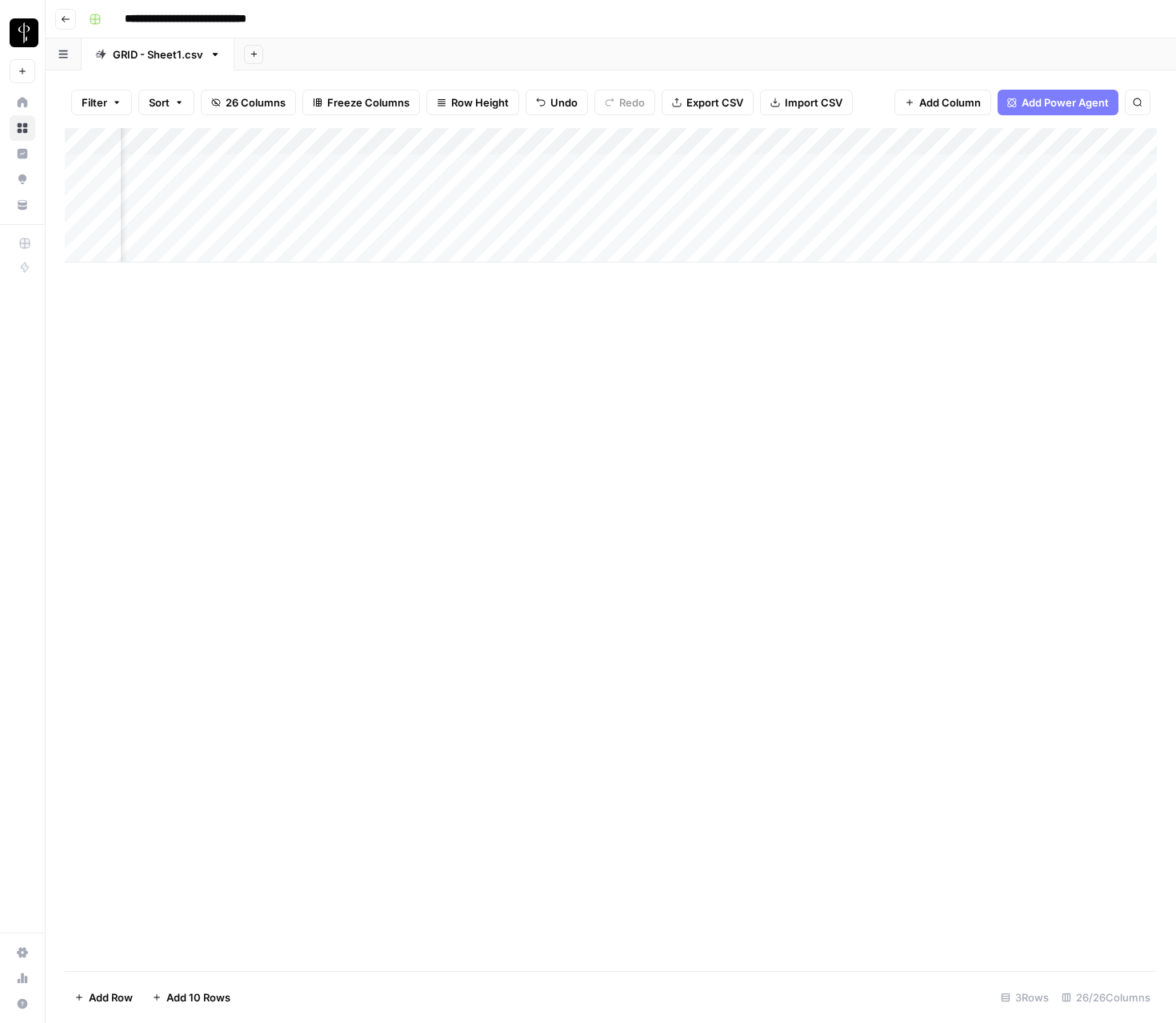
scroll to position [0, 1117]
type input "**********"
click at [210, 253] on div "Add Column" at bounding box center [610, 209] width 1092 height 162
click at [179, 358] on div "Add Column" at bounding box center [610, 549] width 1092 height 842
click at [166, 243] on div "Add Column" at bounding box center [610, 209] width 1092 height 162
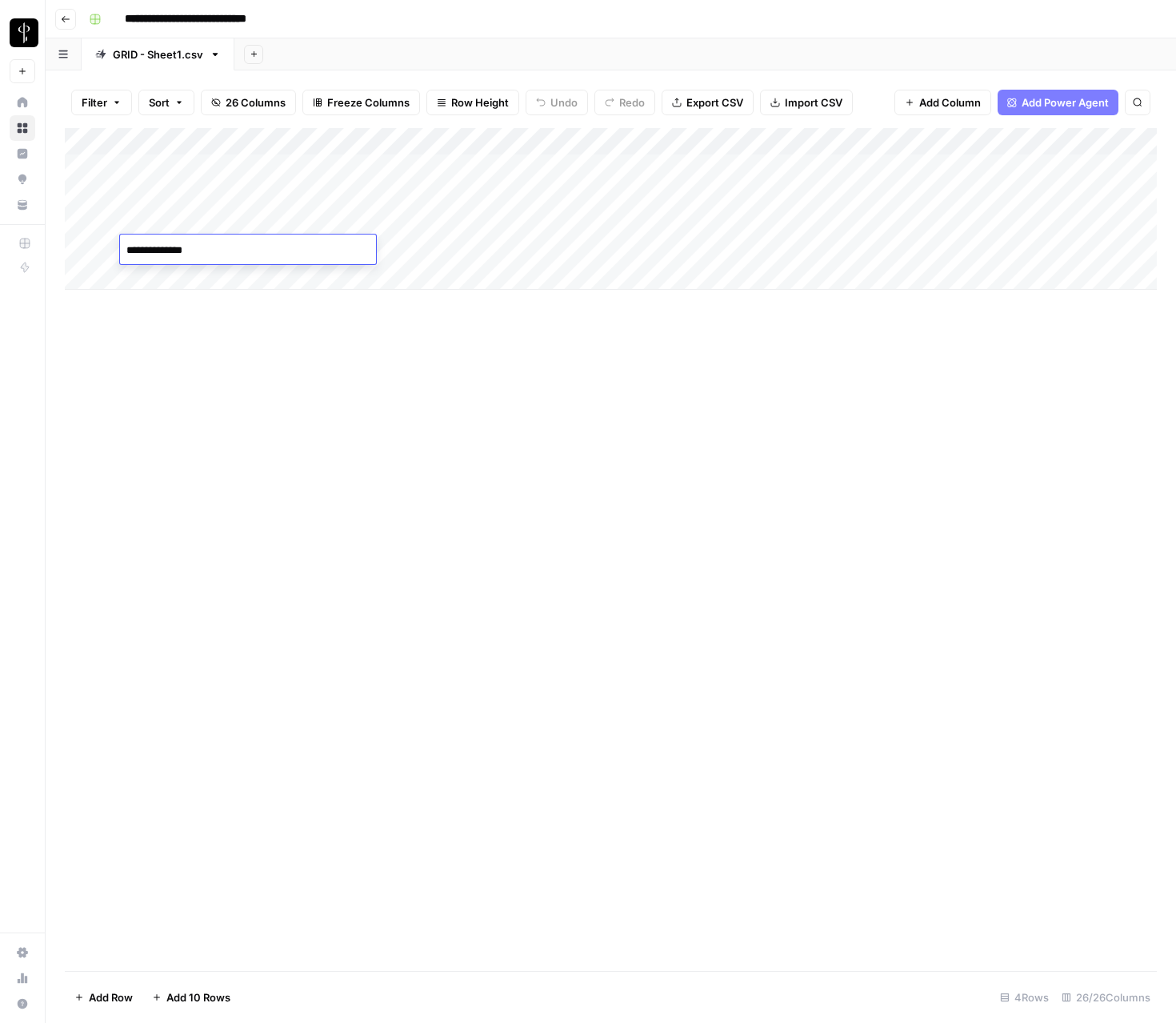
type textarea "**********"
click at [1010, 251] on div "Add Column" at bounding box center [610, 209] width 1092 height 162
click at [215, 255] on div "Add Column" at bounding box center [610, 209] width 1092 height 162
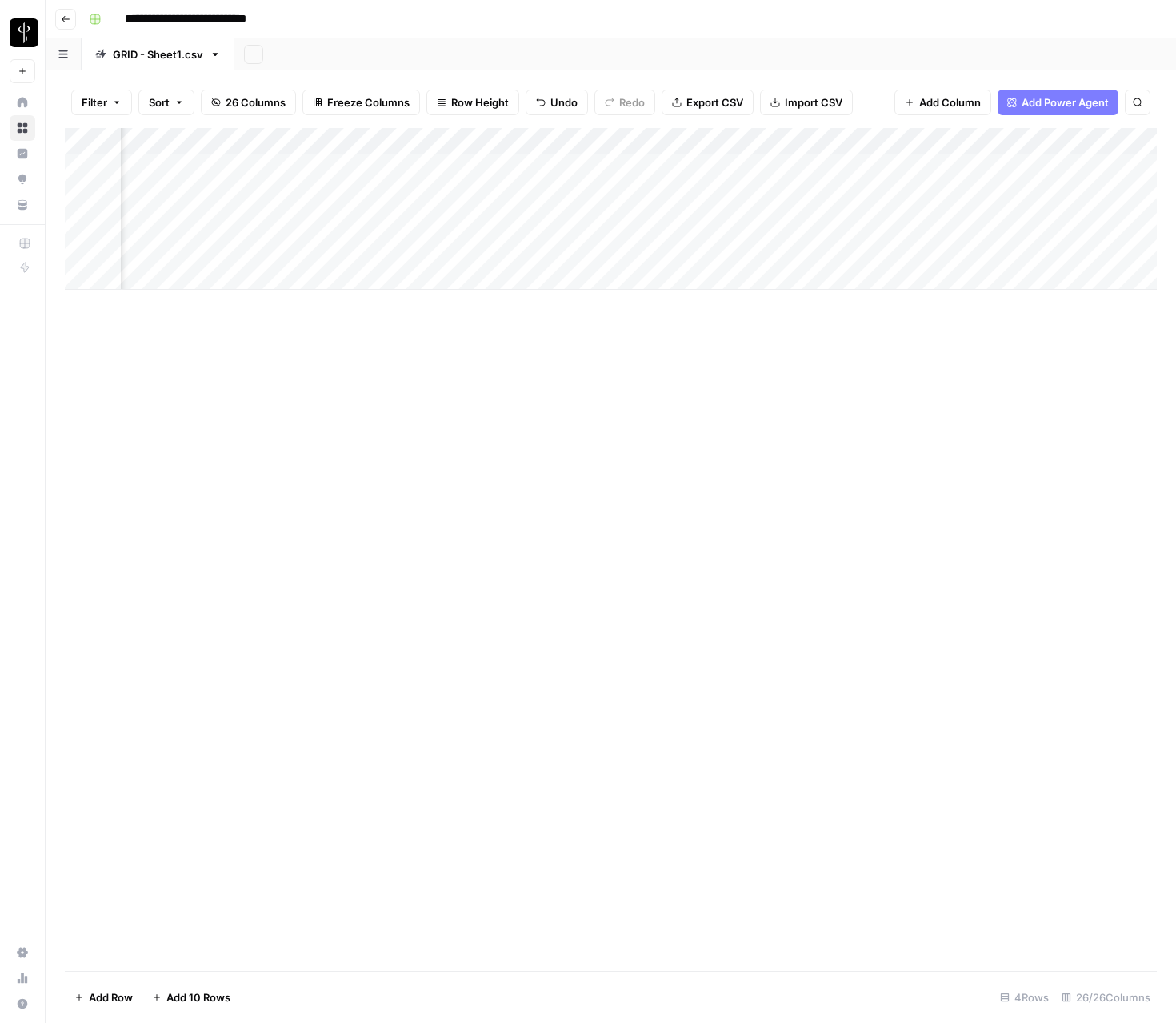
scroll to position [0, 332]
click at [887, 252] on div "Add Column" at bounding box center [610, 209] width 1092 height 162
type textarea "**********"
click at [870, 374] on div "Add Column" at bounding box center [610, 549] width 1092 height 842
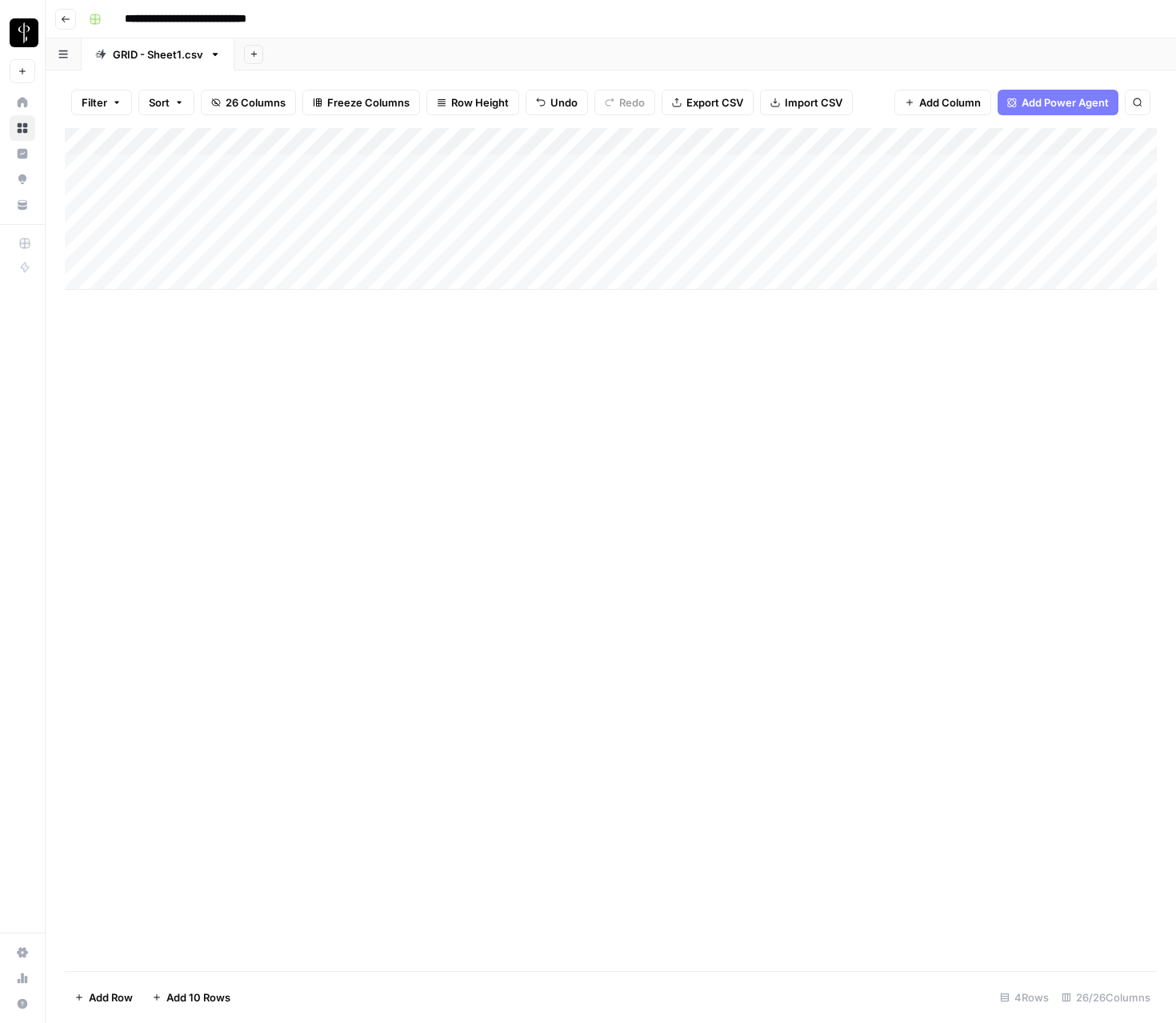
scroll to position [0, 0]
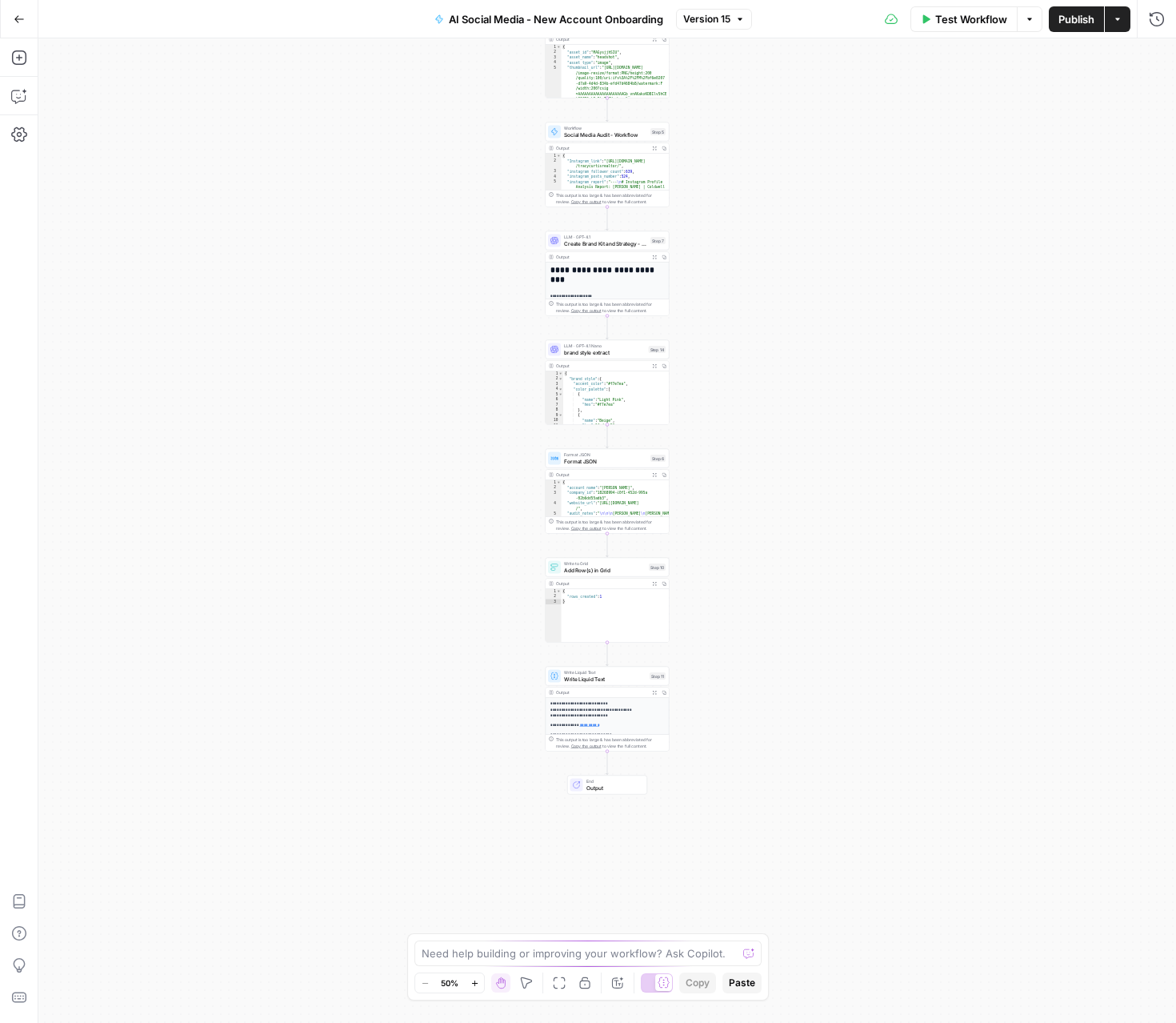
click at [597, 560] on span "Write to Grid" at bounding box center [604, 563] width 81 height 6
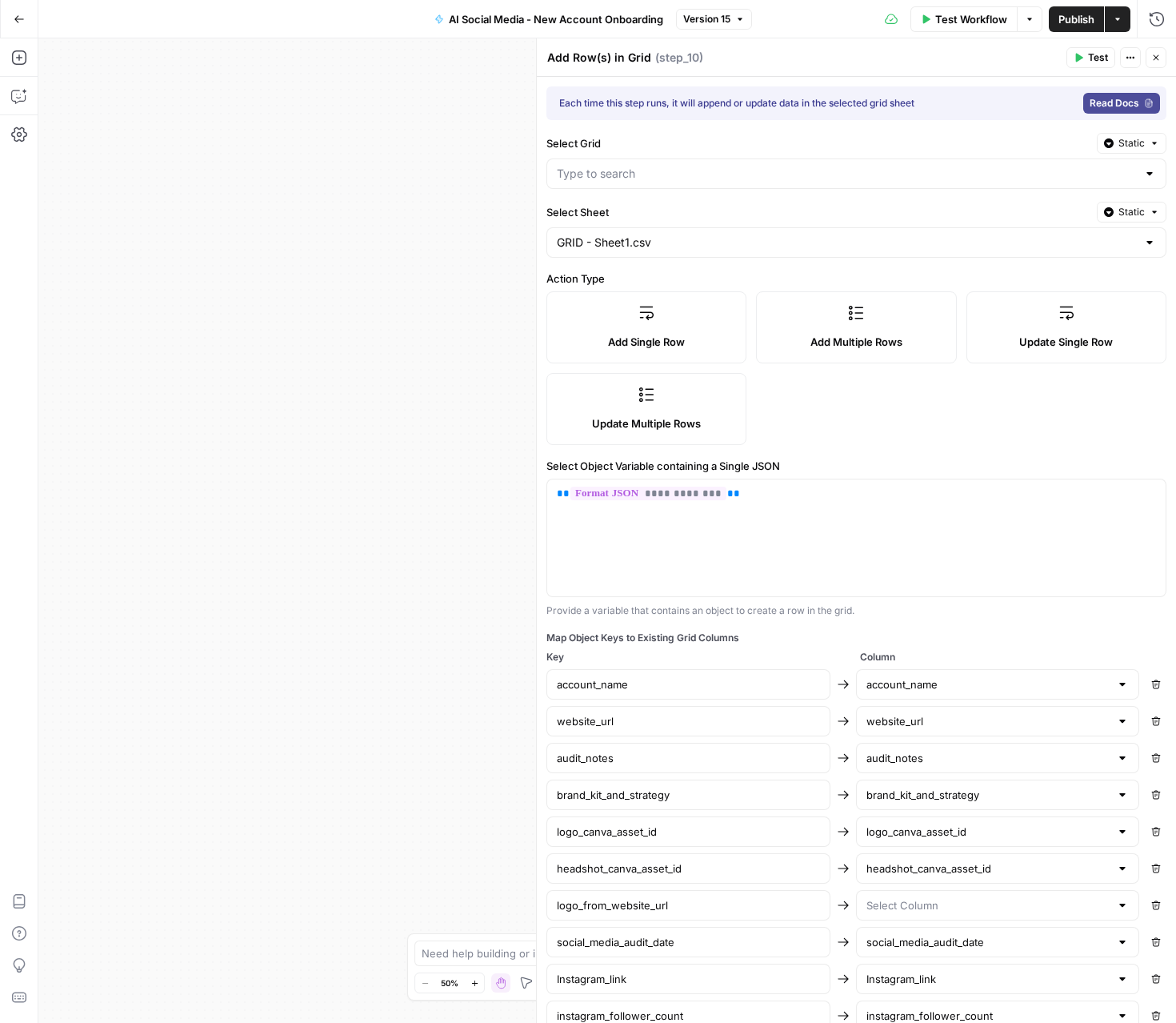
click at [576, 456] on div "**********" at bounding box center [856, 531] width 640 height 985
type input "Clients Grid - AI Social Media"
click at [1150, 59] on button "Close" at bounding box center [1155, 57] width 21 height 21
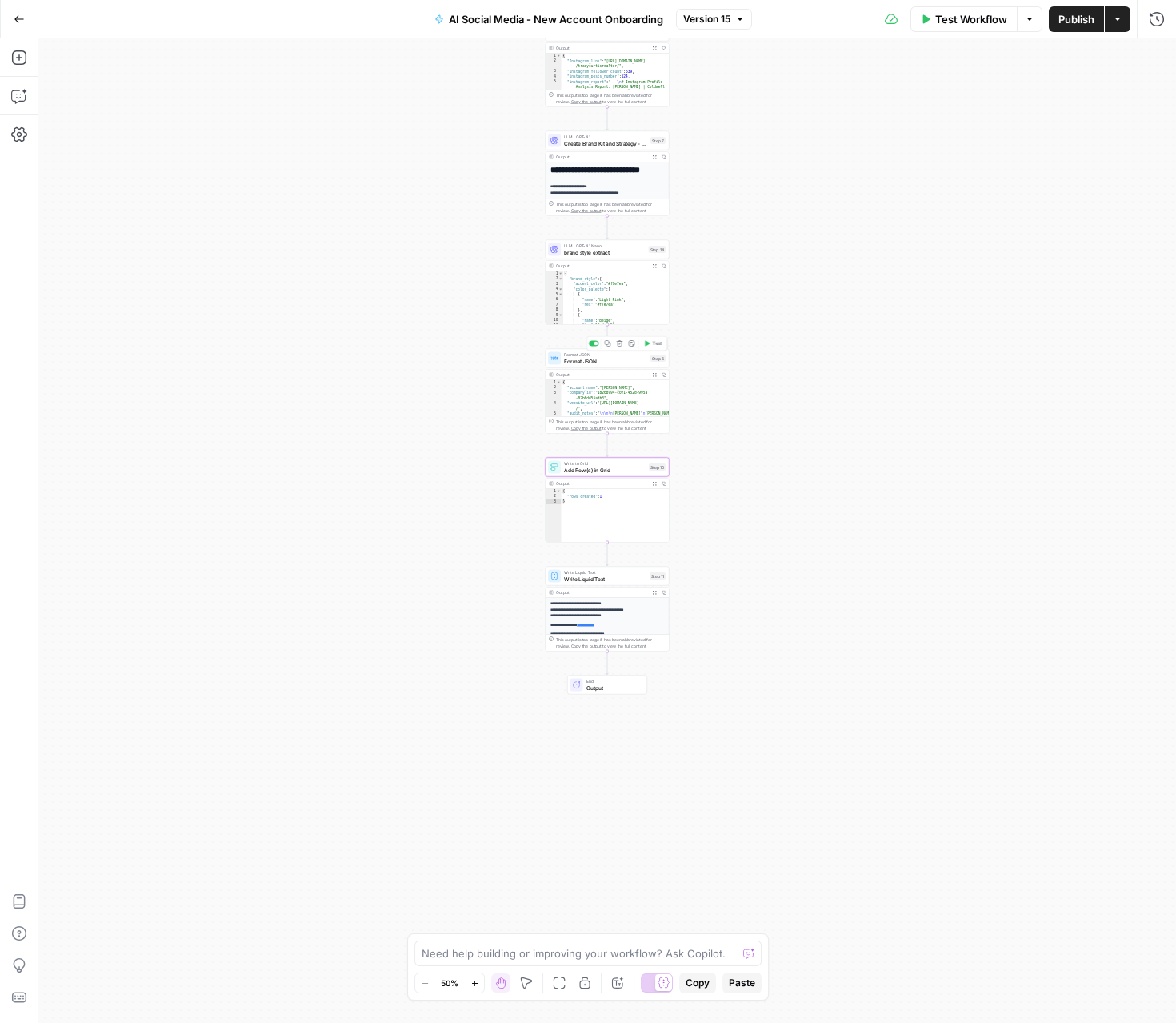
click at [578, 362] on span "Format JSON" at bounding box center [605, 361] width 83 height 8
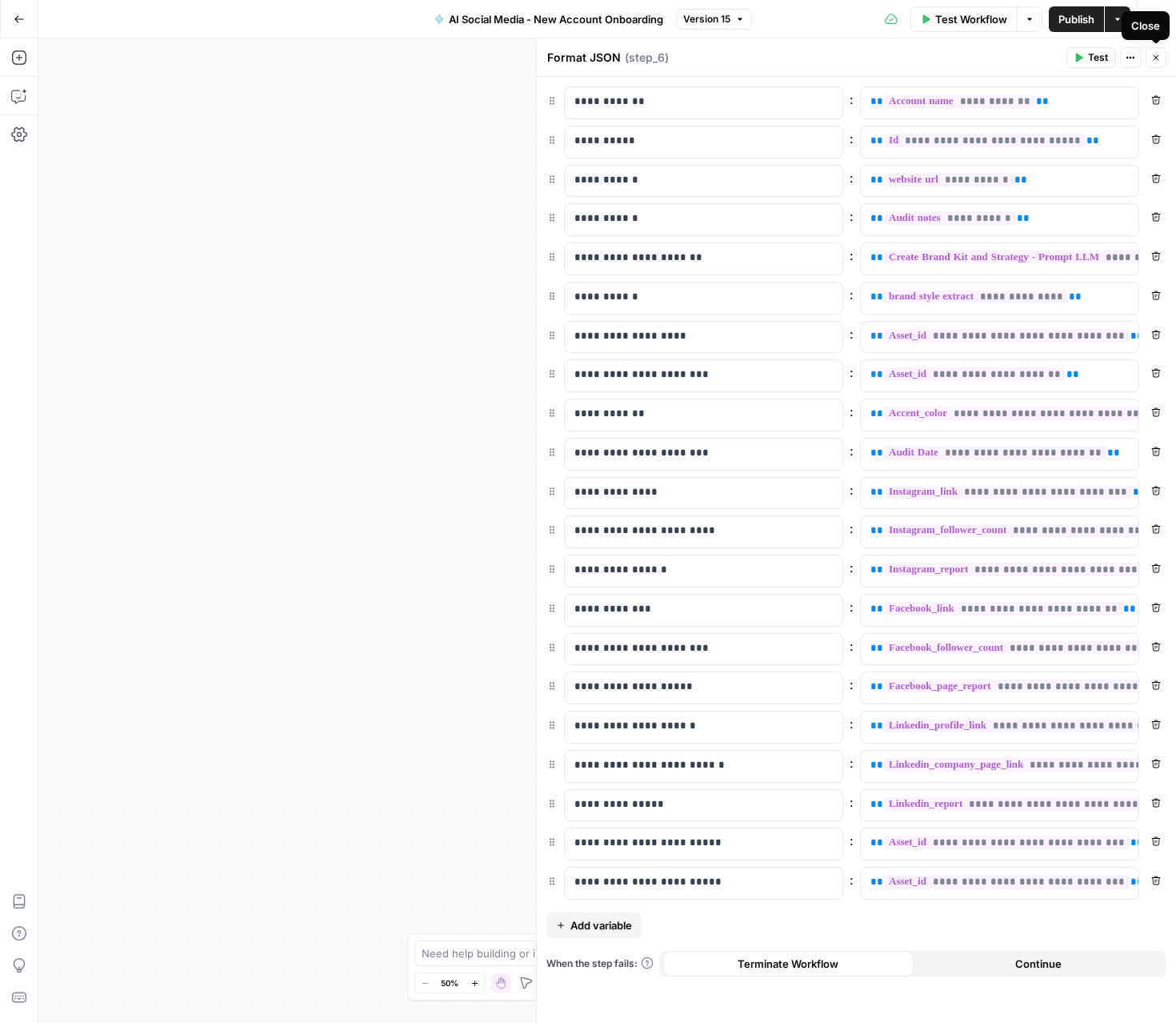
click at [1155, 53] on icon "button" at bounding box center [1155, 57] width 10 height 10
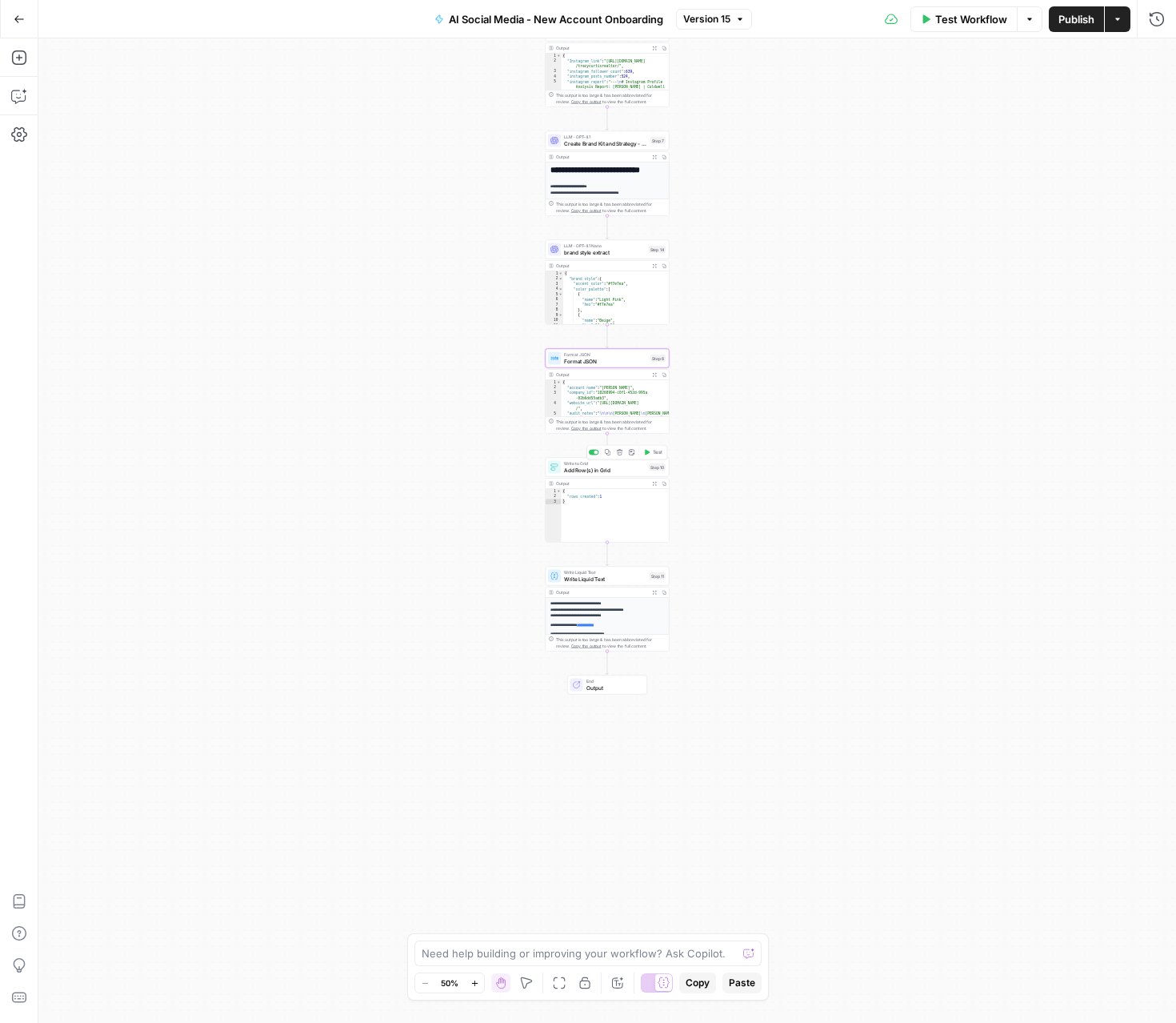
click at [586, 468] on span "Add Row(s) in Grid" at bounding box center [604, 469] width 81 height 8
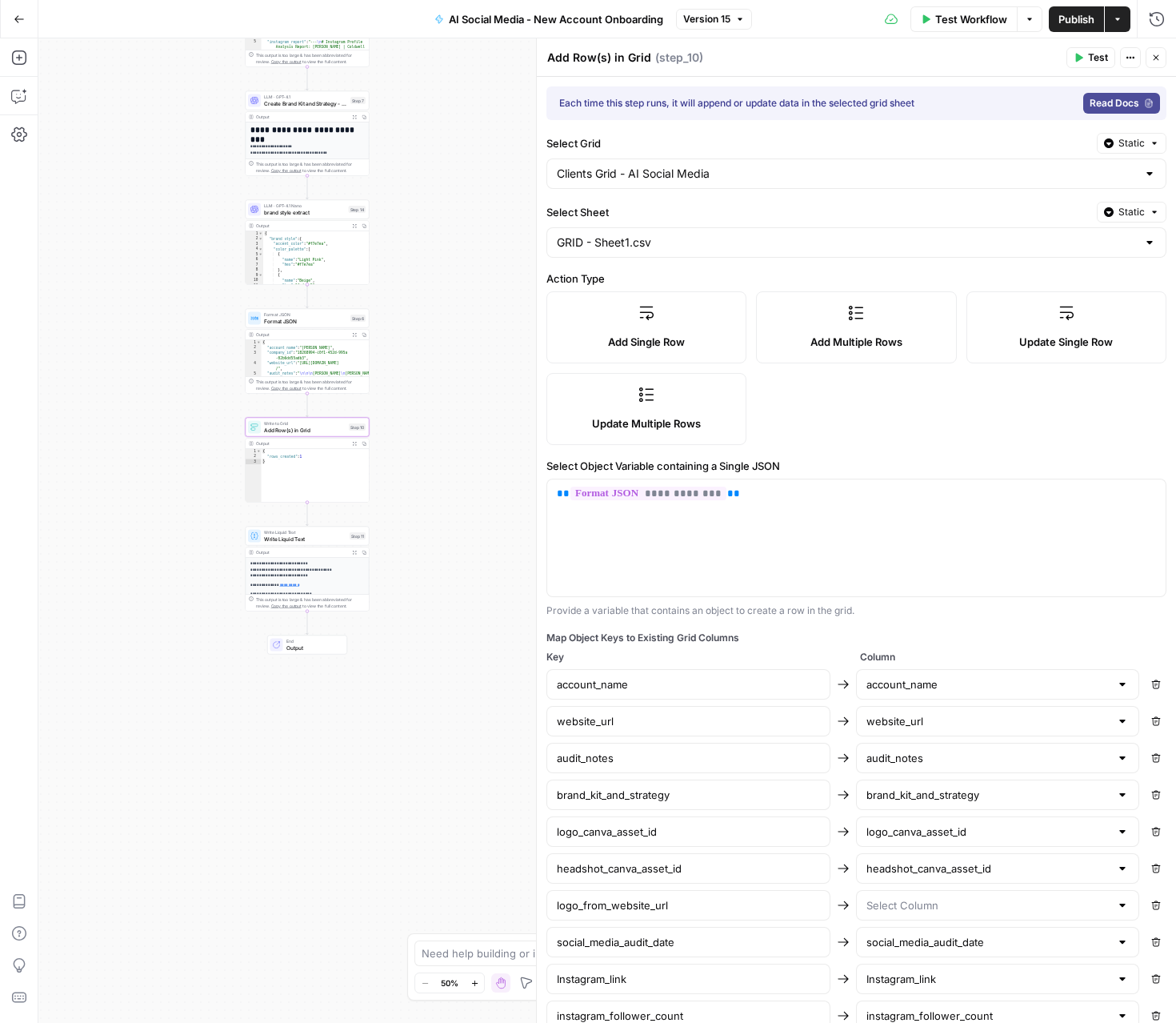
drag, startPoint x: 407, startPoint y: 559, endPoint x: 107, endPoint y: 519, distance: 302.7
click at [107, 519] on div "Workflow Set Inputs Inputs Run Code · Python Get Company Id Step 15 Output Expa…" at bounding box center [607, 531] width 1138 height 985
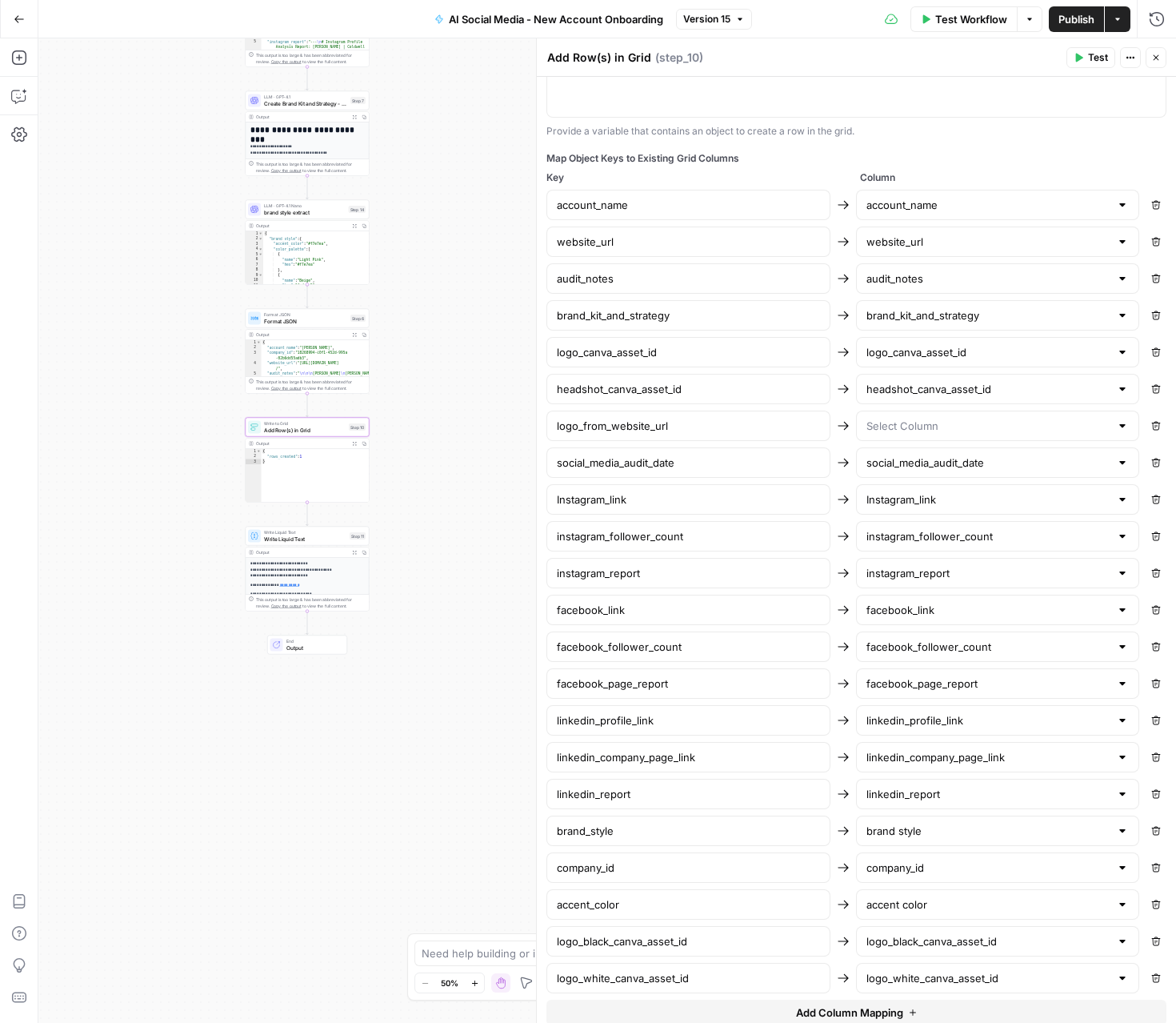
scroll to position [530, 0]
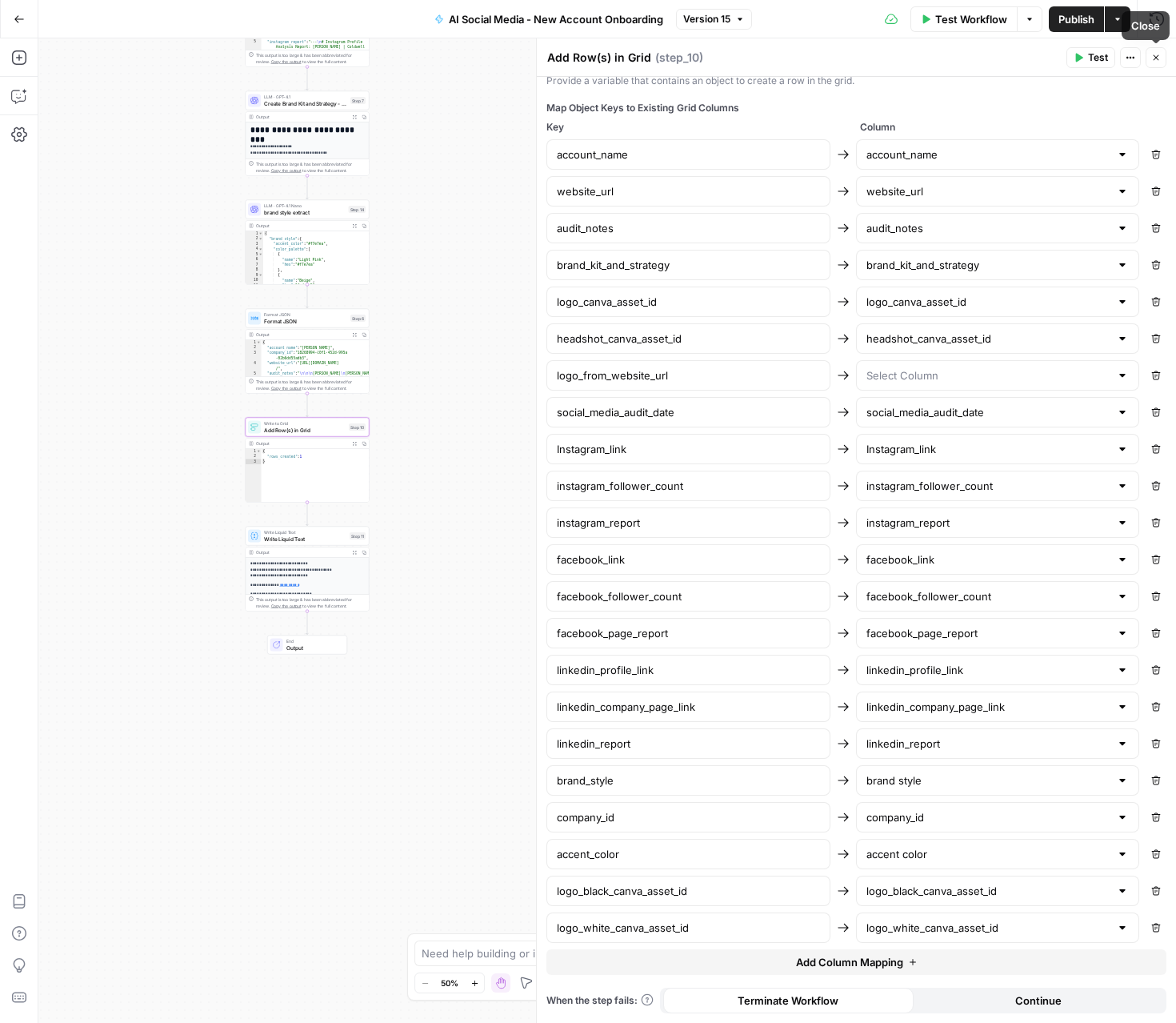
click at [1151, 58] on button "Close" at bounding box center [1155, 57] width 21 height 21
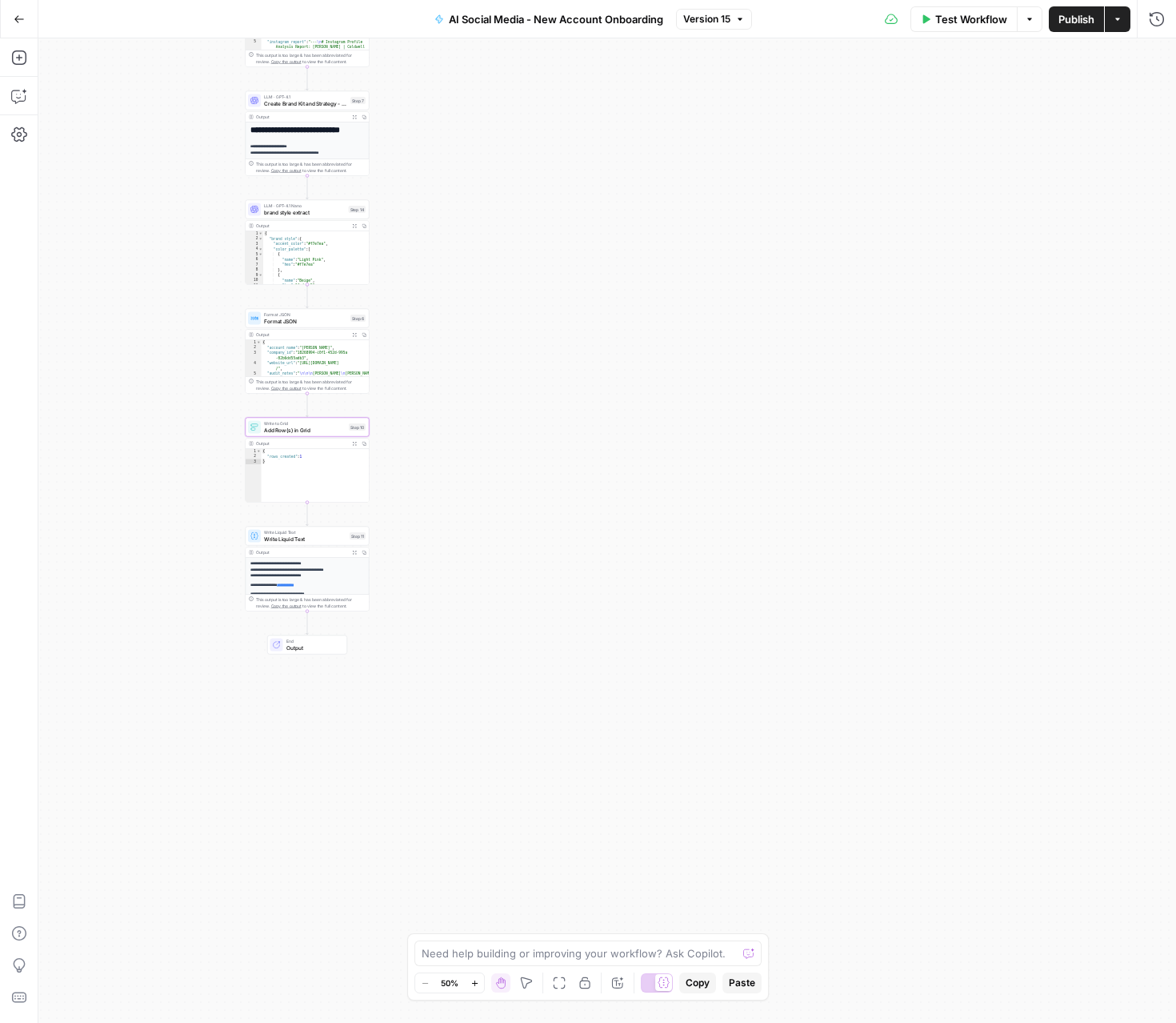
click at [1061, 15] on span "Publish" at bounding box center [1077, 20] width 36 height 16
click at [1121, 25] on button "Actions" at bounding box center [1118, 19] width 26 height 26
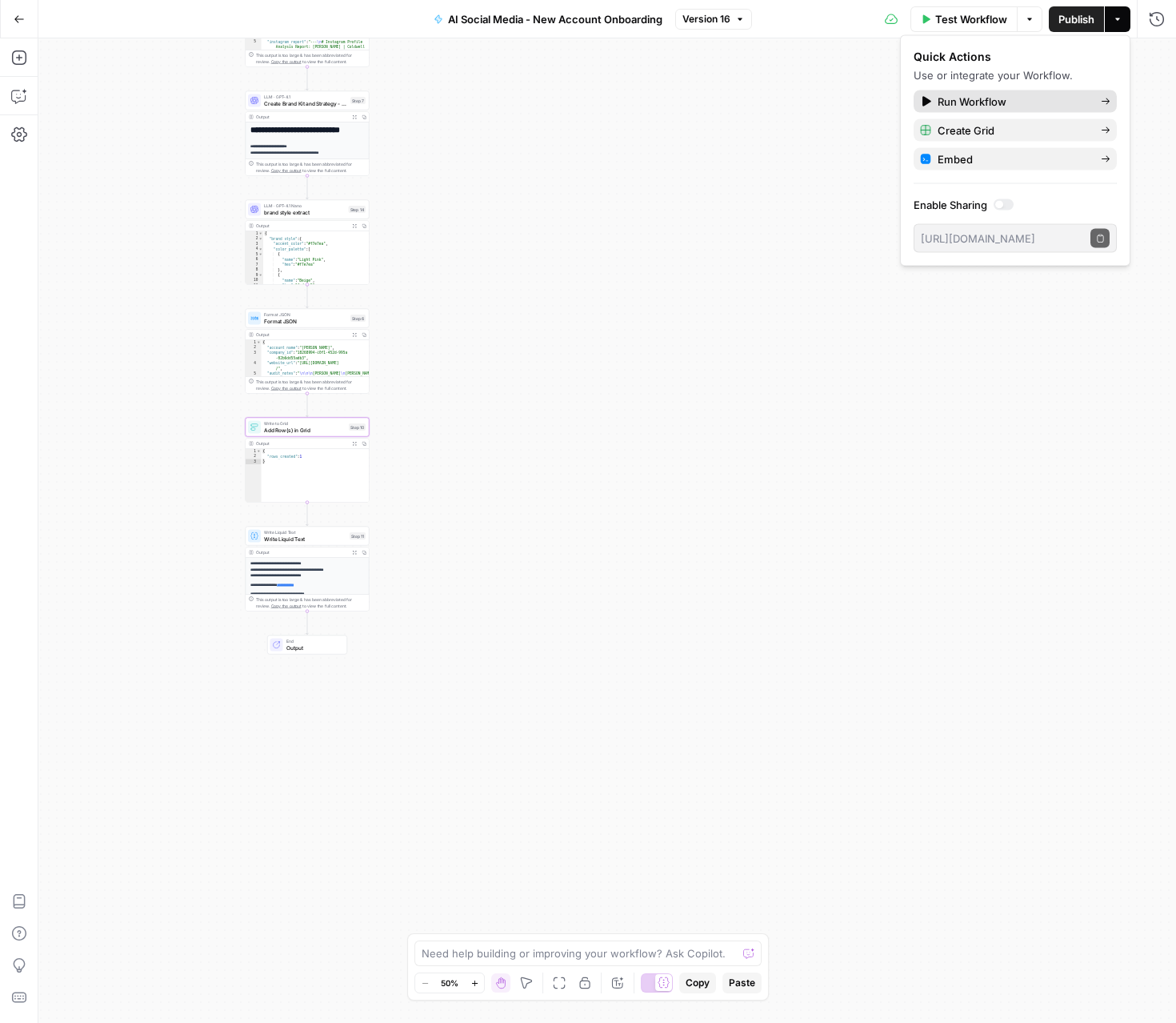
click at [1015, 101] on span "Run Workflow" at bounding box center [1013, 102] width 150 height 16
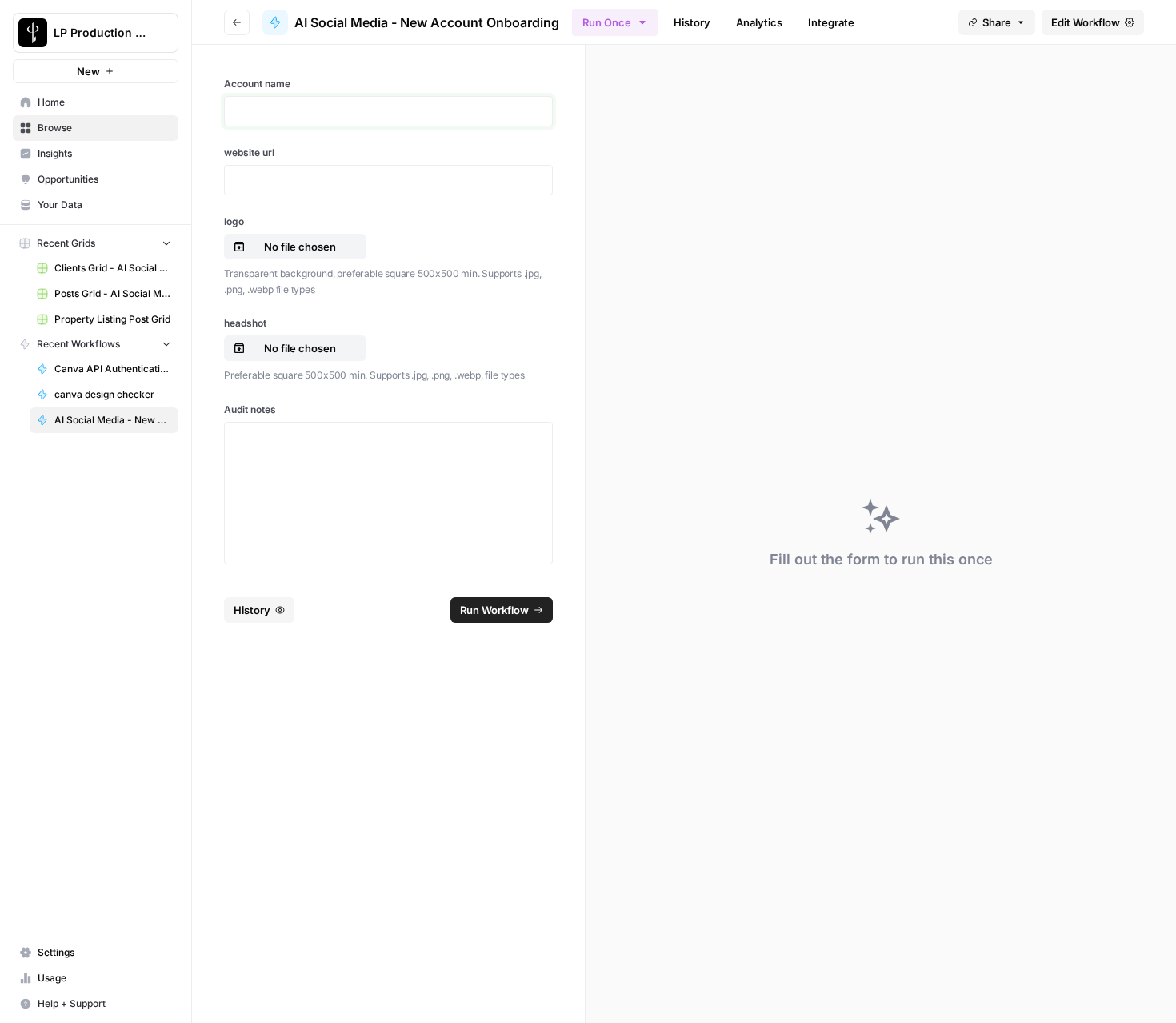
click at [268, 103] on p at bounding box center [388, 111] width 308 height 16
click at [294, 188] on div at bounding box center [388, 180] width 328 height 30
click at [298, 182] on p at bounding box center [388, 180] width 308 height 16
click at [286, 256] on button "No file chosen" at bounding box center [294, 246] width 142 height 26
click at [284, 342] on p "No file chosen" at bounding box center [300, 348] width 102 height 16
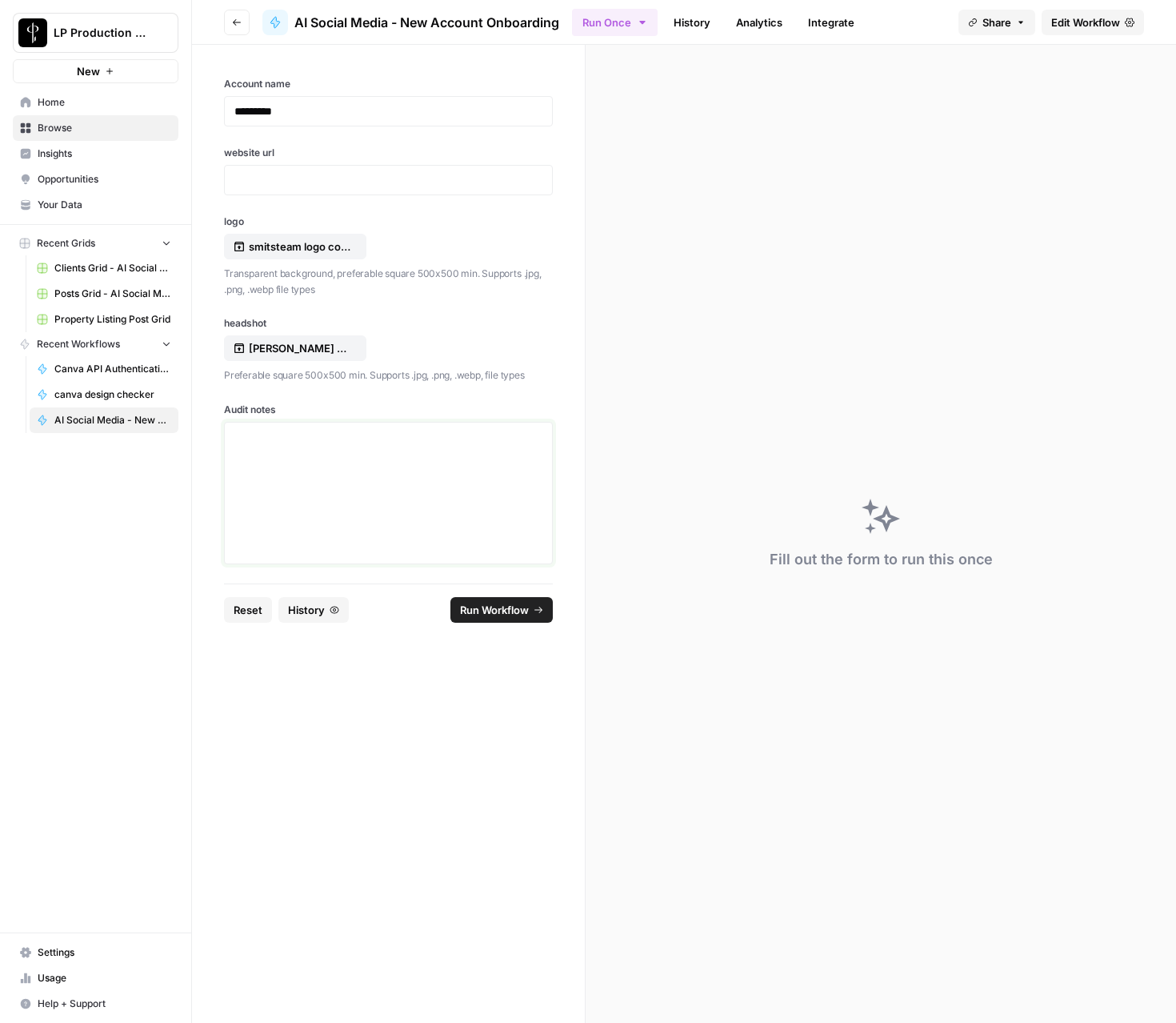
click at [258, 465] on div at bounding box center [388, 492] width 308 height 128
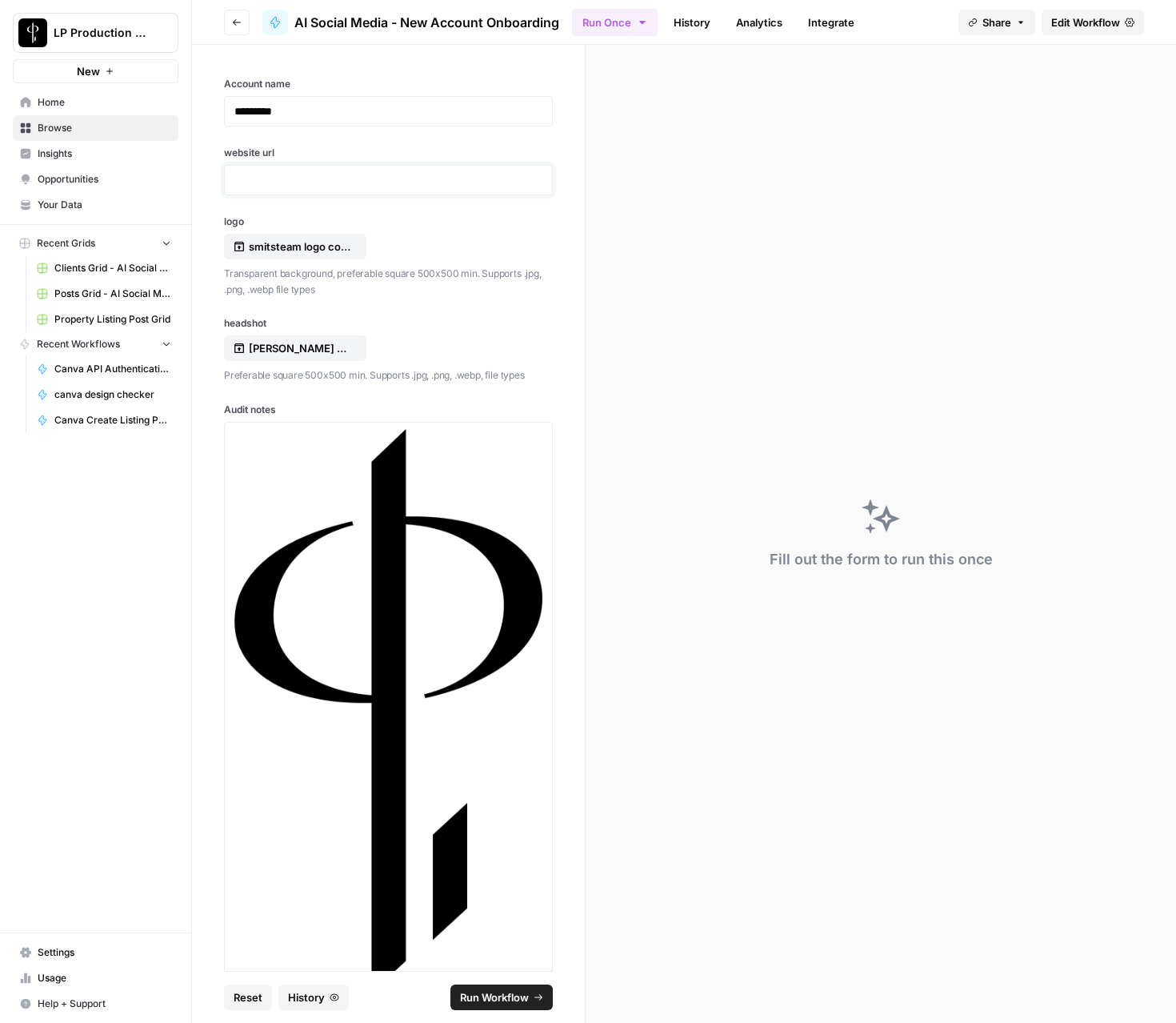
click at [279, 177] on p at bounding box center [388, 180] width 308 height 16
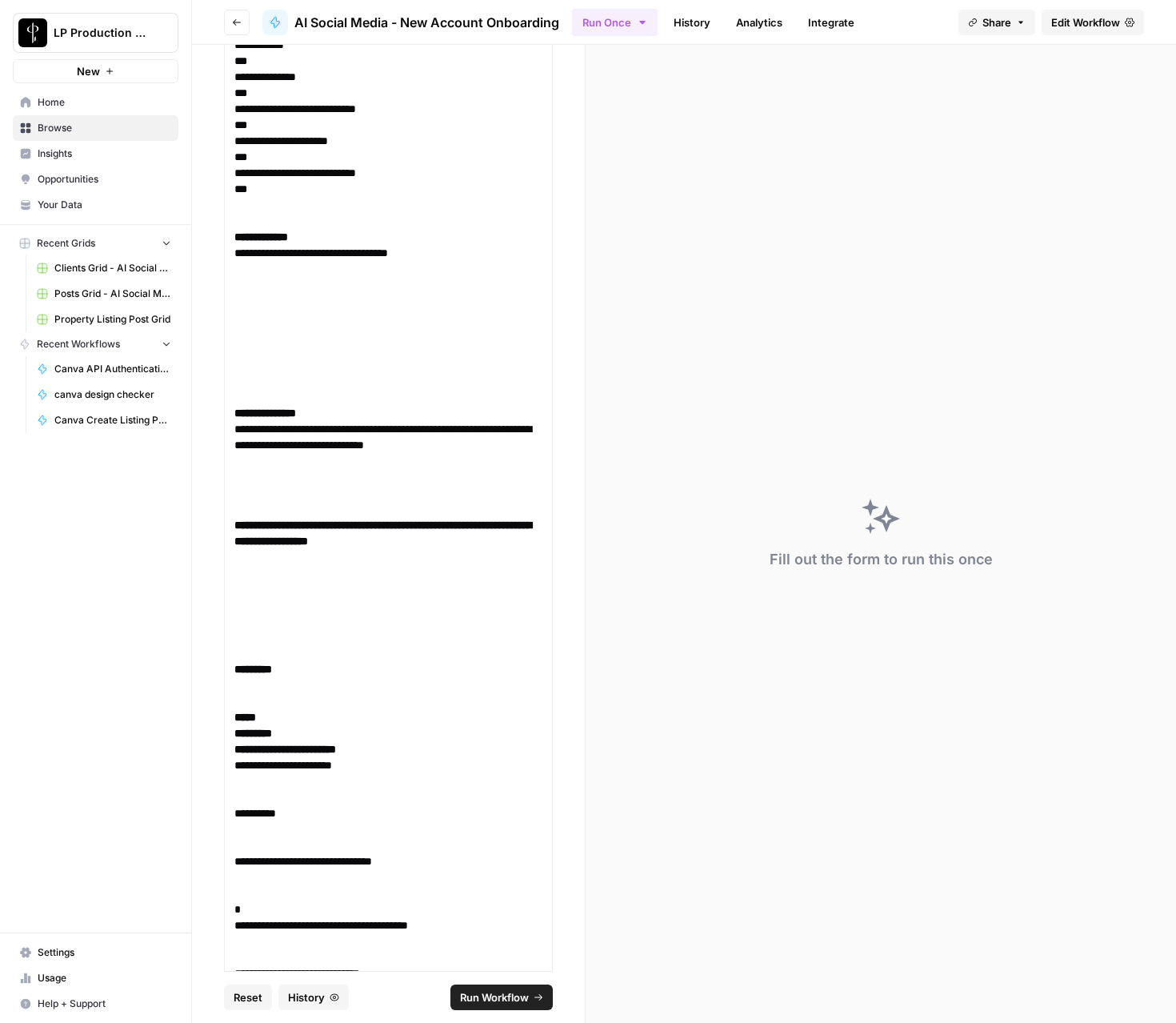
scroll to position [1566, 0]
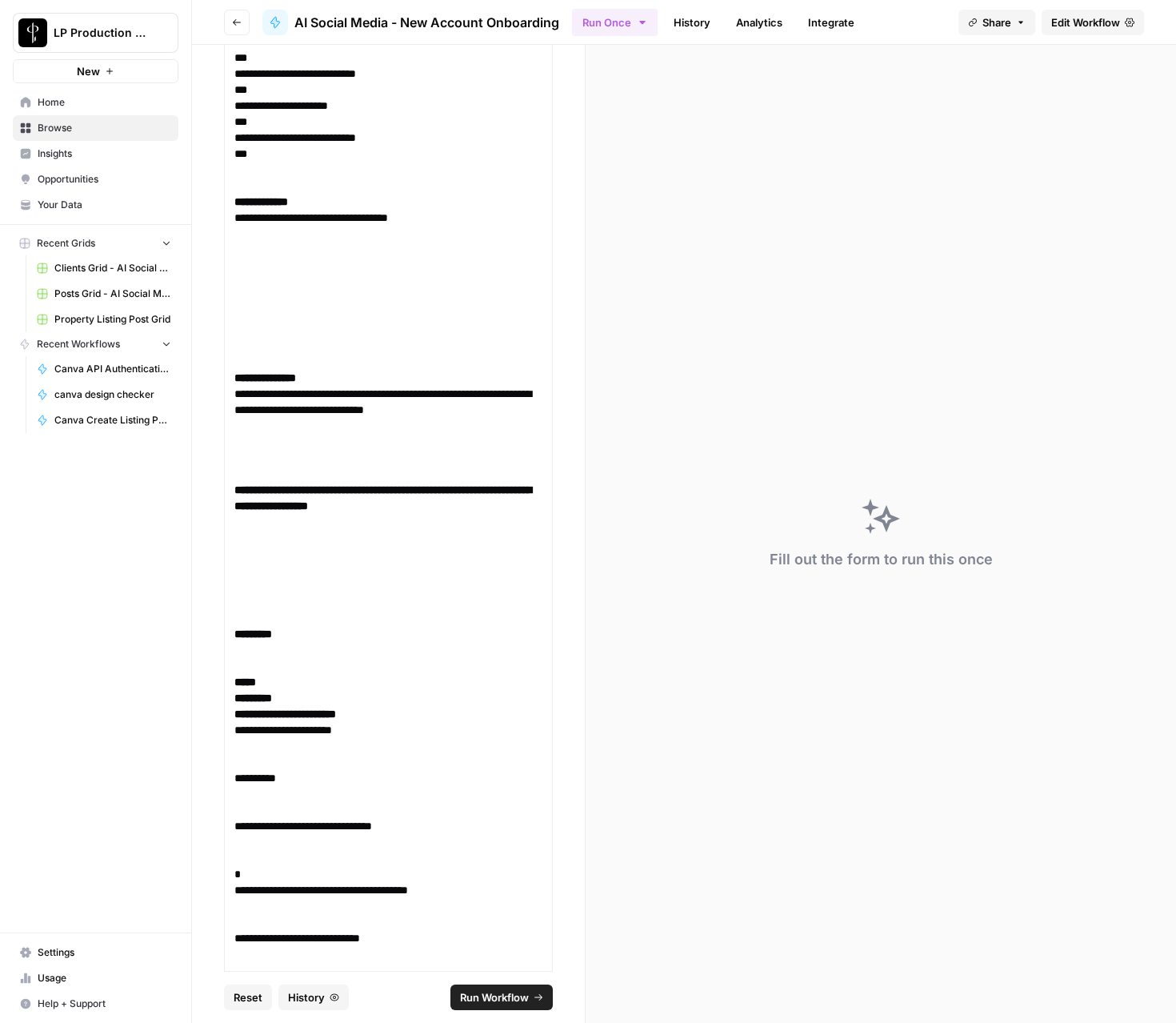
click at [493, 1003] on span "Run Workflow" at bounding box center [494, 997] width 69 height 16
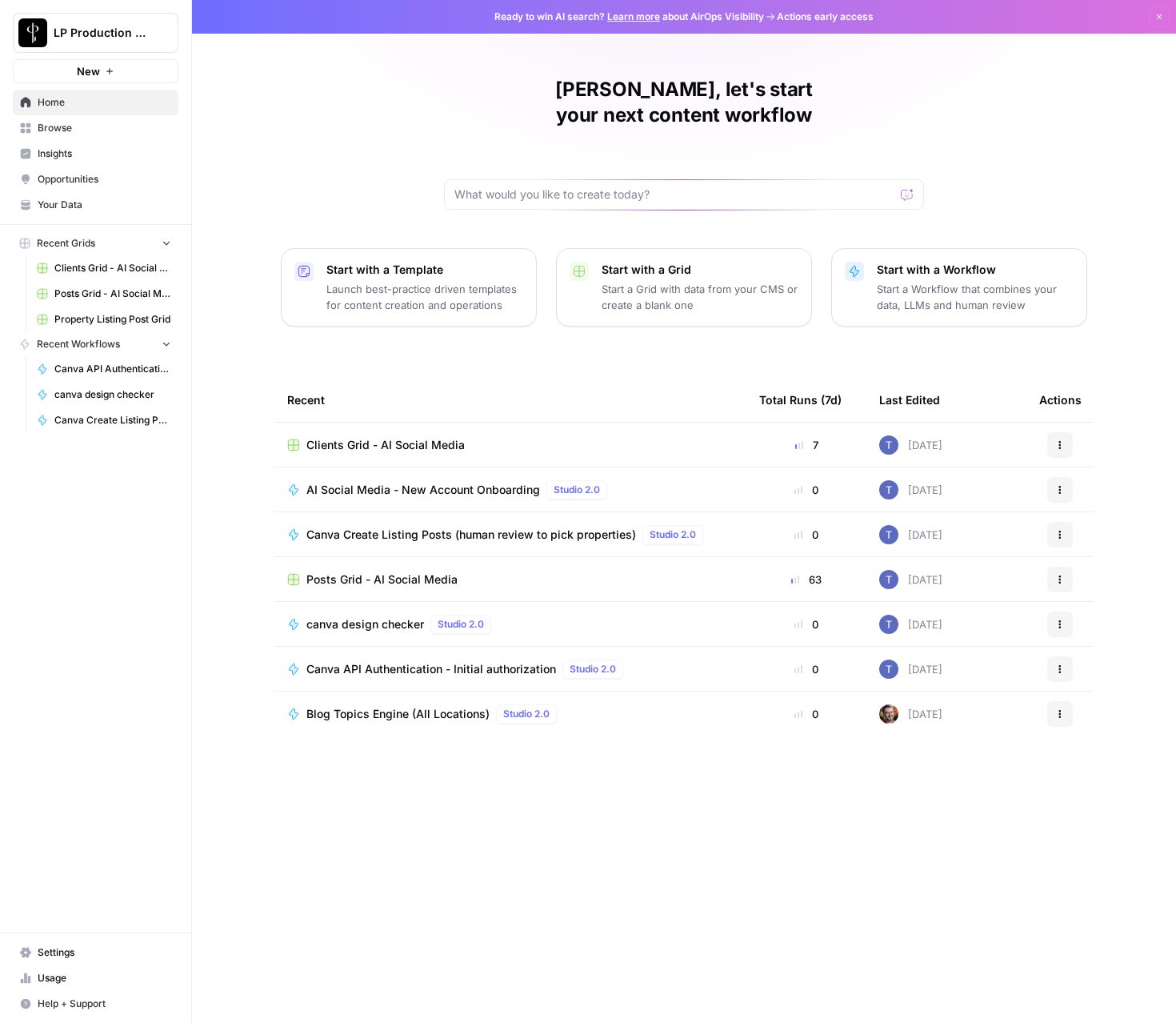
click at [72, 134] on span "Browse" at bounding box center [104, 128] width 133 height 14
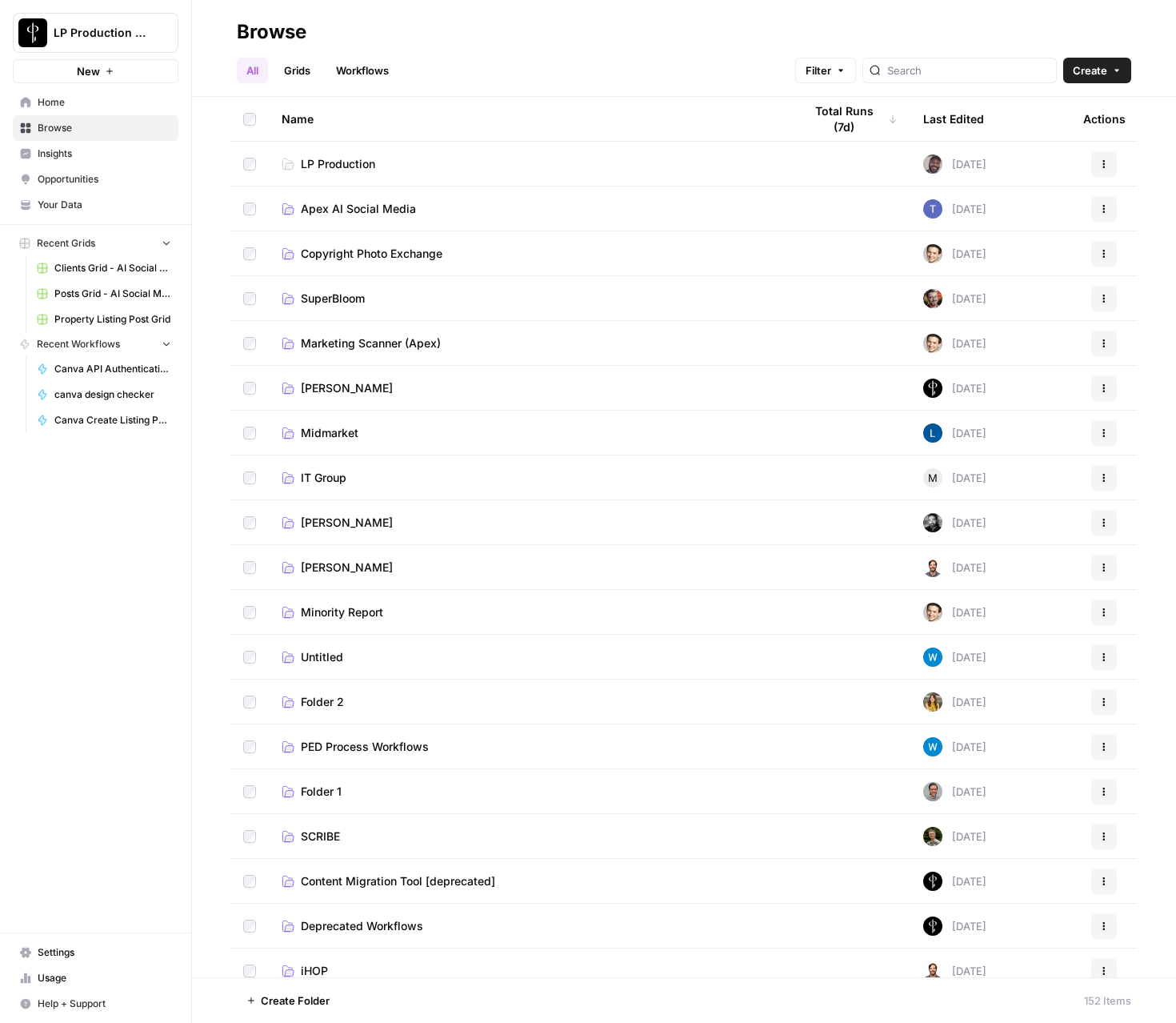
click at [328, 202] on span "Apex AI Social Media" at bounding box center [358, 209] width 115 height 16
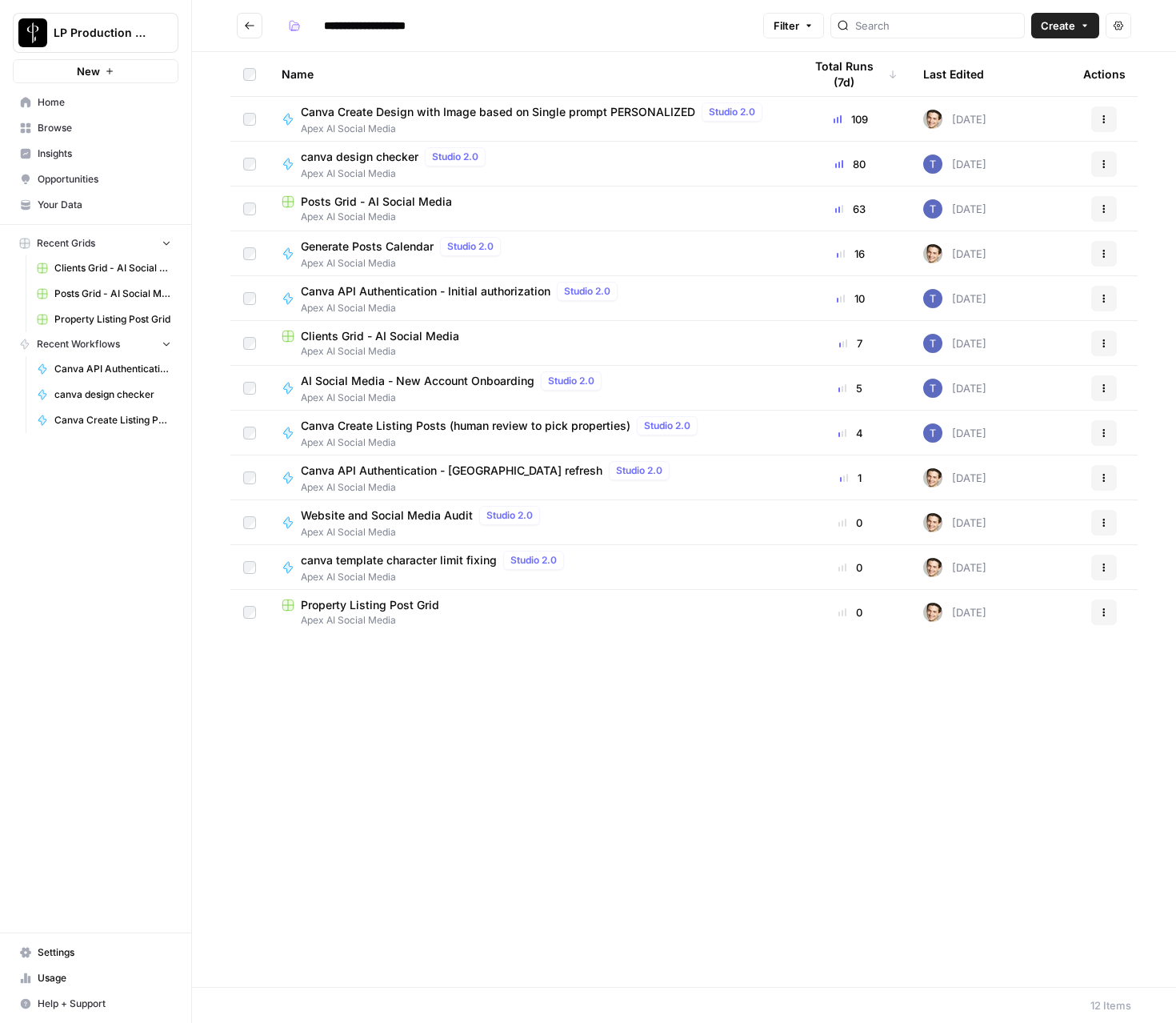
click at [379, 387] on span "AI Social Media - New Account Onboarding" at bounding box center [417, 381] width 234 height 16
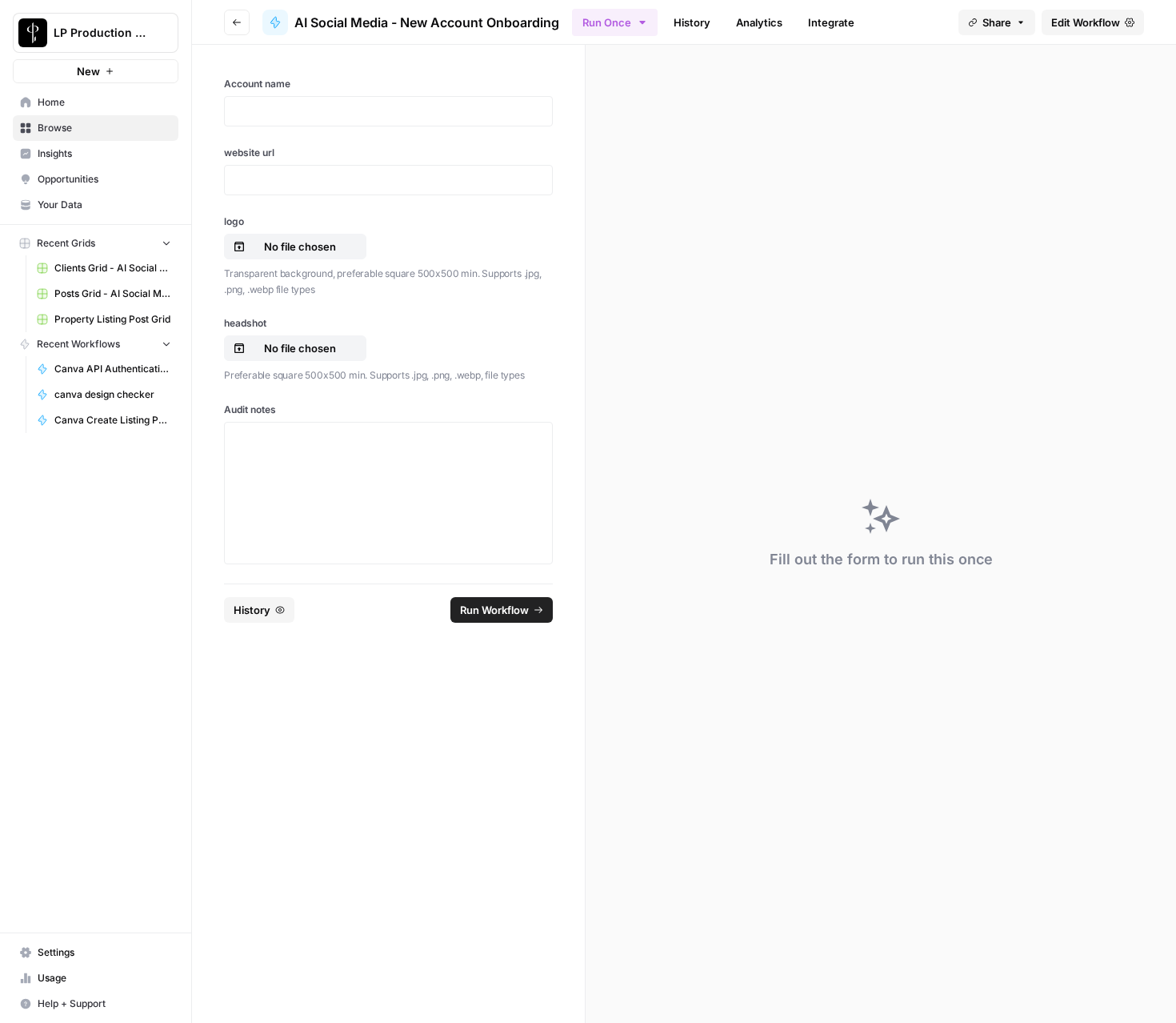
click at [702, 30] on link "History" at bounding box center [692, 22] width 56 height 26
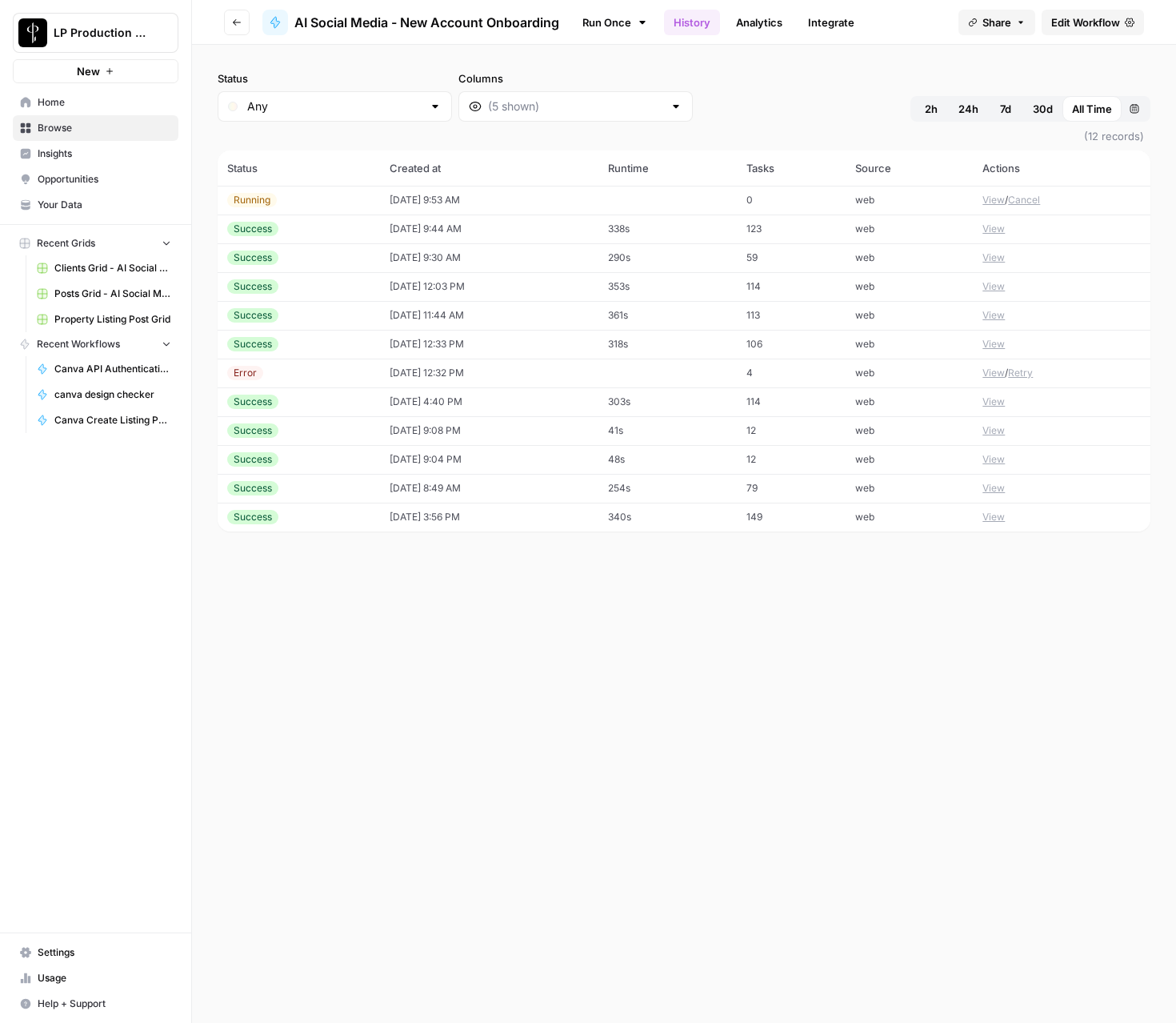
click at [408, 226] on td "[DATE] 9:44 AM" at bounding box center [489, 229] width 217 height 29
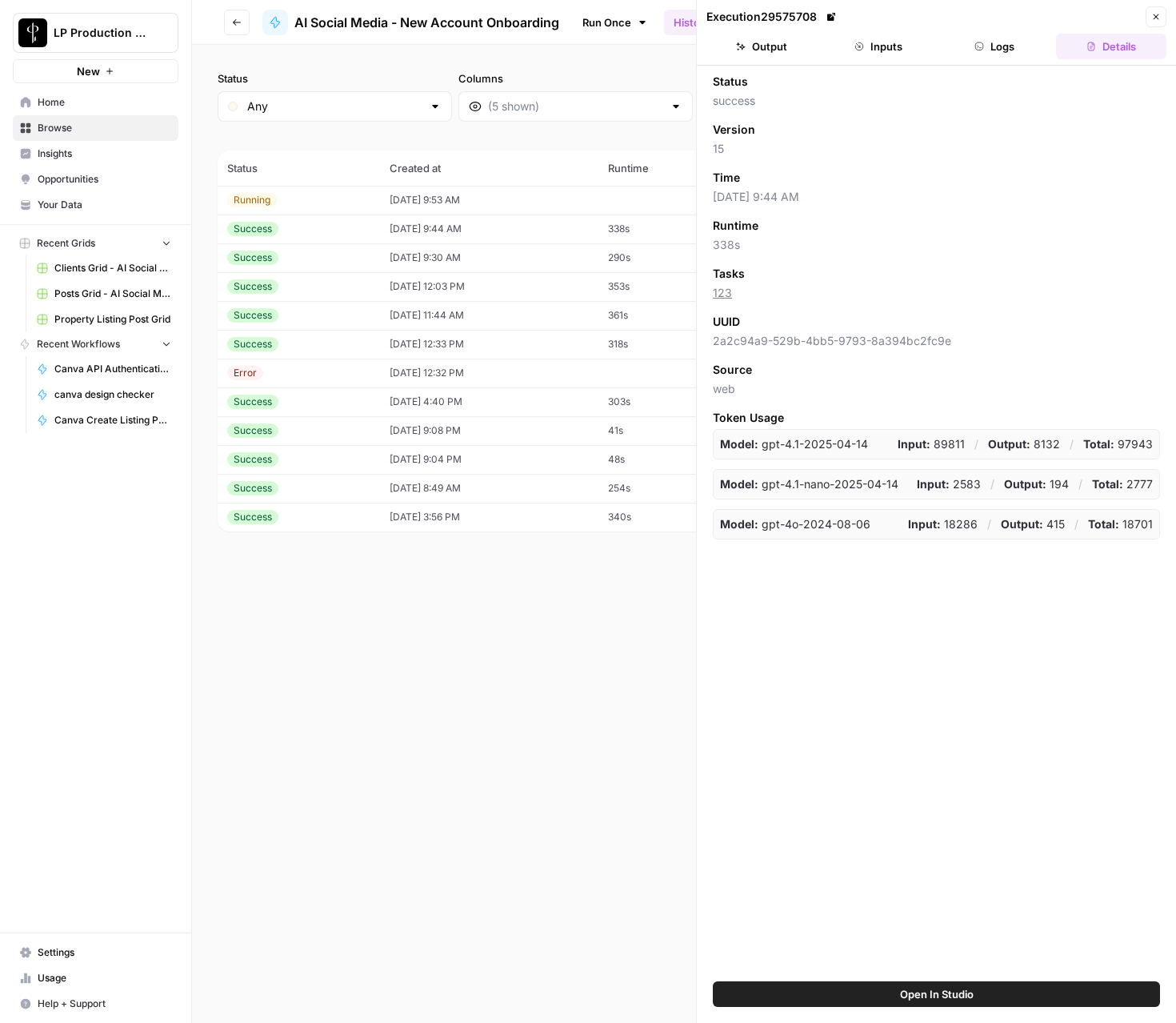
click at [999, 47] on button "Logs" at bounding box center [994, 47] width 110 height 26
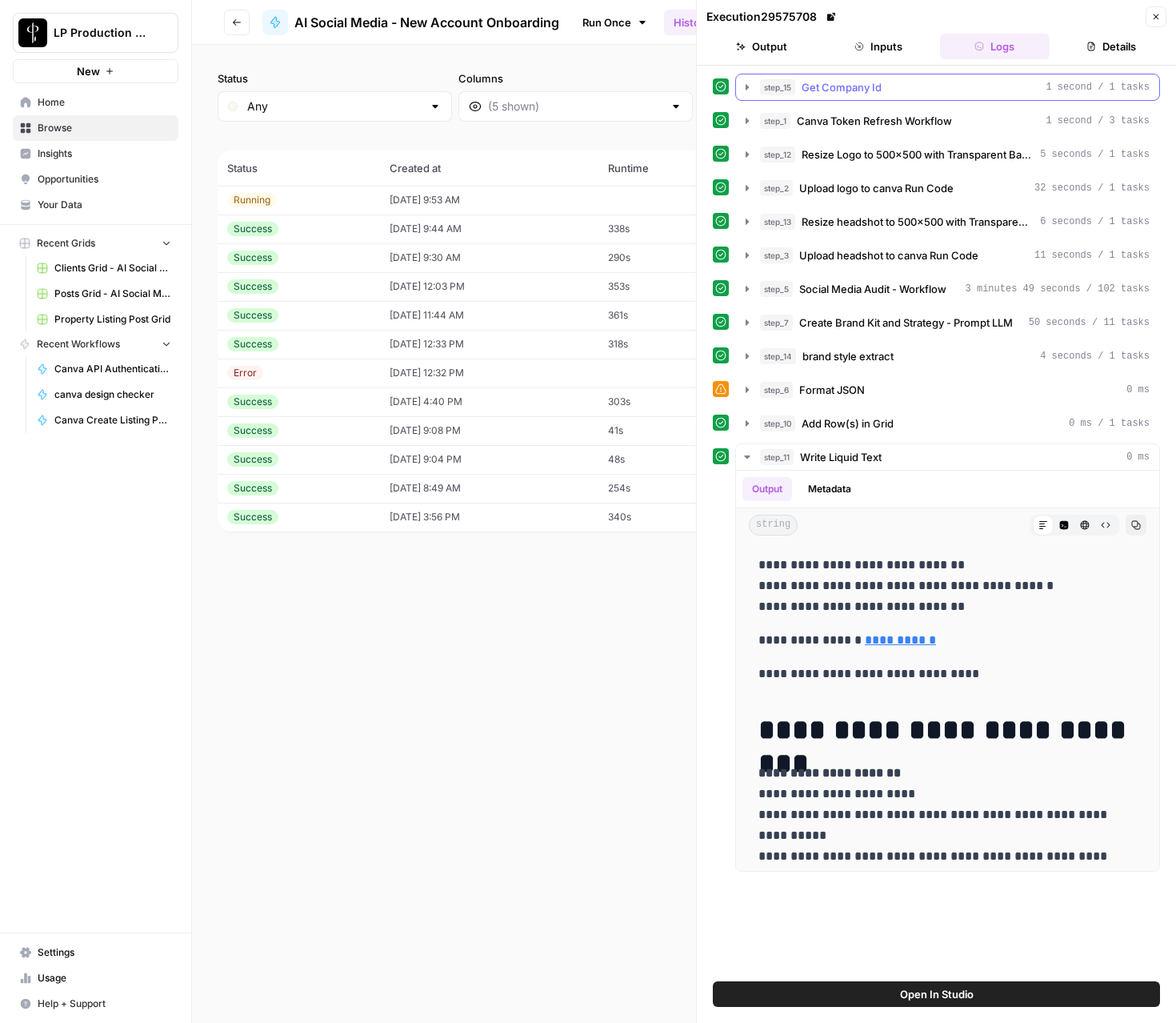
click at [856, 92] on span "Get Company Id" at bounding box center [841, 88] width 80 height 16
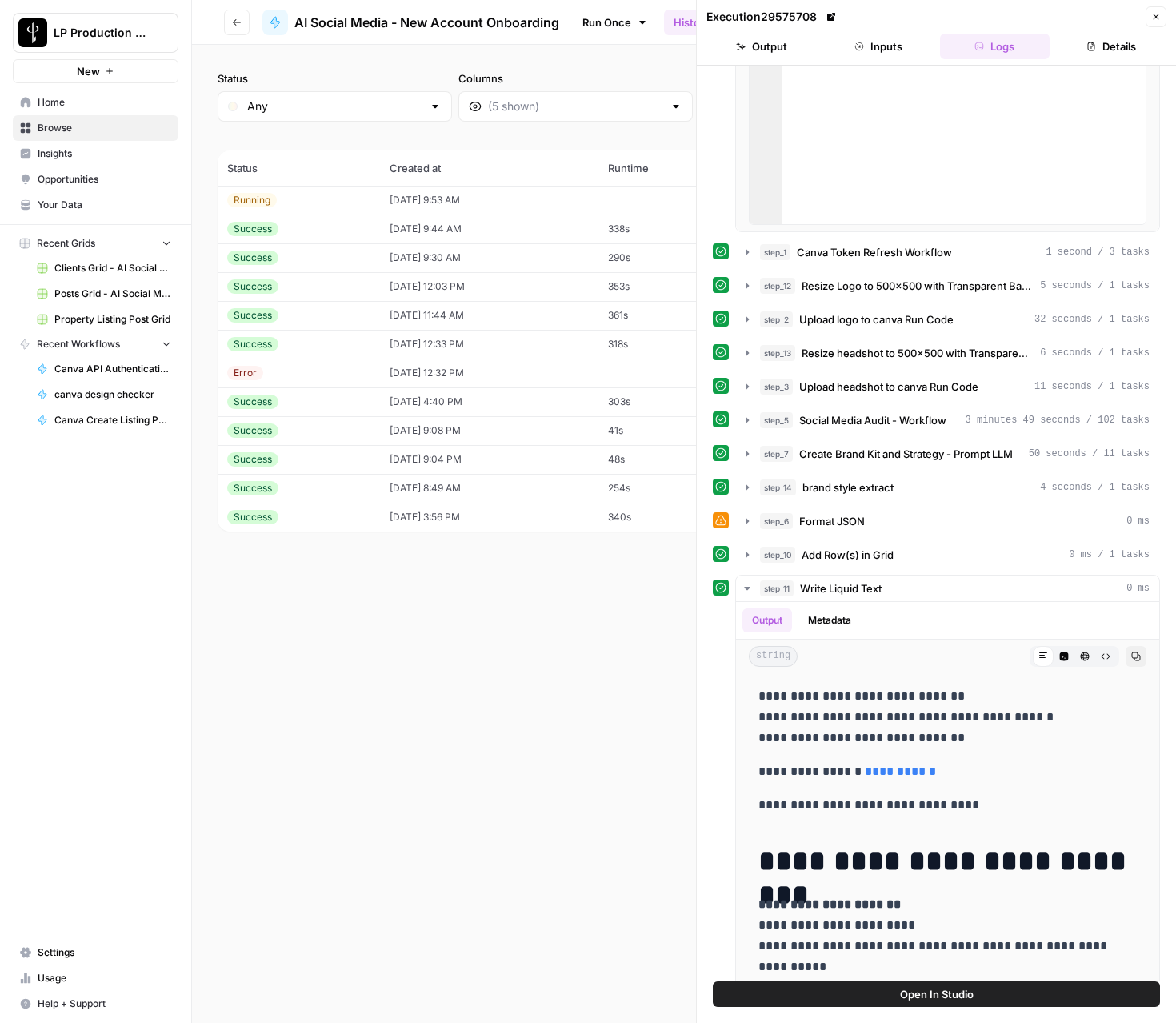
scroll to position [267, 0]
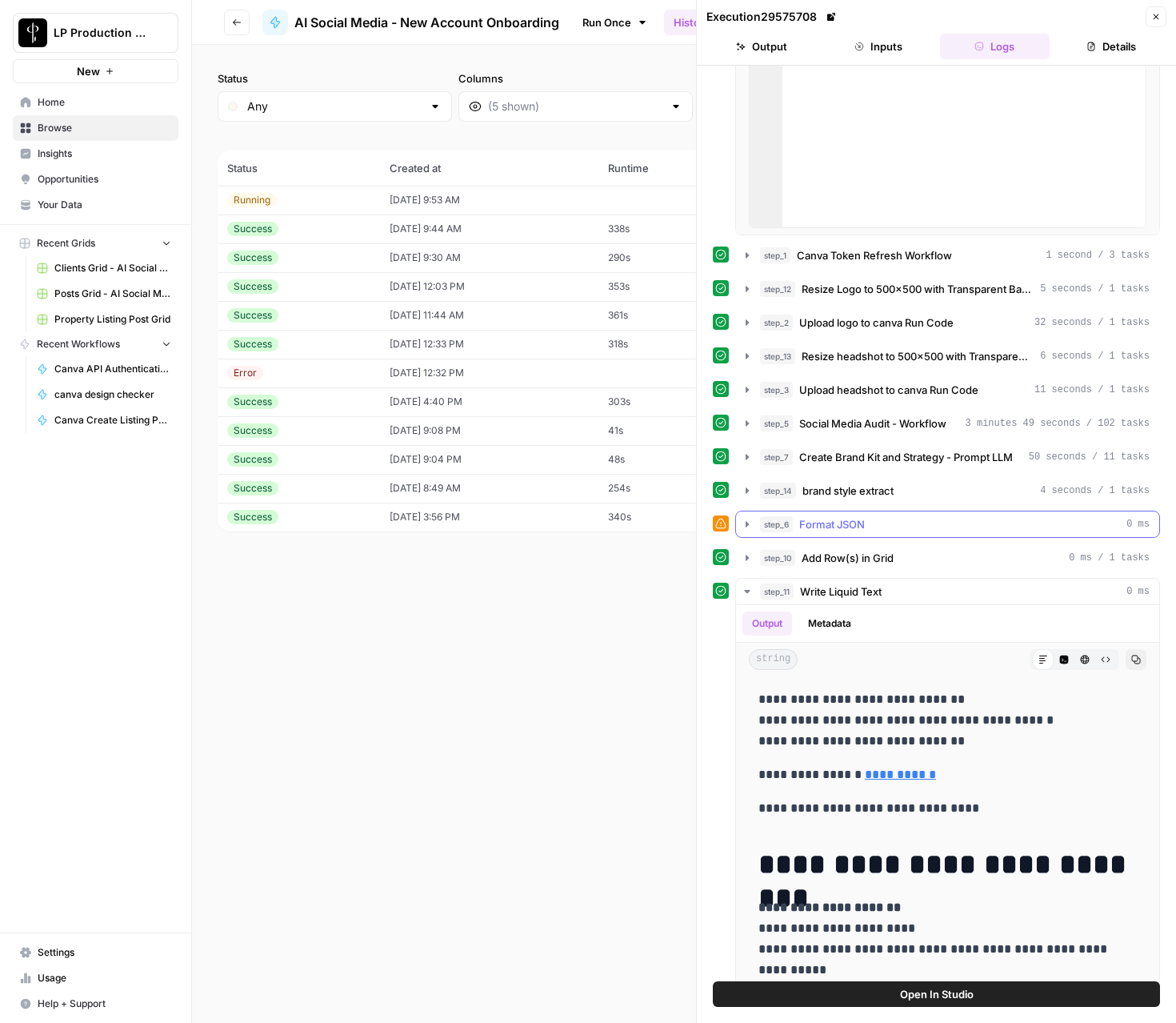
click at [757, 524] on button "step_6 Format JSON 0 ms" at bounding box center [947, 524] width 423 height 26
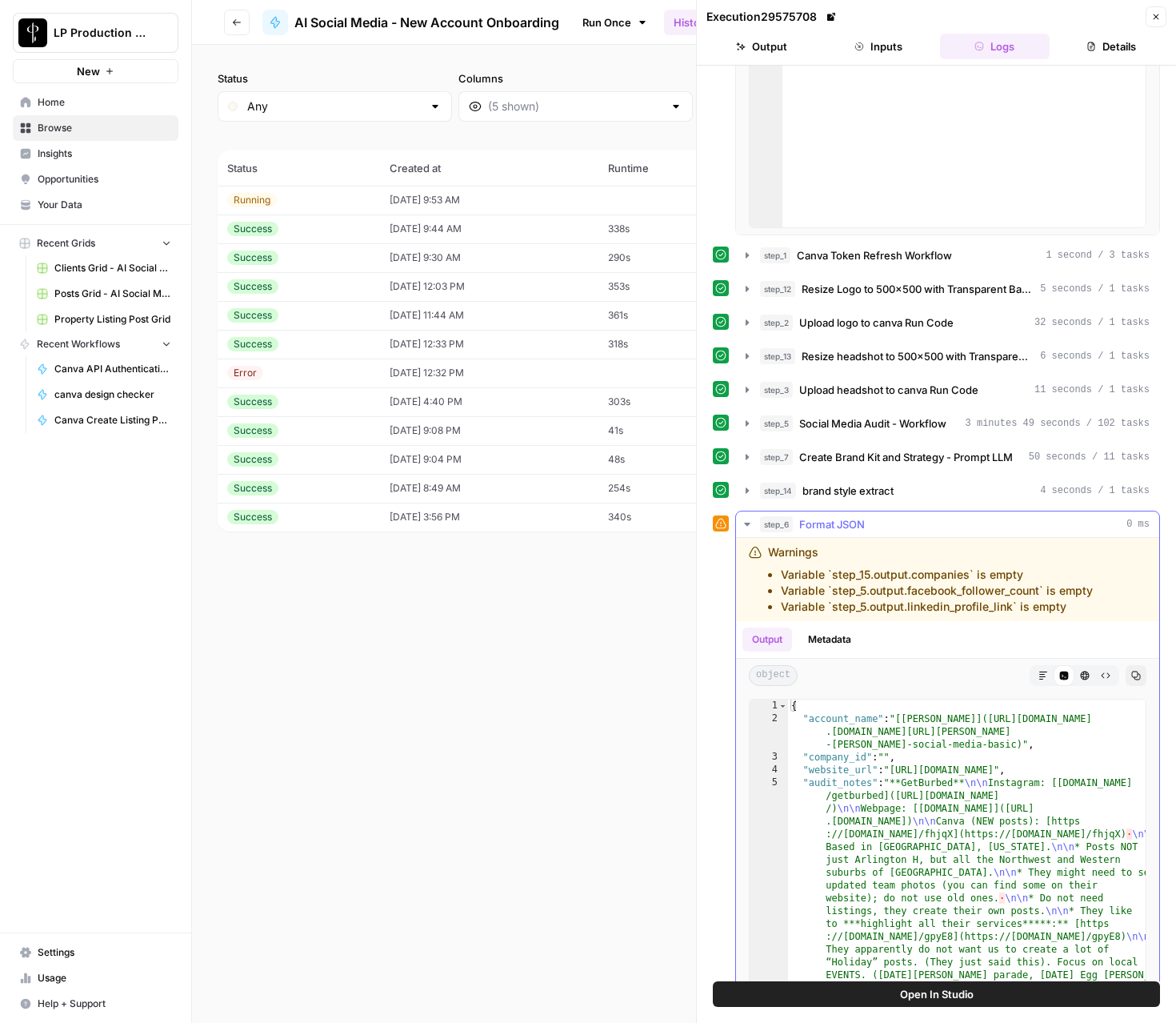
click at [757, 524] on button "step_6 Format JSON 0 ms" at bounding box center [947, 524] width 423 height 26
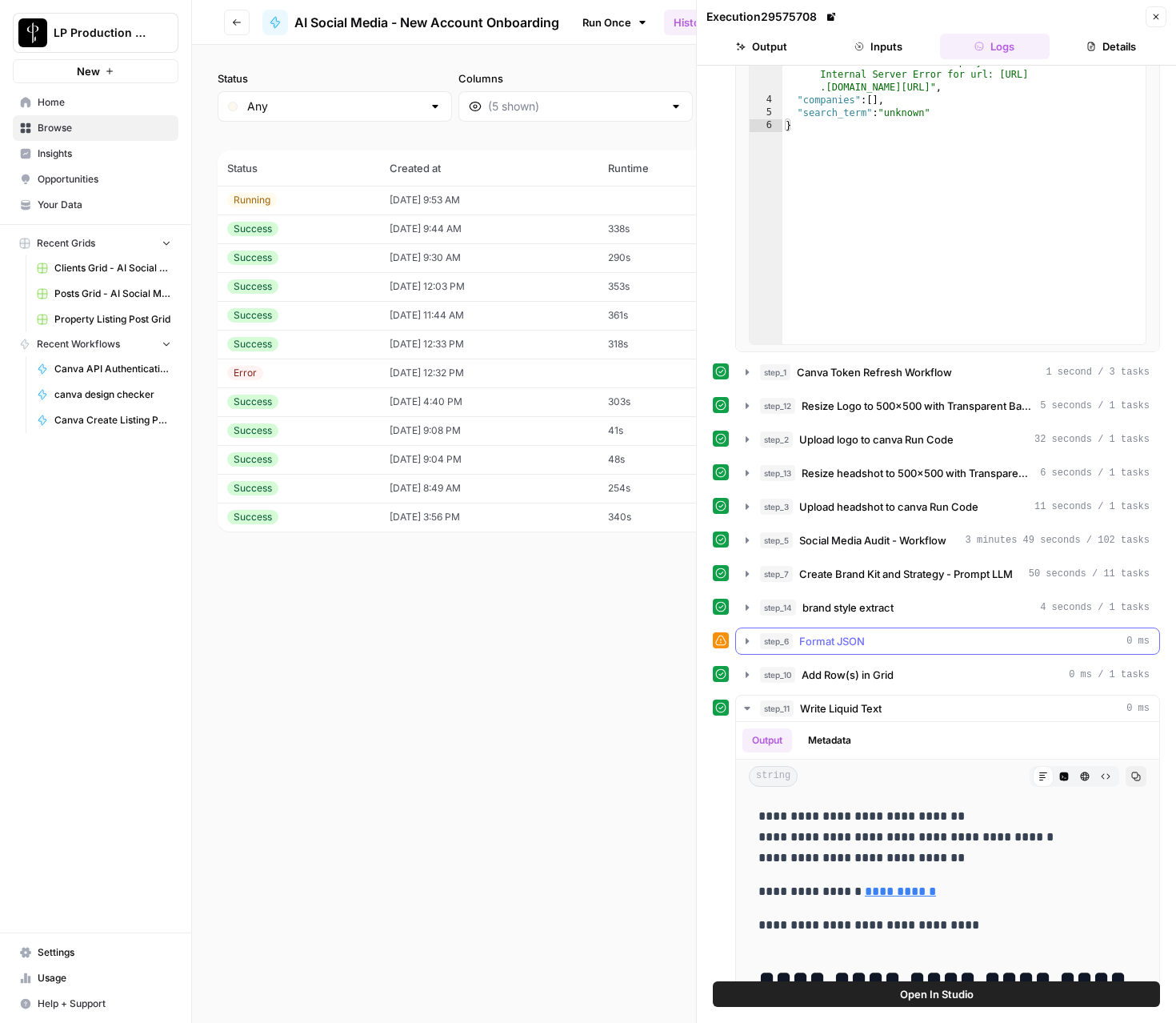
scroll to position [0, 0]
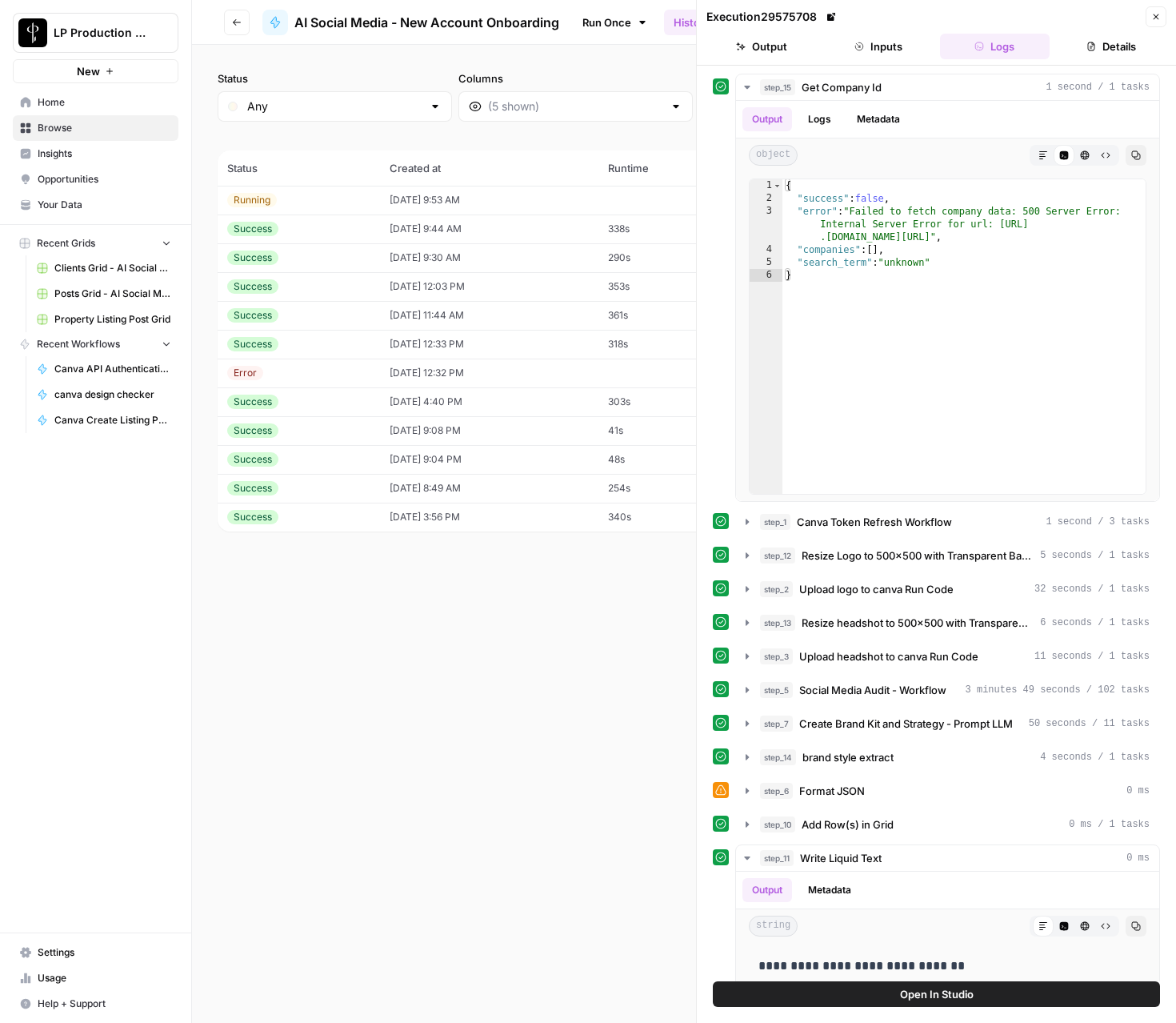
click at [897, 46] on button "Inputs" at bounding box center [878, 47] width 110 height 26
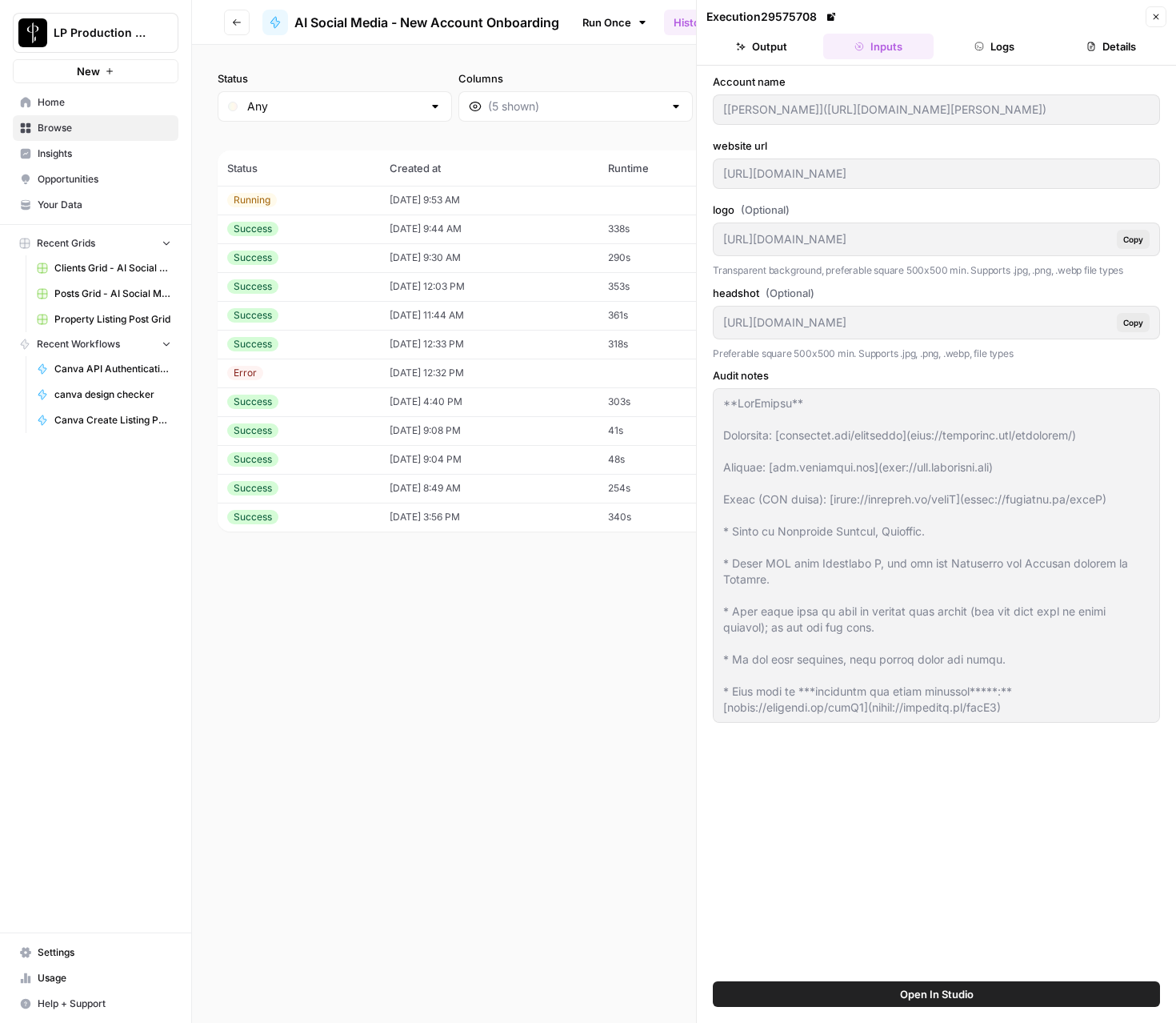
click at [1158, 17] on icon "button" at bounding box center [1155, 16] width 10 height 10
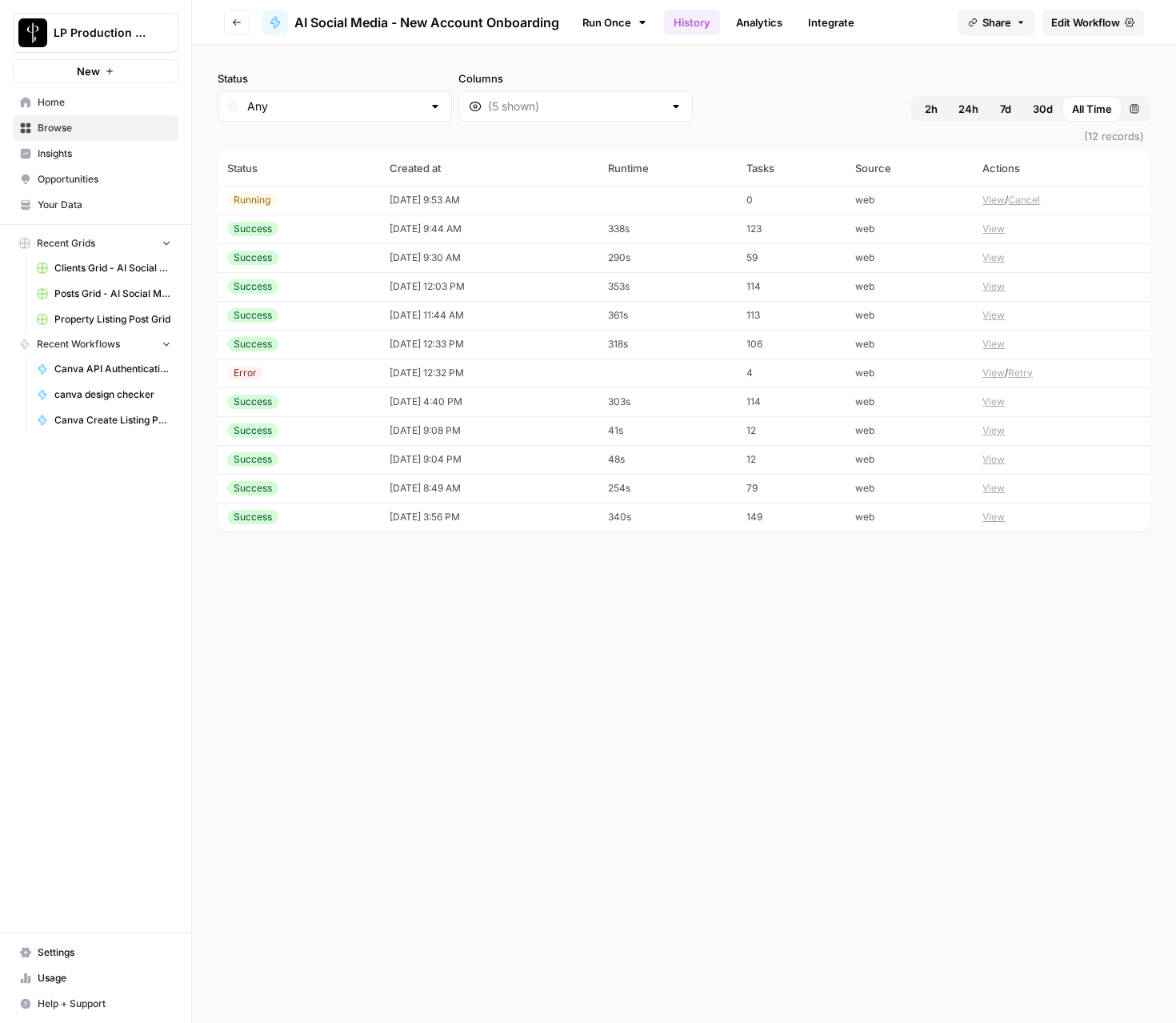
click at [387, 198] on td "09/19/25 at 9:53 AM" at bounding box center [489, 200] width 217 height 29
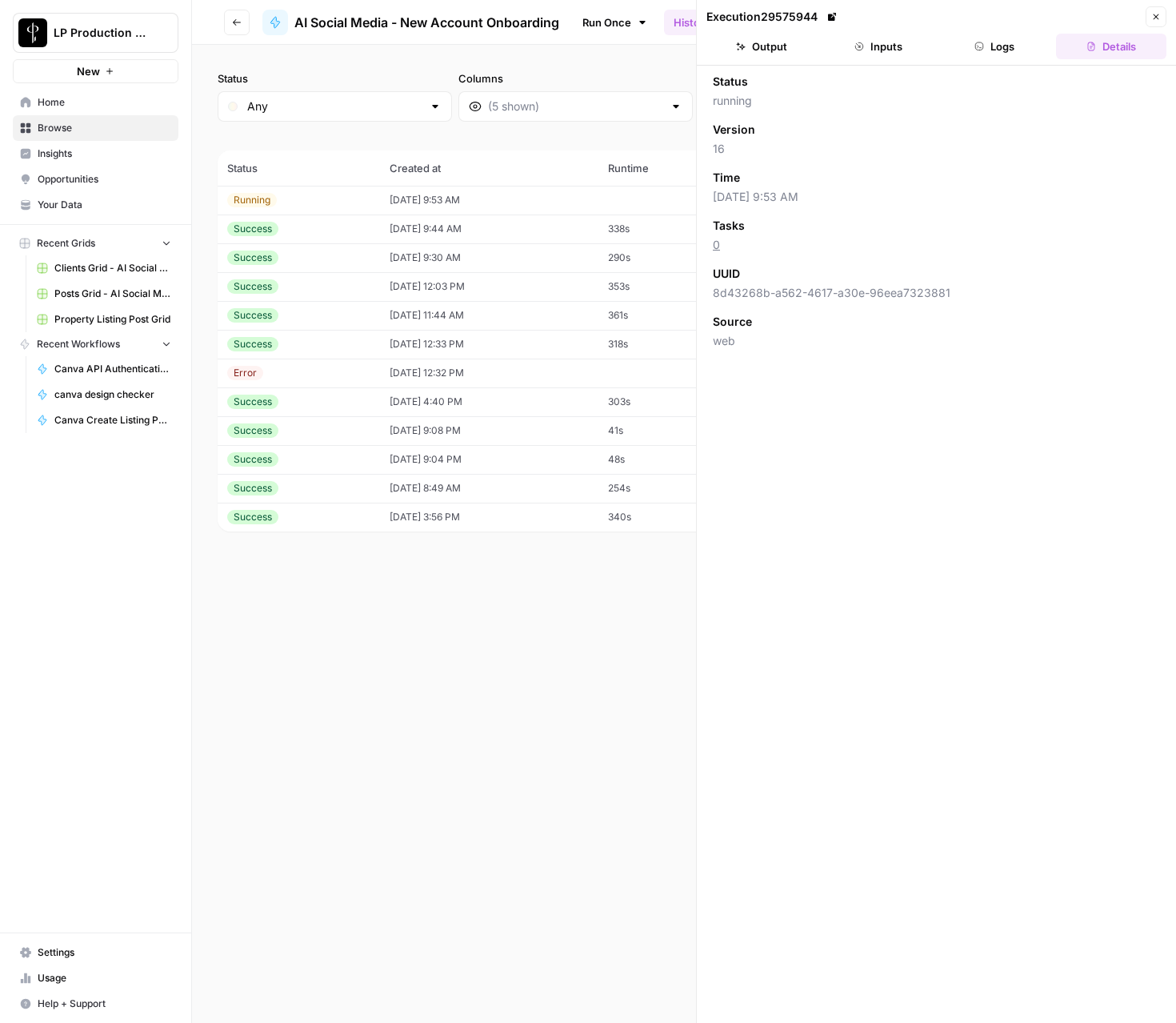
click at [916, 39] on button "Inputs" at bounding box center [878, 47] width 110 height 26
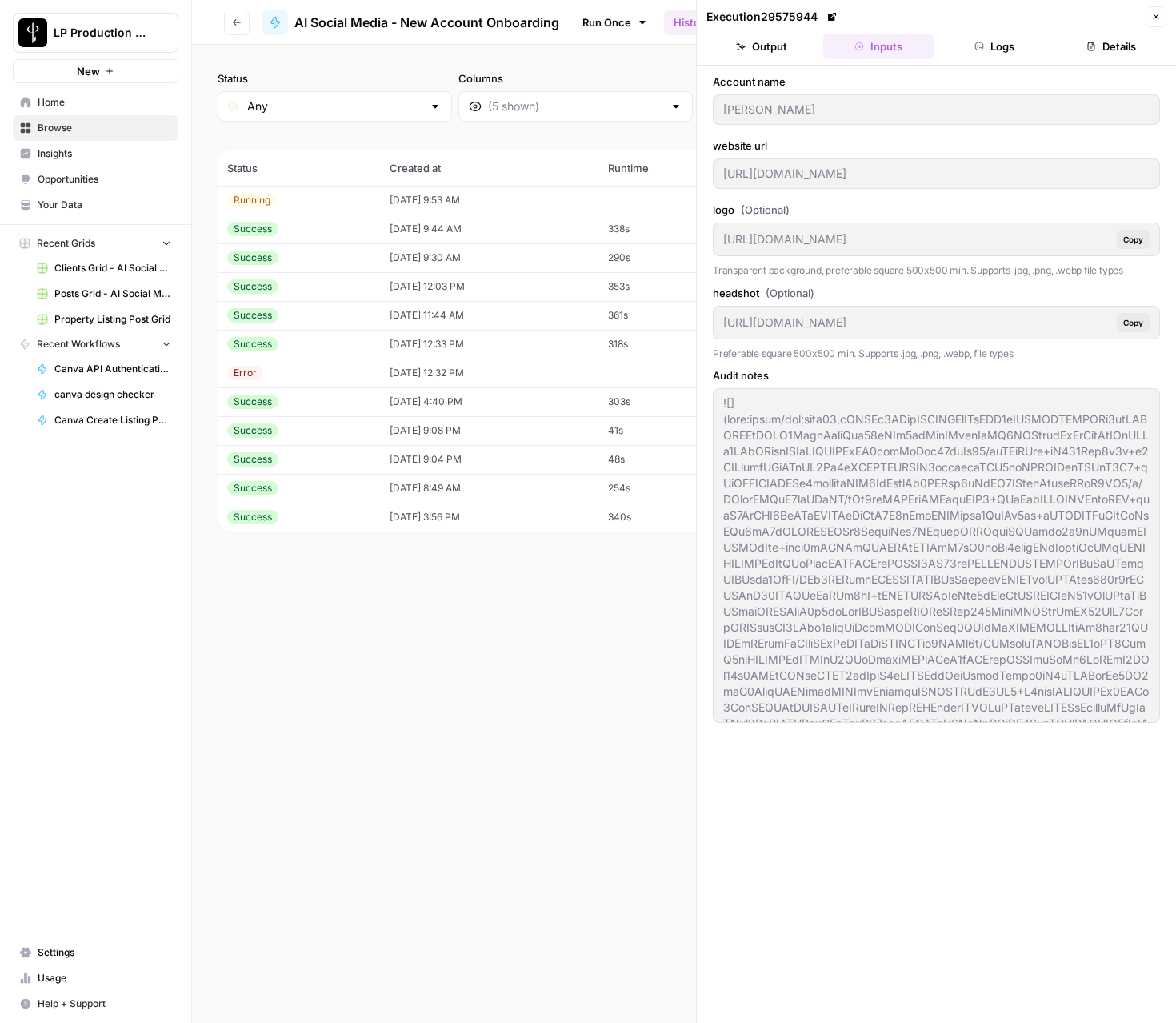
click at [962, 42] on button "Logs" at bounding box center [994, 47] width 110 height 26
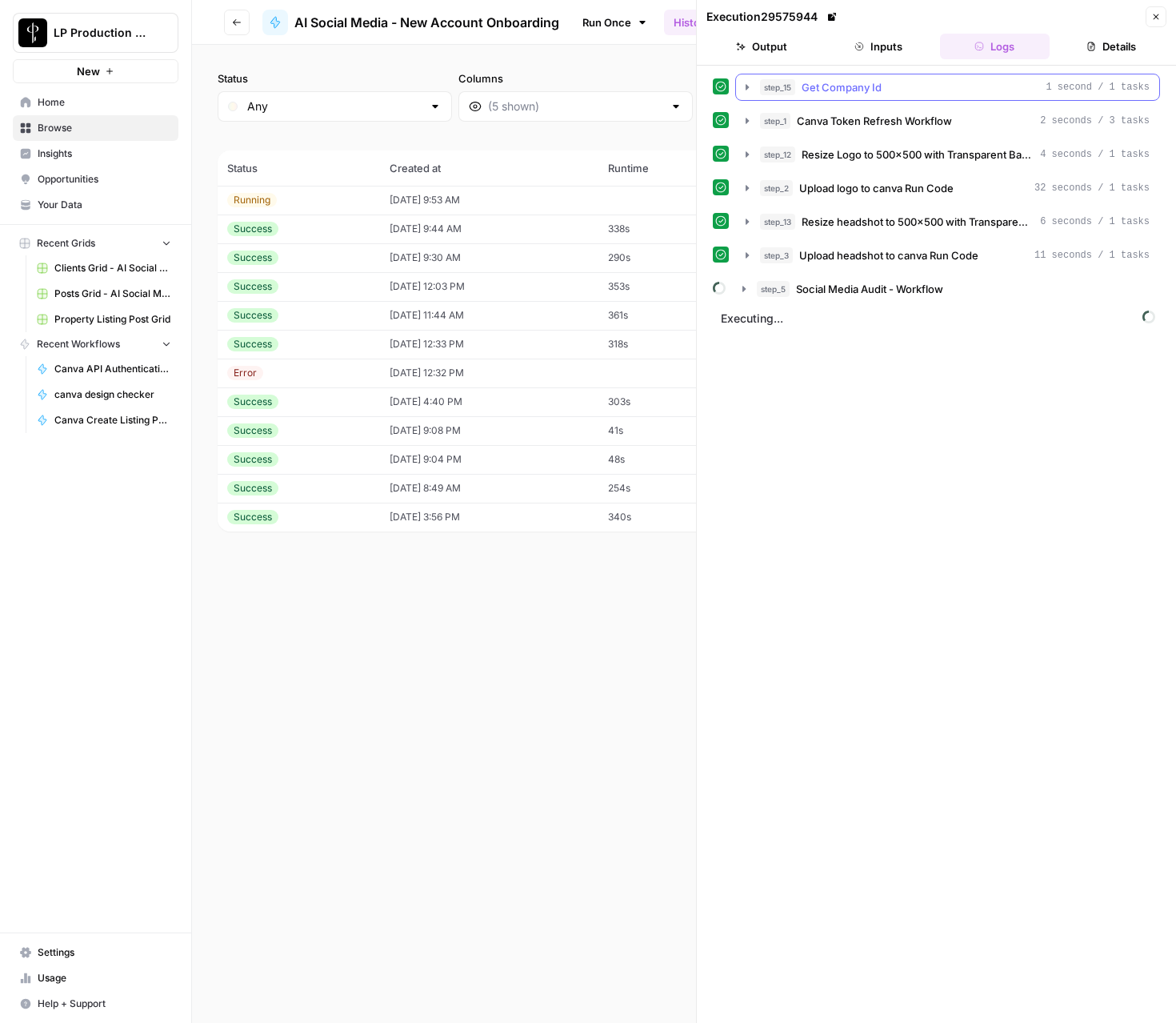
click at [887, 95] on button "step_15 Get Company Id 1 second / 1 tasks" at bounding box center [947, 87] width 423 height 26
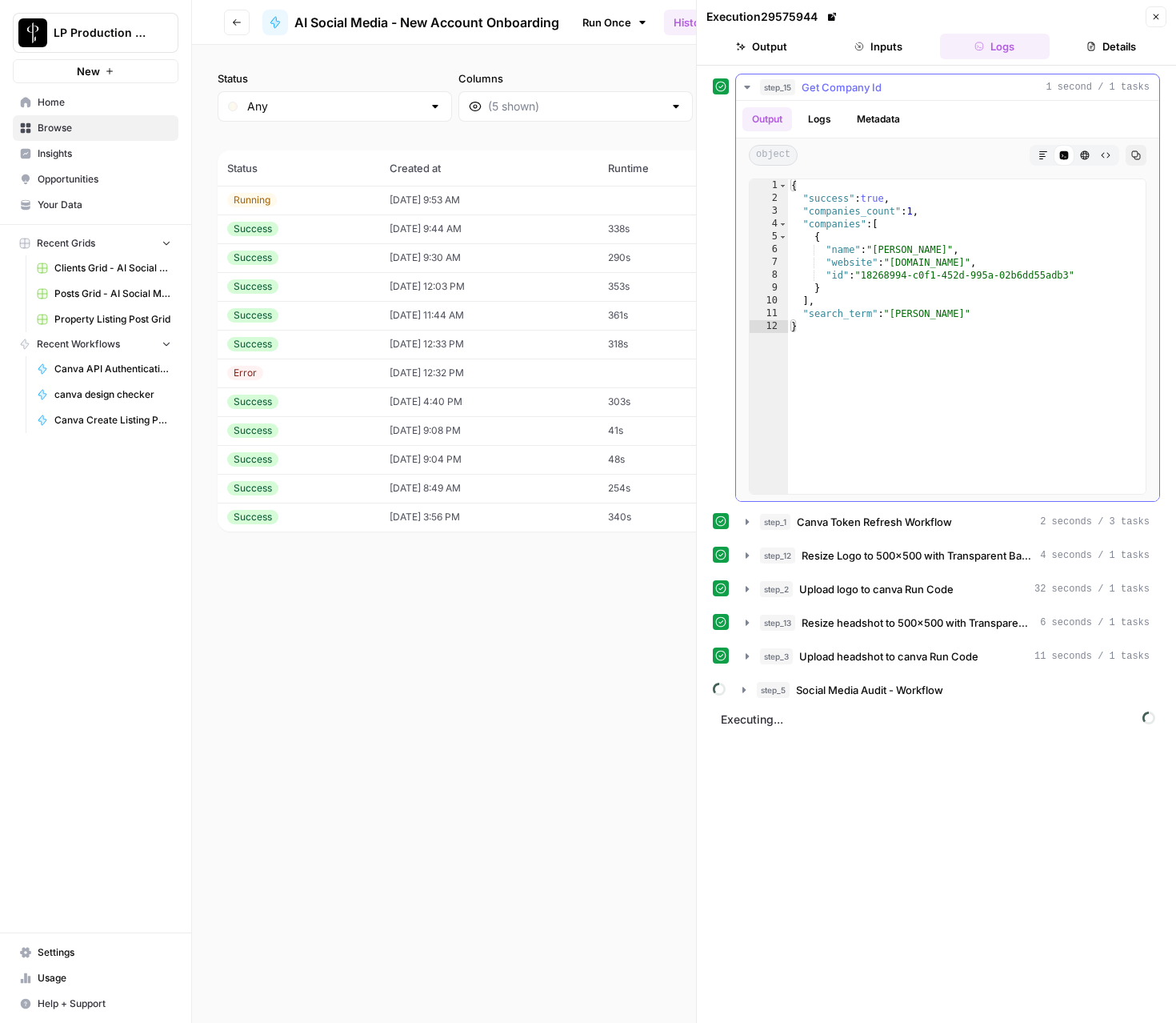
click at [887, 95] on button "step_15 Get Company Id 1 second / 1 tasks" at bounding box center [947, 87] width 423 height 26
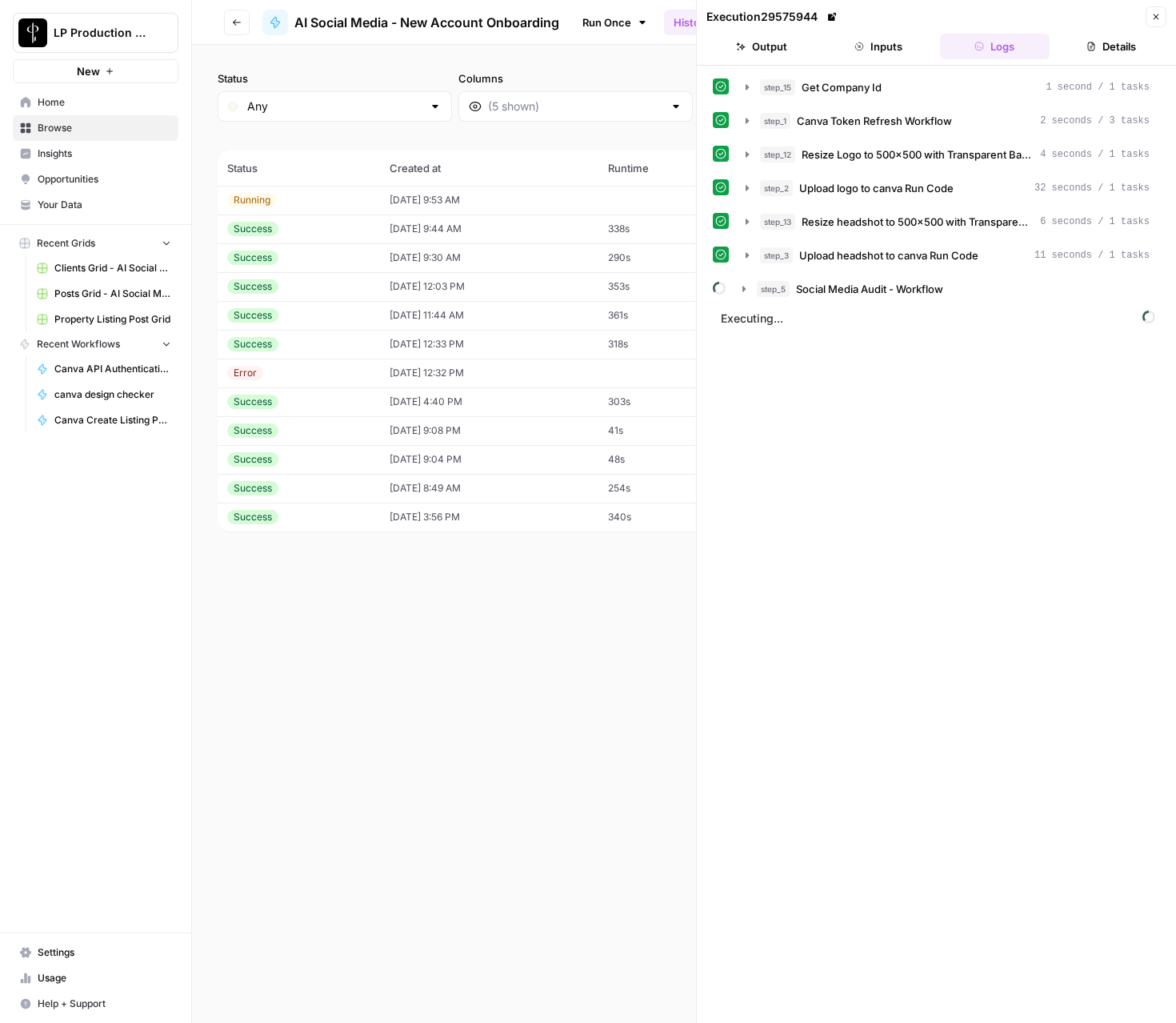
click at [1151, 24] on button "Close" at bounding box center [1155, 16] width 21 height 21
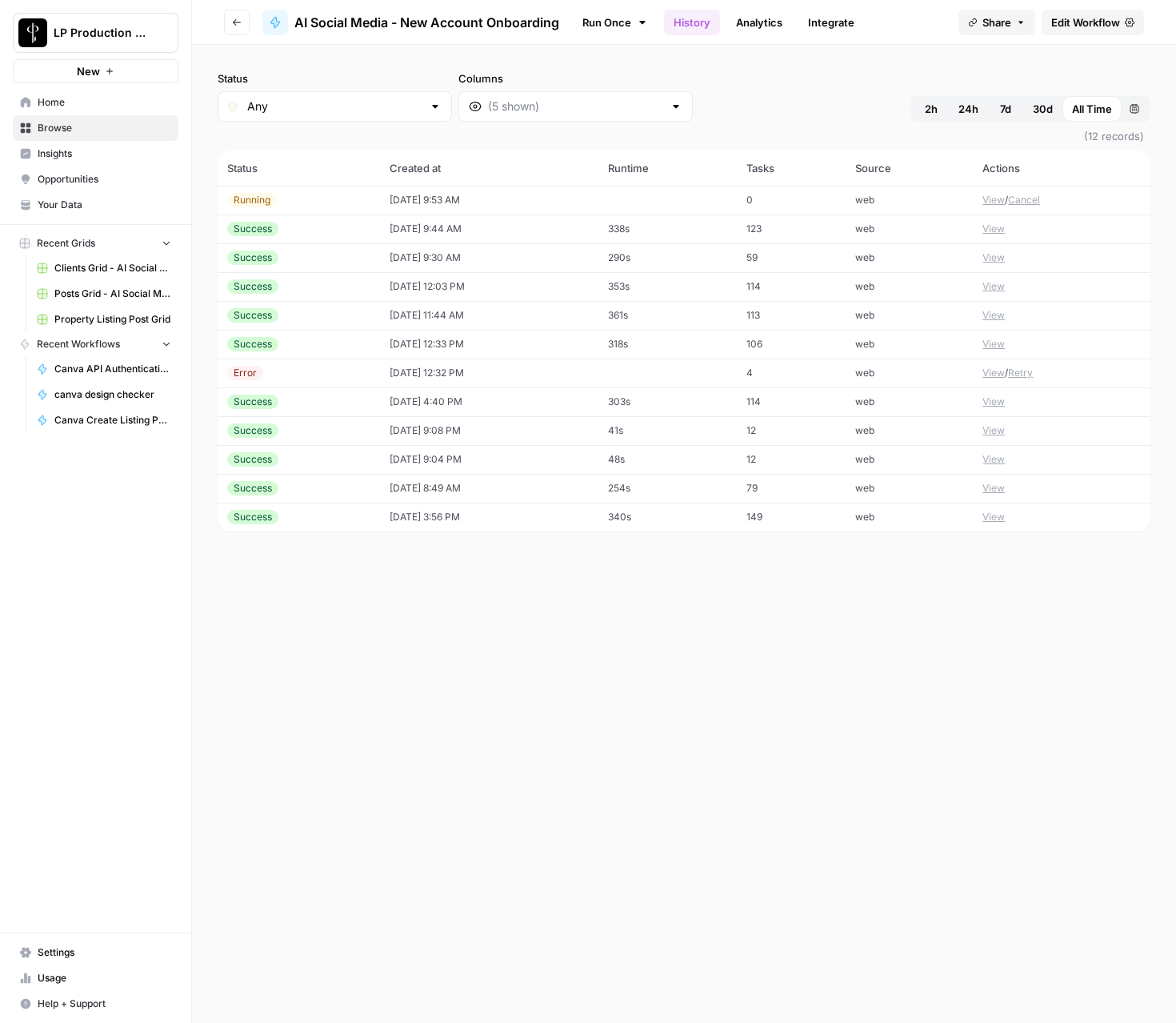
click at [1076, 22] on span "Edit Workflow" at bounding box center [1086, 22] width 69 height 16
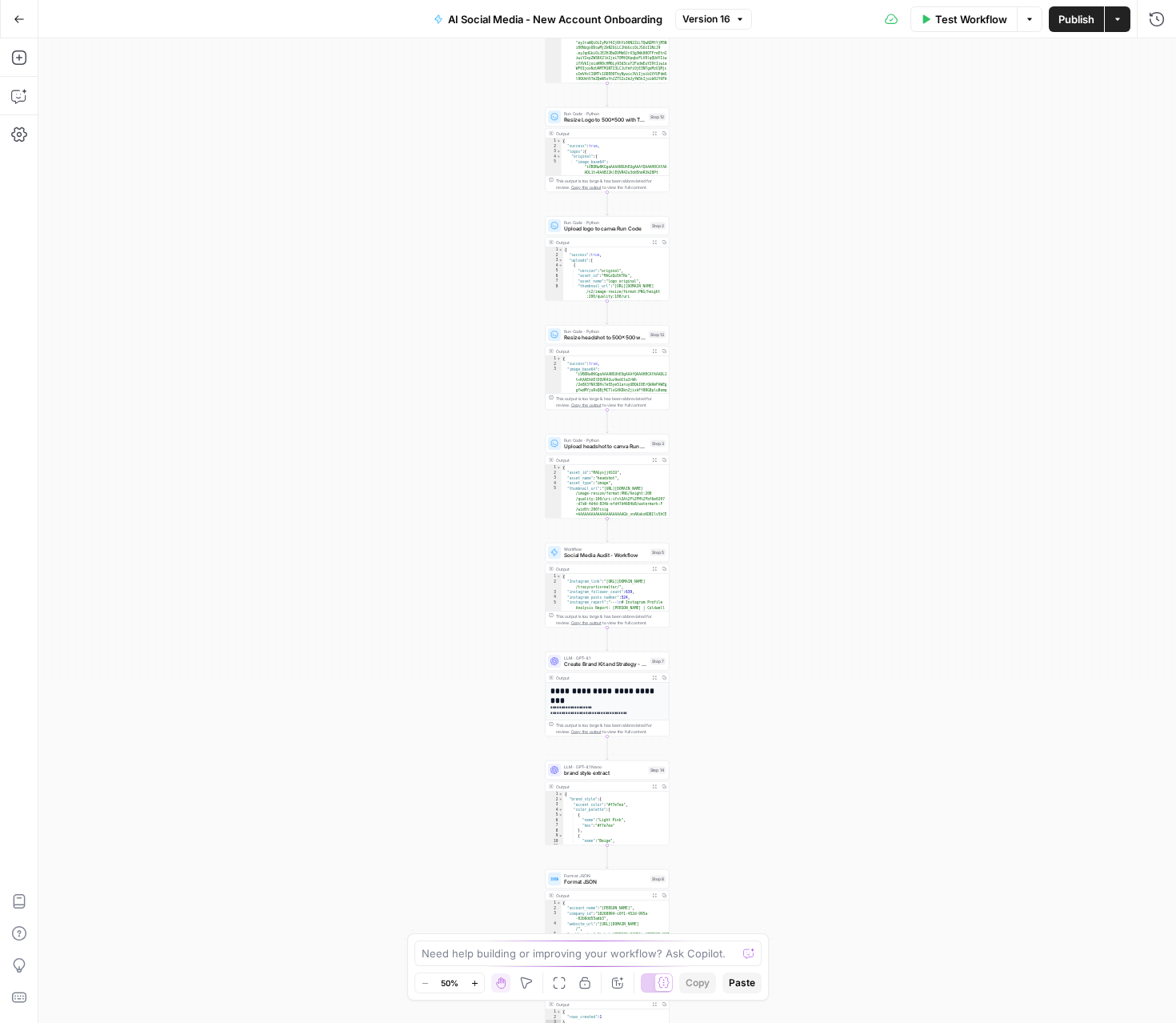
click at [854, 766] on div "Workflow Set Inputs Inputs Run Code · Python Get Company Id Step 15 Output Expa…" at bounding box center [607, 531] width 1138 height 985
click at [694, 553] on div "Workflow Set Inputs Inputs Run Code · Python Get Company Id Step 15 Output Expa…" at bounding box center [607, 531] width 1138 height 985
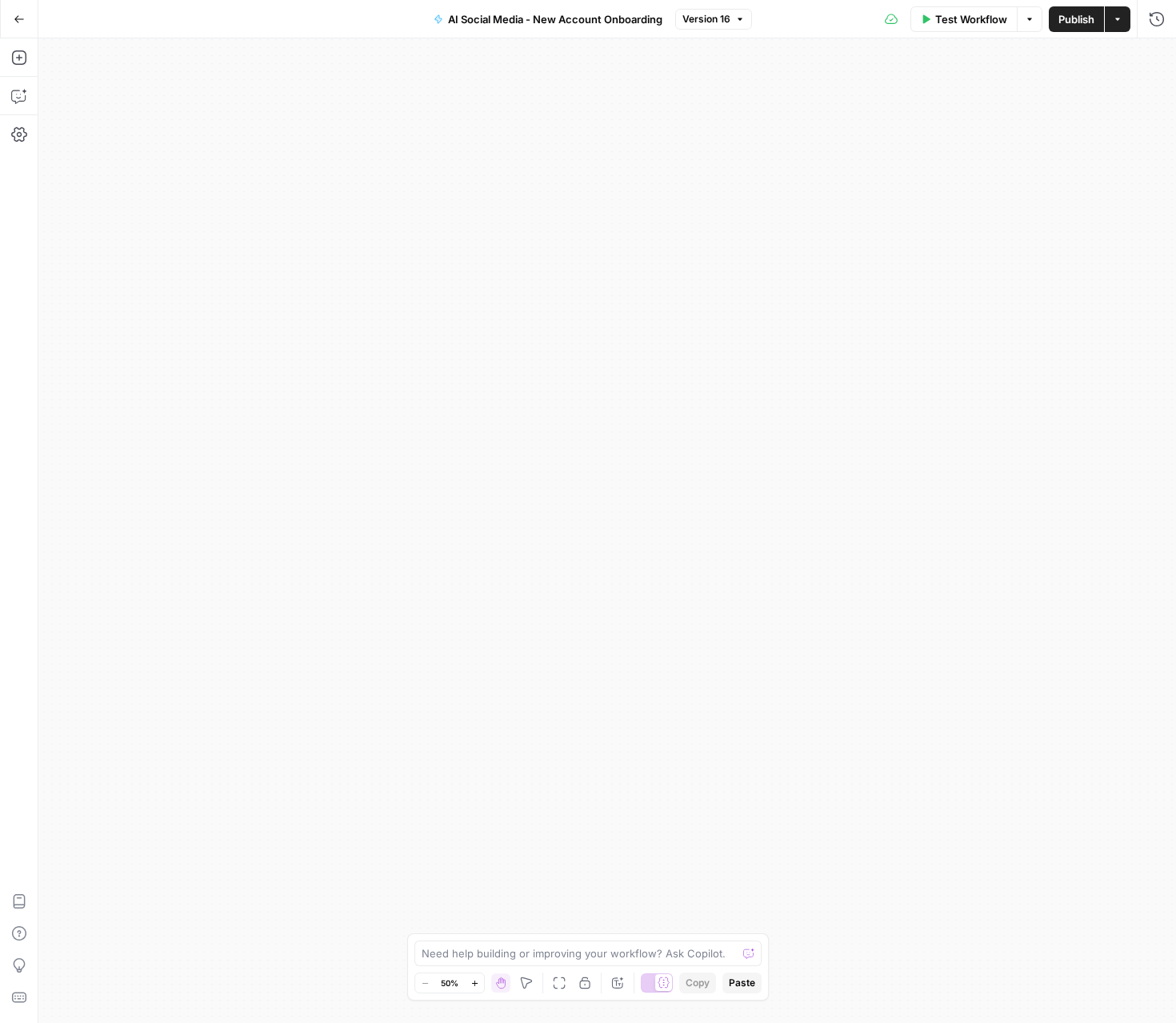
drag, startPoint x: 619, startPoint y: 321, endPoint x: 213, endPoint y: 430, distance: 420.4
click at [208, 429] on div "Workflow Set Inputs Inputs Run Code · Python Get Company Id Step 15 Output Expa…" at bounding box center [607, 531] width 1138 height 985
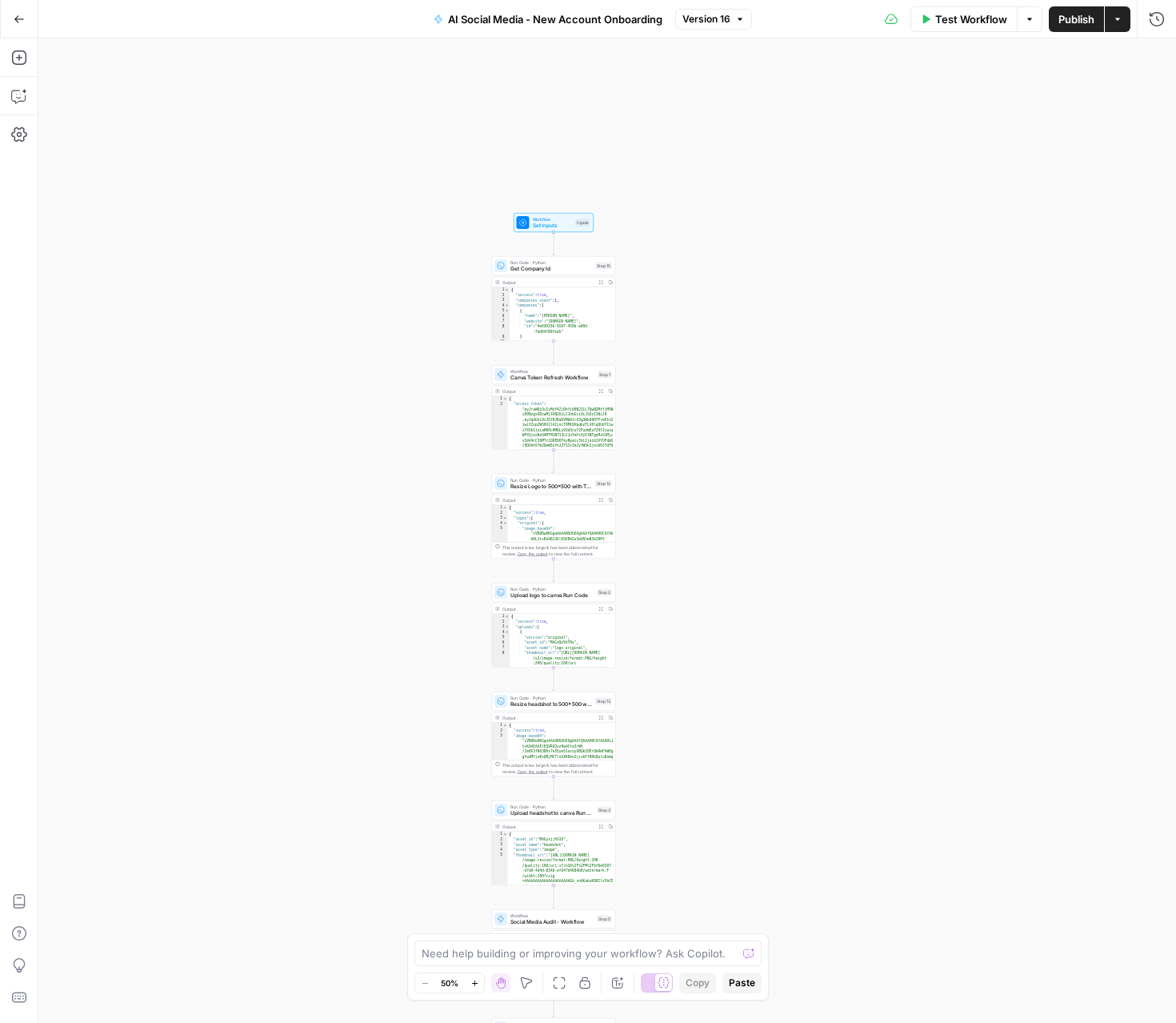
drag, startPoint x: 692, startPoint y: 271, endPoint x: 635, endPoint y: 626, distance: 359.5
click at [635, 626] on div "Workflow Set Inputs Inputs Run Code · Python Get Company Id Step 15 Output Expa…" at bounding box center [607, 531] width 1138 height 985
click at [568, 202] on button "Test Step" at bounding box center [572, 208] width 37 height 11
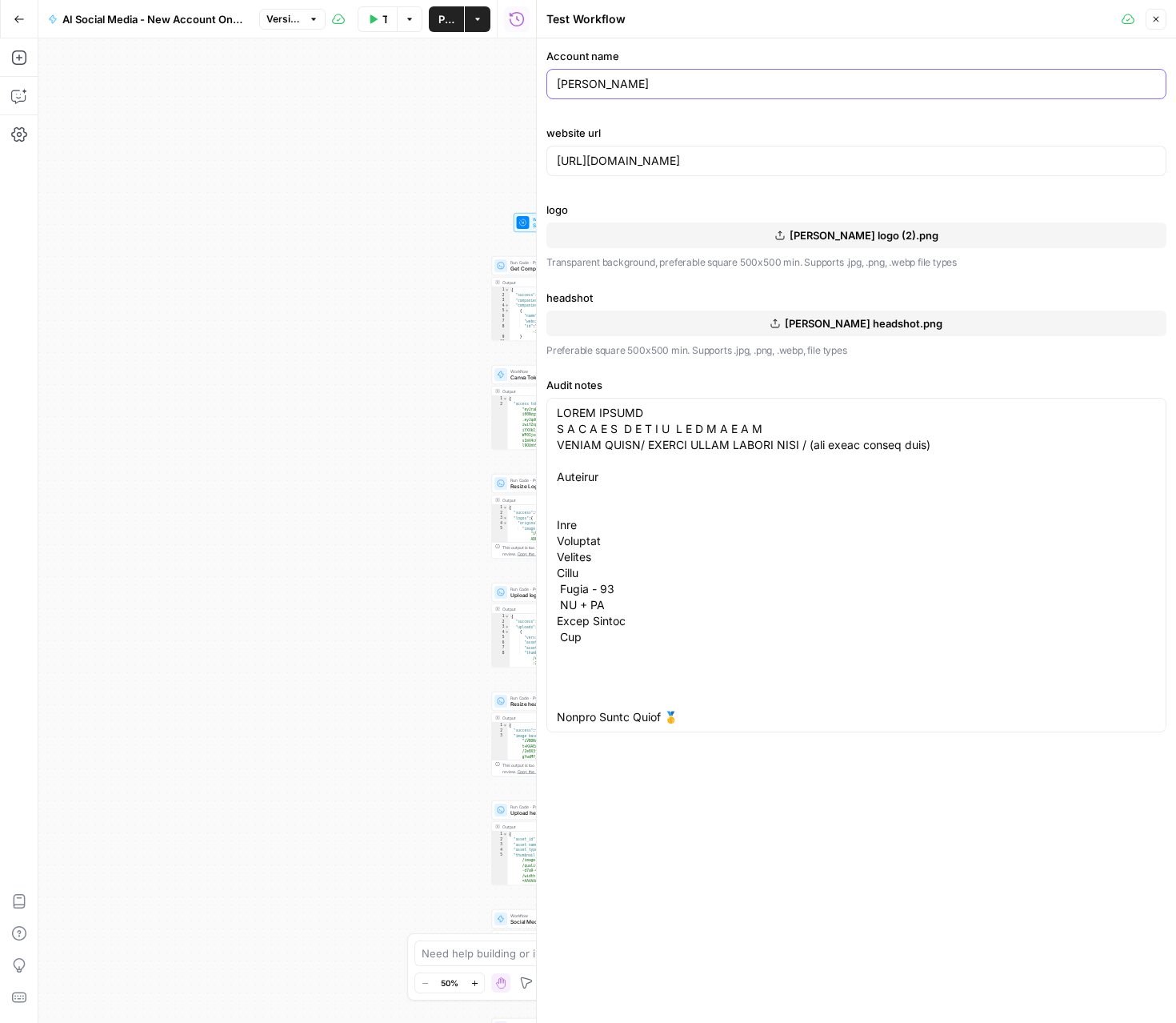
drag, startPoint x: 646, startPoint y: 87, endPoint x: 499, endPoint y: 81, distance: 147.1
click at [499, 81] on body "LP Production Workloads New Home Browse Insights Opportunities Your Data Recent…" at bounding box center [588, 511] width 1176 height 1023
type input "[PERSON_NAME]"
